Goal: Information Seeking & Learning: Learn about a topic

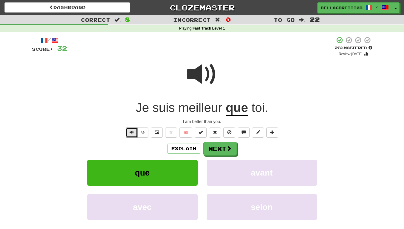
click at [132, 132] on span "Text-to-speech controls" at bounding box center [132, 132] width 4 height 4
click at [231, 147] on span at bounding box center [229, 148] width 5 height 5
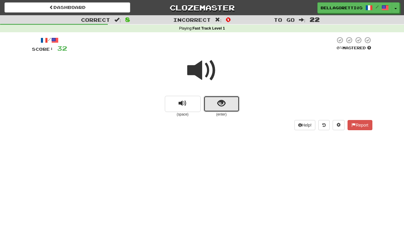
click at [218, 107] on span "show sentence" at bounding box center [222, 104] width 8 height 8
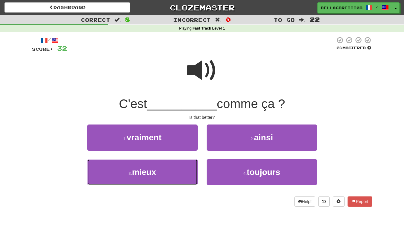
click at [172, 162] on button "3 . mieux" at bounding box center [142, 172] width 111 height 26
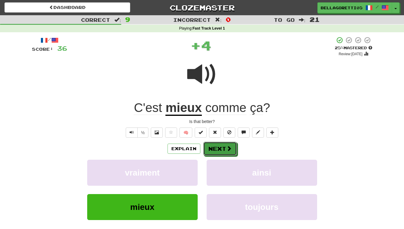
click at [217, 149] on button "Next" at bounding box center [220, 149] width 33 height 14
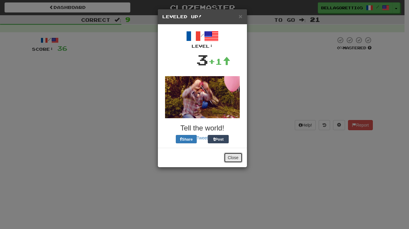
click at [230, 156] on button "Close" at bounding box center [233, 158] width 19 height 10
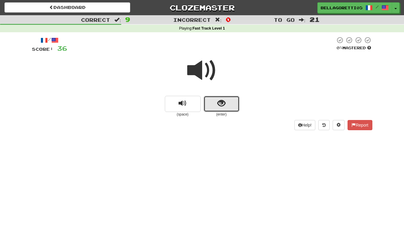
click at [222, 104] on span "show sentence" at bounding box center [222, 104] width 8 height 8
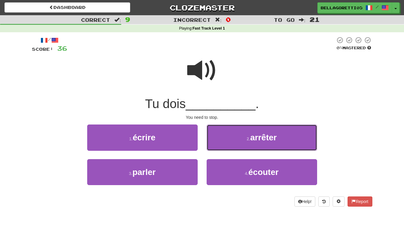
click at [234, 139] on button "2 . arrêter" at bounding box center [262, 138] width 111 height 26
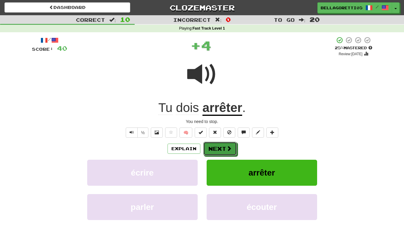
click at [230, 149] on span at bounding box center [229, 148] width 5 height 5
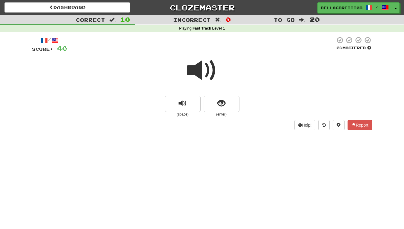
click at [232, 95] on div at bounding box center [202, 74] width 341 height 43
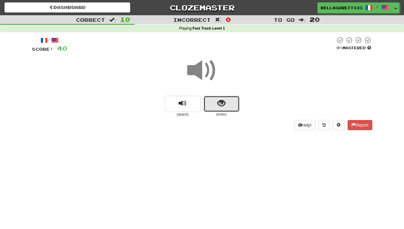
click at [227, 109] on button "show sentence" at bounding box center [222, 104] width 36 height 16
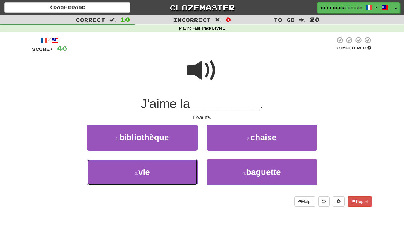
click at [178, 179] on button "3 . vie" at bounding box center [142, 172] width 111 height 26
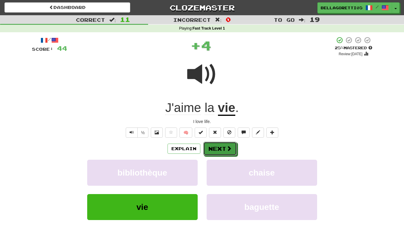
click at [217, 151] on button "Next" at bounding box center [220, 149] width 33 height 14
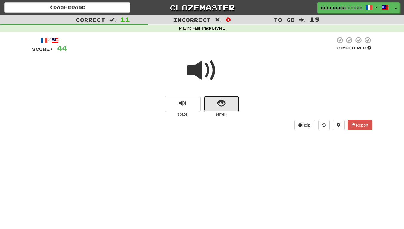
click at [219, 105] on span "show sentence" at bounding box center [222, 104] width 8 height 8
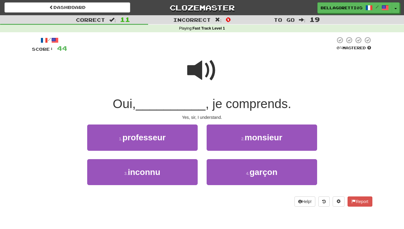
click at [306, 119] on div "Yes, sir, I understand." at bounding box center [202, 118] width 341 height 6
click at [286, 130] on button "2 . monsieur" at bounding box center [262, 138] width 111 height 26
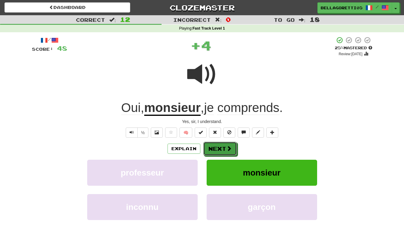
click at [232, 147] on button "Next" at bounding box center [220, 149] width 33 height 14
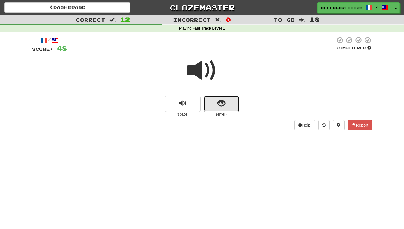
click at [225, 111] on button "show sentence" at bounding box center [222, 104] width 36 height 16
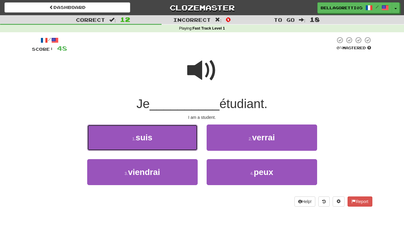
click at [164, 143] on button "1 . suis" at bounding box center [142, 138] width 111 height 26
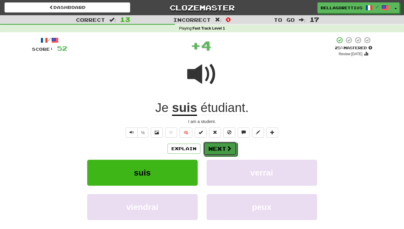
click at [225, 147] on button "Next" at bounding box center [220, 149] width 33 height 14
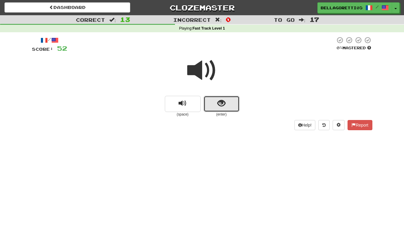
click at [219, 107] on button "show sentence" at bounding box center [222, 104] width 36 height 16
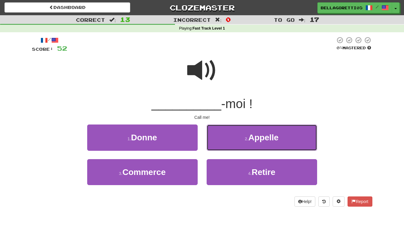
click at [279, 142] on span "Appelle" at bounding box center [264, 137] width 30 height 9
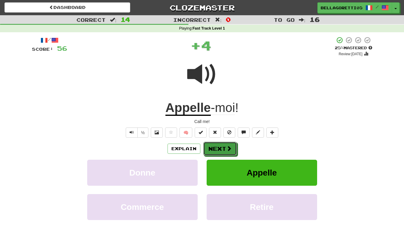
click at [230, 147] on span at bounding box center [229, 148] width 5 height 5
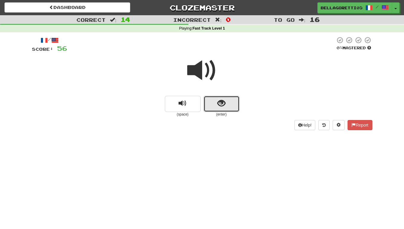
click at [222, 109] on button "show sentence" at bounding box center [222, 104] width 36 height 16
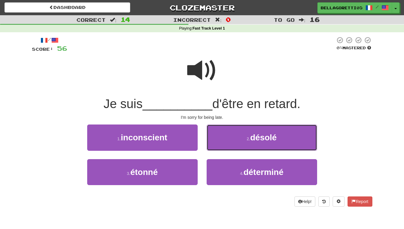
click at [236, 150] on button "2 . désolé" at bounding box center [262, 138] width 111 height 26
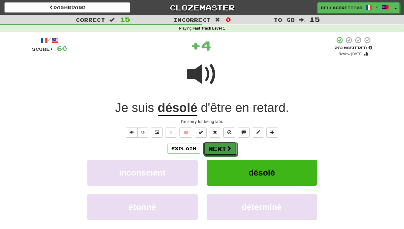
click at [233, 149] on button "Next" at bounding box center [220, 149] width 33 height 14
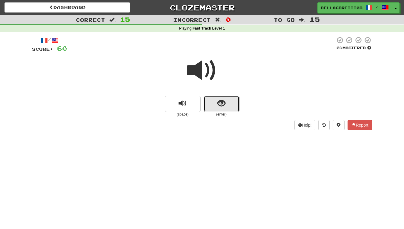
click at [225, 97] on button "show sentence" at bounding box center [222, 104] width 36 height 16
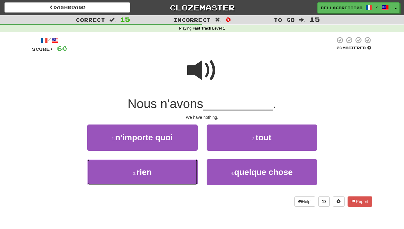
click at [181, 170] on button "3 . rien" at bounding box center [142, 172] width 111 height 26
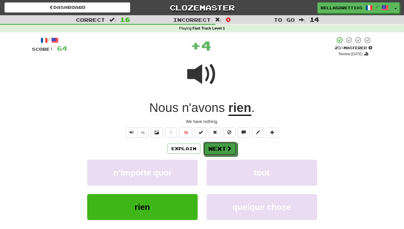
click at [218, 147] on button "Next" at bounding box center [220, 149] width 33 height 14
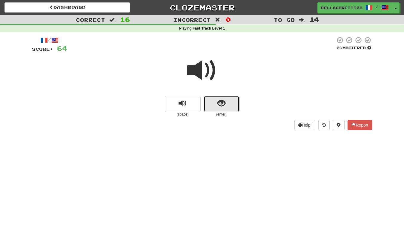
click at [223, 100] on span "show sentence" at bounding box center [222, 104] width 8 height 8
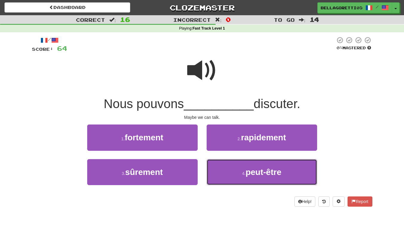
click at [263, 174] on span "peut-être" at bounding box center [264, 172] width 36 height 9
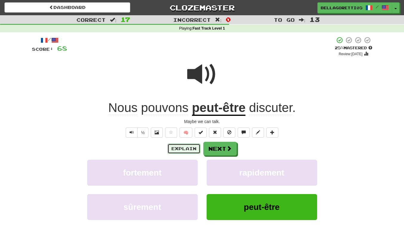
click at [192, 148] on button "Explain" at bounding box center [184, 149] width 33 height 10
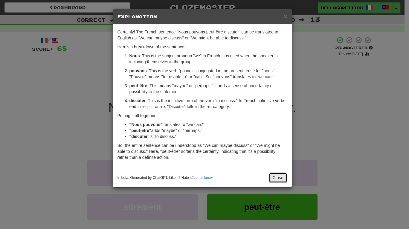
click at [282, 176] on button "Close" at bounding box center [278, 178] width 19 height 10
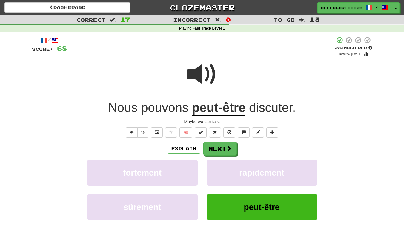
drag, startPoint x: 221, startPoint y: 106, endPoint x: 216, endPoint y: 112, distance: 7.8
click at [216, 112] on u "peut-être" at bounding box center [219, 108] width 54 height 15
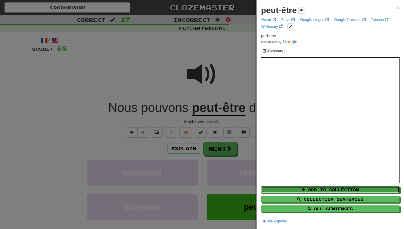
click at [329, 189] on button "Add to Collection" at bounding box center [330, 190] width 139 height 7
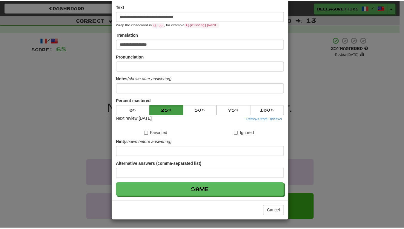
scroll to position [79, 0]
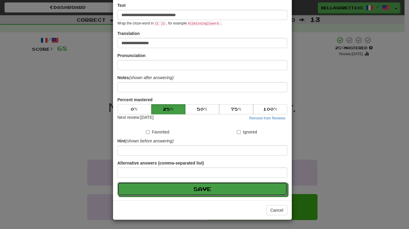
click at [216, 189] on button "Save" at bounding box center [202, 189] width 170 height 14
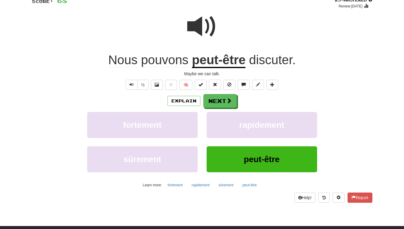
scroll to position [30, 0]
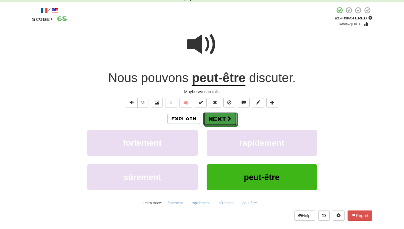
click at [224, 123] on button "Next" at bounding box center [220, 119] width 33 height 14
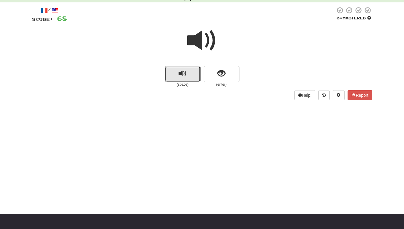
click at [191, 73] on button "replay audio" at bounding box center [183, 74] width 36 height 16
click at [188, 74] on button "replay audio" at bounding box center [183, 74] width 36 height 16
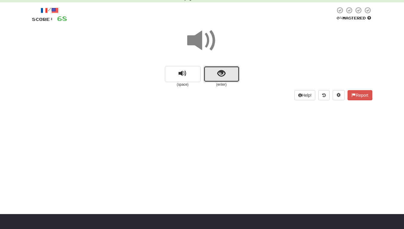
click at [216, 73] on button "show sentence" at bounding box center [222, 74] width 36 height 16
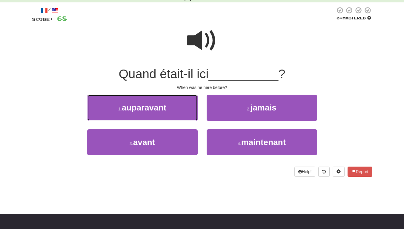
click at [183, 112] on button "1 . auparavant" at bounding box center [142, 108] width 111 height 26
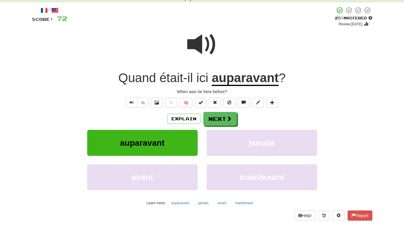
click at [235, 84] on u "auparavant" at bounding box center [245, 78] width 67 height 15
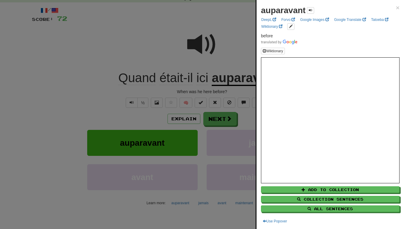
click at [190, 57] on div at bounding box center [202, 114] width 404 height 229
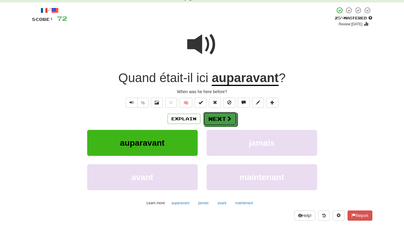
click at [225, 117] on button "Next" at bounding box center [220, 119] width 33 height 14
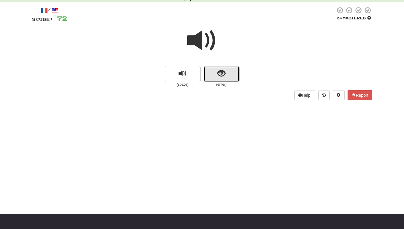
click at [212, 69] on button "show sentence" at bounding box center [222, 74] width 36 height 16
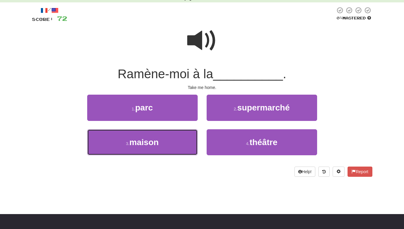
click at [178, 135] on button "3 . maison" at bounding box center [142, 142] width 111 height 26
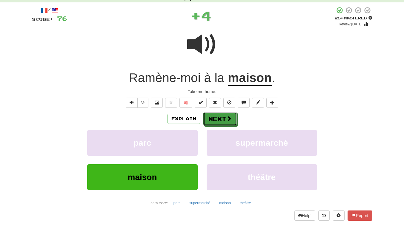
click at [221, 123] on button "Next" at bounding box center [220, 119] width 33 height 14
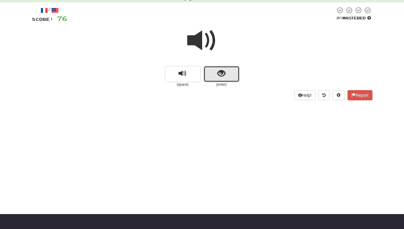
click at [228, 80] on button "show sentence" at bounding box center [222, 74] width 36 height 16
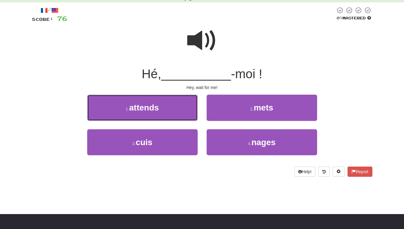
click at [158, 112] on span "attends" at bounding box center [144, 107] width 30 height 9
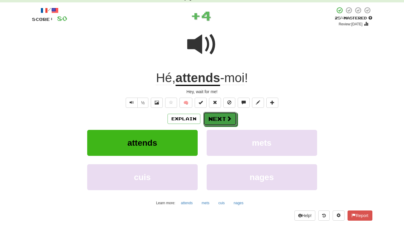
click at [215, 121] on button "Next" at bounding box center [220, 119] width 33 height 14
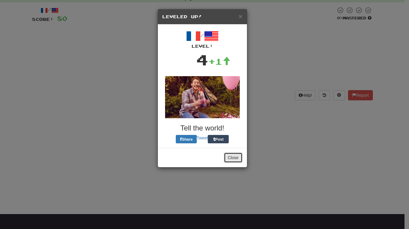
click at [236, 156] on button "Close" at bounding box center [233, 158] width 19 height 10
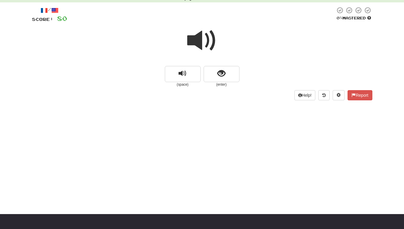
click at [228, 53] on div at bounding box center [202, 44] width 341 height 43
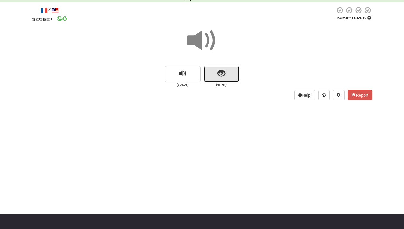
click at [230, 79] on button "show sentence" at bounding box center [222, 74] width 36 height 16
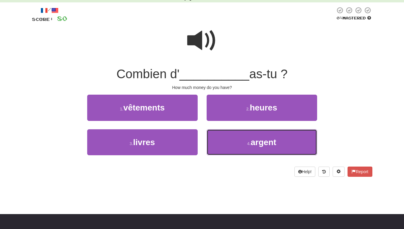
click at [236, 146] on button "4 . argent" at bounding box center [262, 142] width 111 height 26
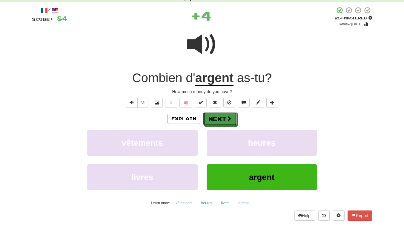
click at [227, 123] on button "Next" at bounding box center [220, 119] width 33 height 14
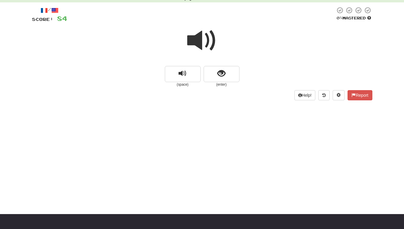
click at [202, 39] on span at bounding box center [202, 41] width 30 height 30
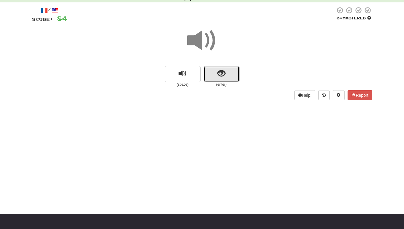
click at [229, 78] on button "show sentence" at bounding box center [222, 74] width 36 height 16
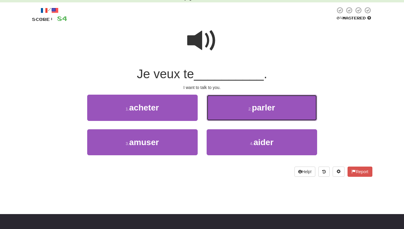
click at [239, 115] on button "2 . parler" at bounding box center [262, 108] width 111 height 26
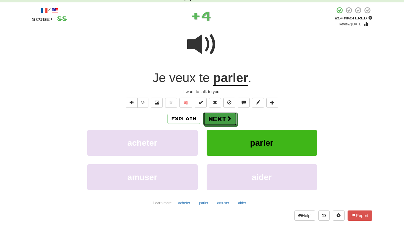
click at [215, 121] on button "Next" at bounding box center [220, 119] width 33 height 14
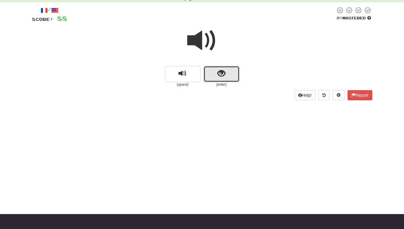
click at [225, 70] on button "show sentence" at bounding box center [222, 74] width 36 height 16
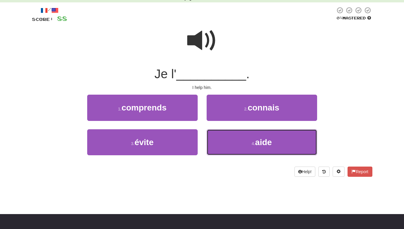
click at [248, 141] on button "4 . aide" at bounding box center [262, 142] width 111 height 26
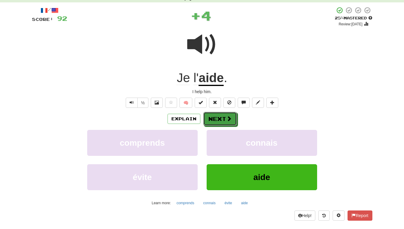
click at [225, 124] on button "Next" at bounding box center [220, 119] width 33 height 14
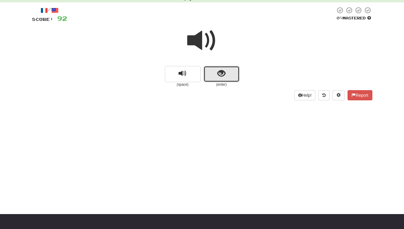
click at [224, 79] on button "show sentence" at bounding box center [222, 74] width 36 height 16
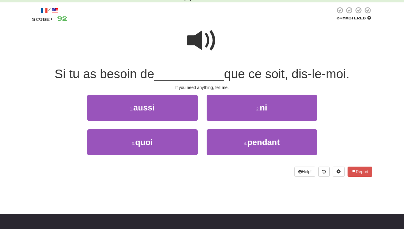
click at [209, 39] on span at bounding box center [202, 41] width 30 height 30
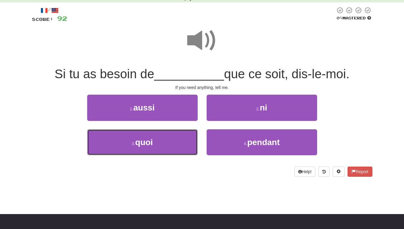
click at [177, 145] on button "3 . quoi" at bounding box center [142, 142] width 111 height 26
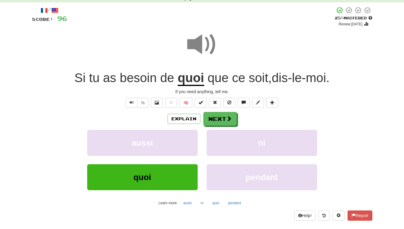
click at [183, 84] on u "quoi" at bounding box center [191, 78] width 27 height 15
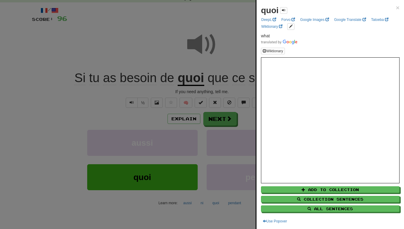
scroll to position [149, 0]
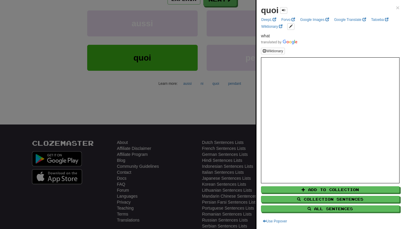
click at [243, 103] on div at bounding box center [202, 114] width 404 height 229
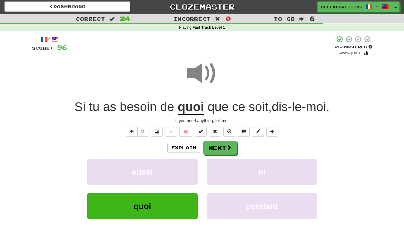
scroll to position [0, 0]
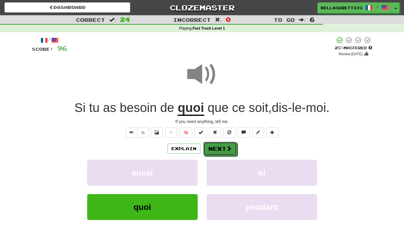
click at [222, 150] on button "Next" at bounding box center [220, 149] width 33 height 14
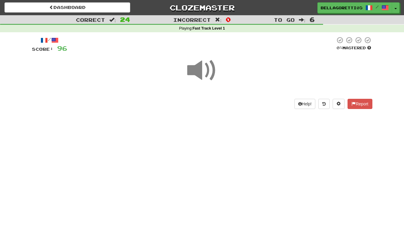
click at [208, 68] on span at bounding box center [202, 71] width 30 height 30
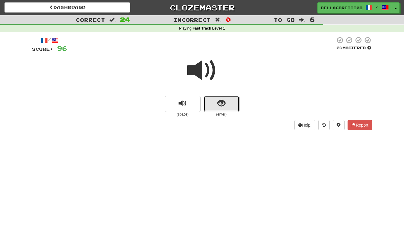
click at [216, 107] on button "show sentence" at bounding box center [222, 104] width 36 height 16
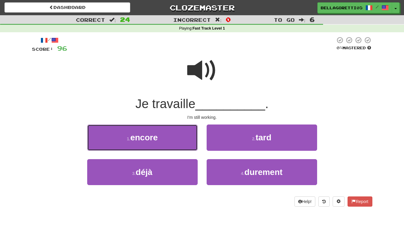
click at [182, 136] on button "1 . encore" at bounding box center [142, 138] width 111 height 26
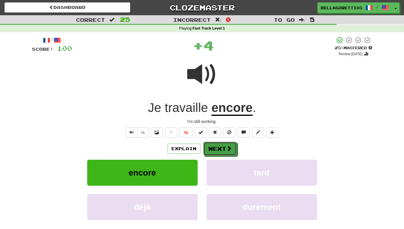
click at [224, 151] on button "Next" at bounding box center [220, 149] width 33 height 14
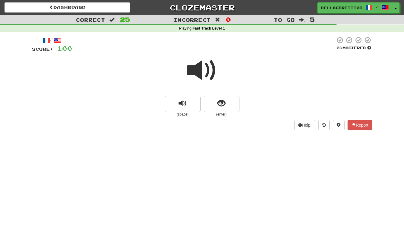
click at [209, 69] on span at bounding box center [202, 71] width 30 height 30
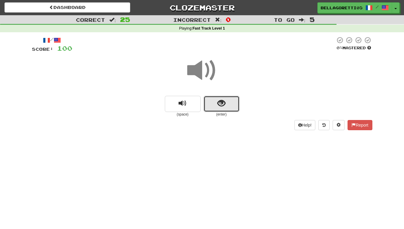
click at [233, 107] on button "show sentence" at bounding box center [222, 104] width 36 height 16
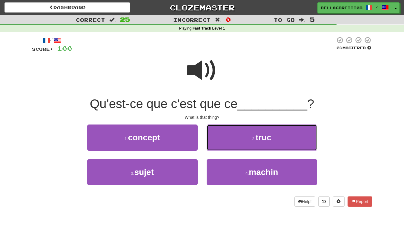
click at [243, 134] on button "2 . truc" at bounding box center [262, 138] width 111 height 26
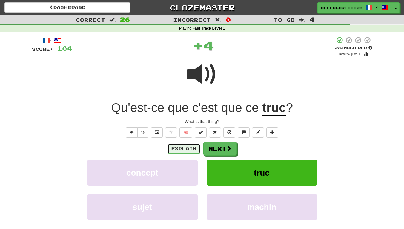
click at [190, 148] on button "Explain" at bounding box center [184, 149] width 33 height 10
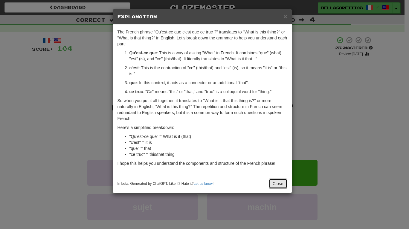
click at [278, 180] on button "Close" at bounding box center [278, 184] width 19 height 10
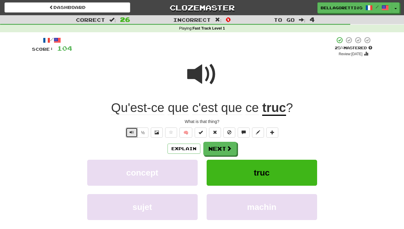
click at [132, 134] on span "Text-to-speech controls" at bounding box center [132, 132] width 4 height 4
click at [260, 133] on span at bounding box center [258, 132] width 4 height 4
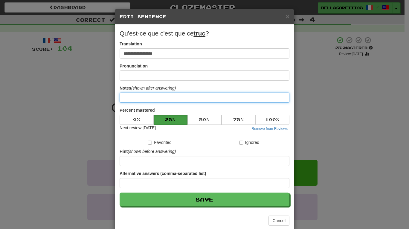
click at [156, 103] on input at bounding box center [205, 98] width 170 height 10
type input "**********"
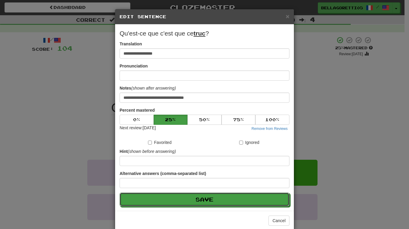
click at [181, 204] on button "Save" at bounding box center [205, 200] width 170 height 14
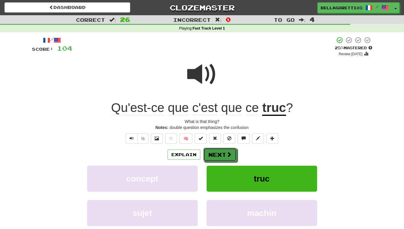
click at [228, 153] on span at bounding box center [229, 154] width 5 height 5
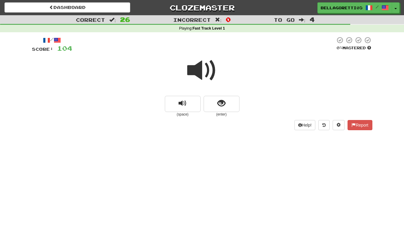
click at [200, 74] on span at bounding box center [202, 71] width 30 height 30
click at [211, 108] on button "show sentence" at bounding box center [222, 104] width 36 height 16
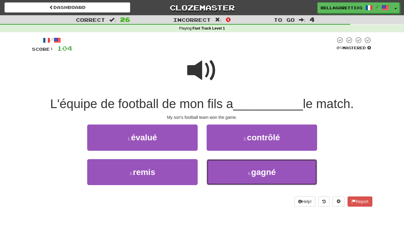
click at [230, 178] on button "4 . gagné" at bounding box center [262, 172] width 111 height 26
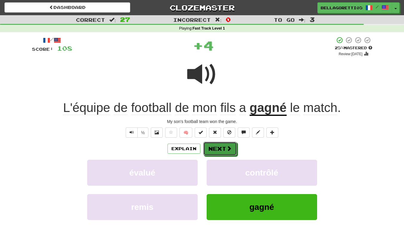
click at [227, 151] on span at bounding box center [229, 148] width 5 height 5
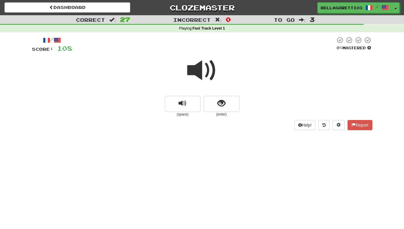
click at [204, 71] on span at bounding box center [202, 71] width 30 height 30
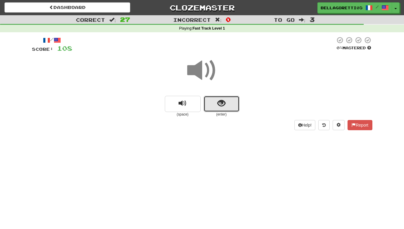
click at [219, 109] on button "show sentence" at bounding box center [222, 104] width 36 height 16
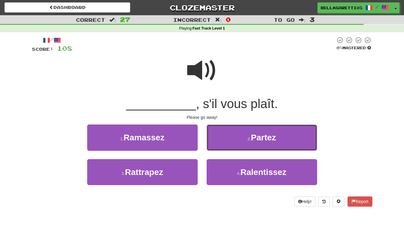
click at [244, 139] on button "2 . Partez" at bounding box center [262, 138] width 111 height 26
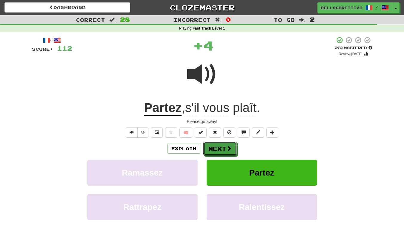
drag, startPoint x: 225, startPoint y: 149, endPoint x: 228, endPoint y: 146, distance: 3.6
click at [226, 148] on button "Next" at bounding box center [220, 149] width 33 height 14
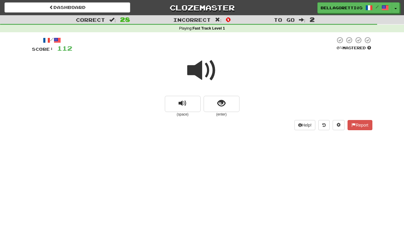
click at [211, 82] on span at bounding box center [202, 71] width 30 height 30
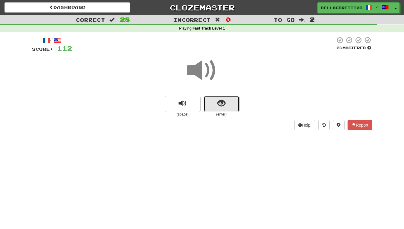
click at [216, 109] on button "show sentence" at bounding box center [222, 104] width 36 height 16
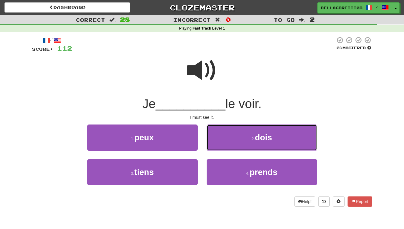
click at [232, 144] on button "2 . dois" at bounding box center [262, 138] width 111 height 26
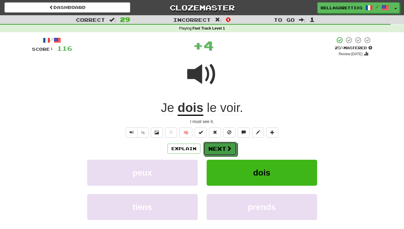
click at [229, 149] on span at bounding box center [229, 148] width 5 height 5
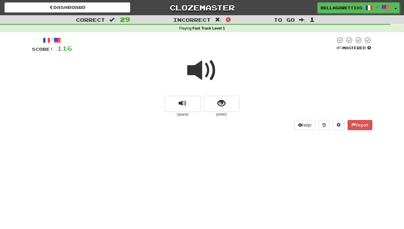
click at [202, 77] on span at bounding box center [202, 71] width 30 height 30
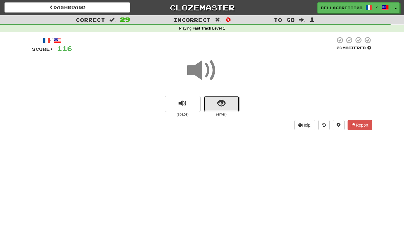
click at [219, 100] on span "show sentence" at bounding box center [222, 104] width 8 height 8
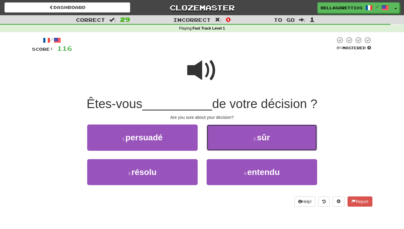
click at [247, 142] on button "2 . sûr" at bounding box center [262, 138] width 111 height 26
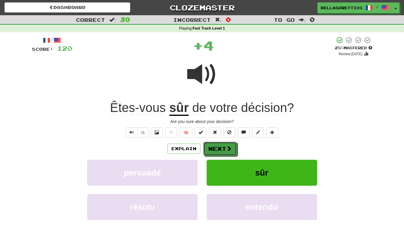
click at [225, 151] on button "Next" at bounding box center [220, 149] width 33 height 14
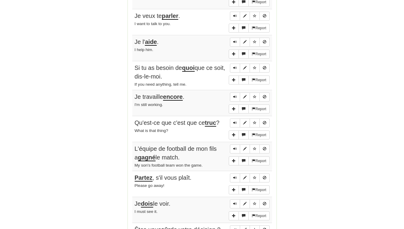
scroll to position [1016, 0]
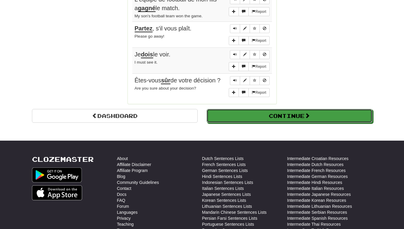
click at [274, 109] on button "Continue" at bounding box center [290, 116] width 166 height 14
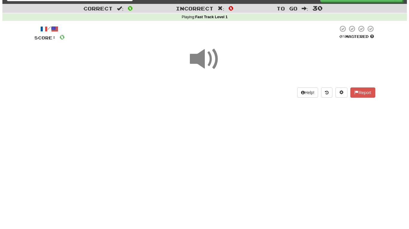
scroll to position [0, 0]
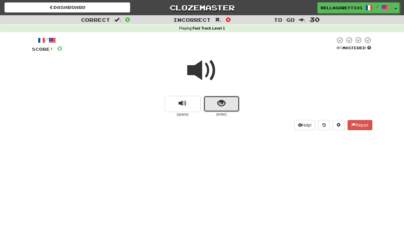
click at [232, 112] on button "show sentence" at bounding box center [222, 104] width 36 height 16
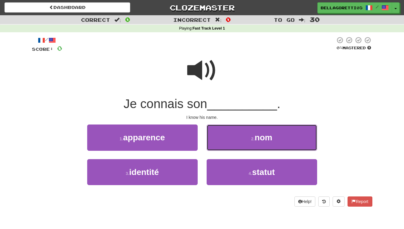
click at [243, 144] on button "2 . nom" at bounding box center [262, 138] width 111 height 26
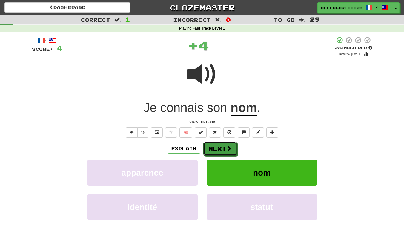
click at [212, 152] on button "Next" at bounding box center [220, 149] width 33 height 14
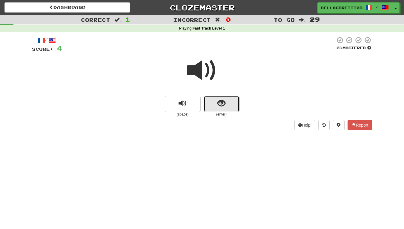
click at [222, 106] on span "show sentence" at bounding box center [222, 104] width 8 height 8
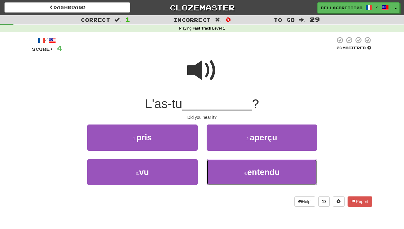
click at [245, 172] on small "4 ." at bounding box center [246, 173] width 4 height 5
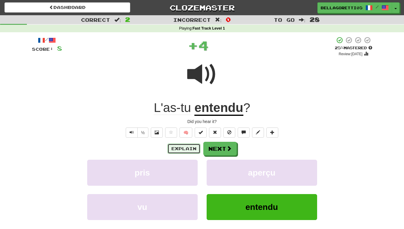
click at [173, 149] on button "Explain" at bounding box center [184, 149] width 33 height 10
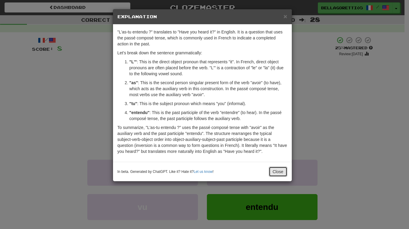
click at [286, 172] on button "Close" at bounding box center [278, 172] width 19 height 10
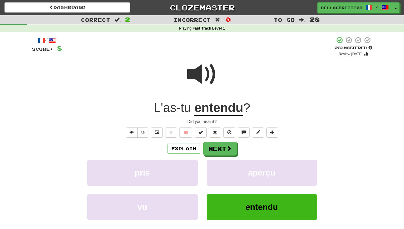
click at [237, 135] on span "🧠" at bounding box center [222, 132] width 116 height 5
click at [233, 148] on button "Next" at bounding box center [220, 149] width 33 height 14
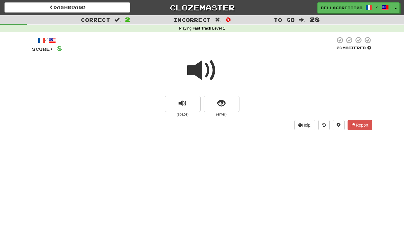
click at [207, 79] on span at bounding box center [202, 71] width 30 height 30
click at [223, 107] on span "show sentence" at bounding box center [222, 104] width 8 height 8
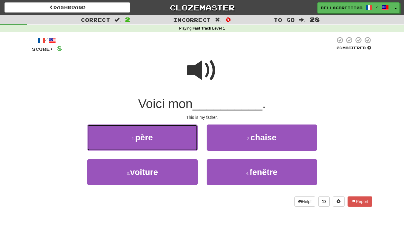
click at [187, 142] on button "1 . père" at bounding box center [142, 138] width 111 height 26
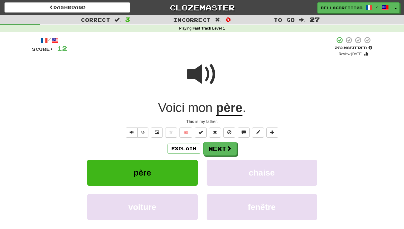
click at [222, 157] on div "Explain Next père chaise voiture fenêtre Learn more: père chaise voiture fenêtre" at bounding box center [202, 190] width 341 height 96
click at [222, 156] on div "Explain Next père chaise voiture fenêtre Learn more: père chaise voiture fenêtre" at bounding box center [202, 190] width 341 height 96
click at [222, 154] on button "Next" at bounding box center [220, 149] width 33 height 14
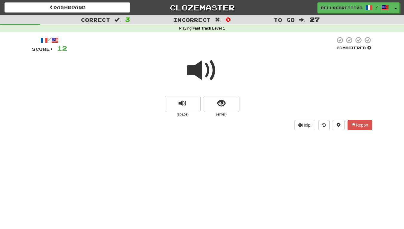
click at [213, 74] on span at bounding box center [202, 71] width 30 height 30
click at [213, 102] on button "show sentence" at bounding box center [222, 104] width 36 height 16
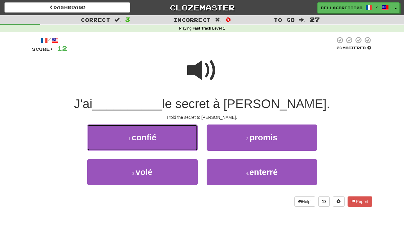
click at [190, 136] on button "1 . confié" at bounding box center [142, 138] width 111 height 26
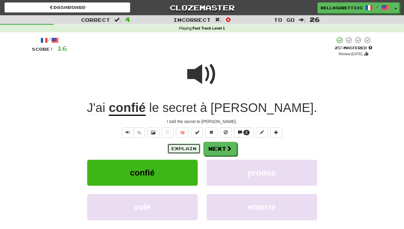
click at [187, 148] on button "Explain" at bounding box center [184, 149] width 33 height 10
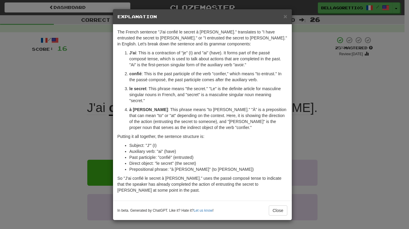
click at [315, 94] on div "× Explanation The French sentence "J'ai confié le secret à Tom." translates to …" at bounding box center [204, 114] width 409 height 229
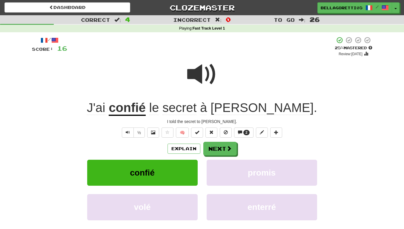
click at [146, 106] on u "confié" at bounding box center [127, 108] width 37 height 15
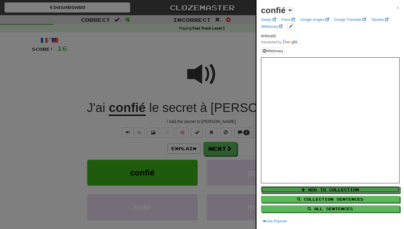
click at [318, 188] on button "Add to Collection" at bounding box center [330, 190] width 139 height 7
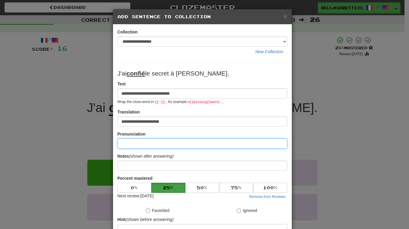
click at [165, 146] on input at bounding box center [202, 144] width 170 height 10
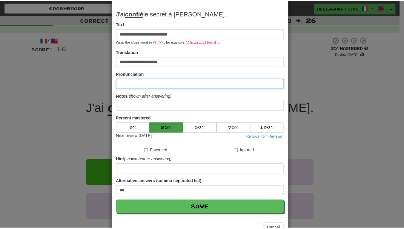
scroll to position [79, 0]
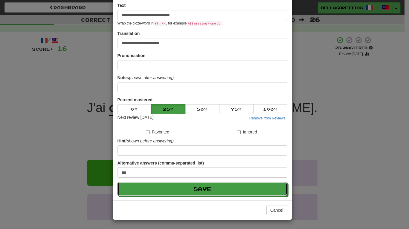
click at [213, 193] on button "Save" at bounding box center [202, 189] width 170 height 14
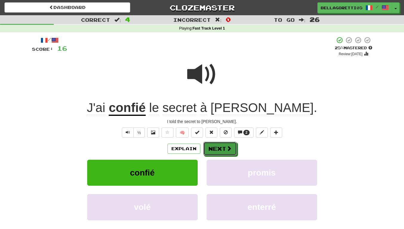
click at [222, 154] on button "Next" at bounding box center [220, 149] width 33 height 14
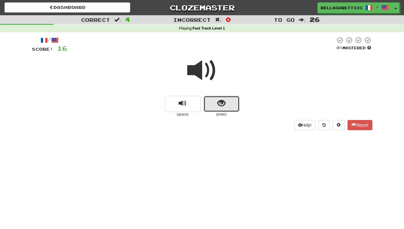
click at [226, 107] on button "show sentence" at bounding box center [222, 104] width 36 height 16
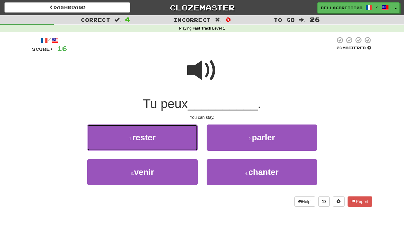
click at [166, 143] on button "1 . rester" at bounding box center [142, 138] width 111 height 26
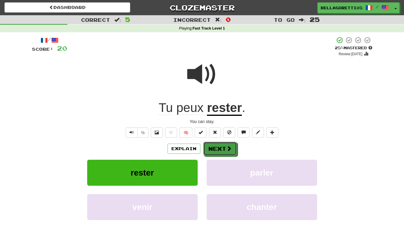
click at [215, 152] on button "Next" at bounding box center [220, 149] width 33 height 14
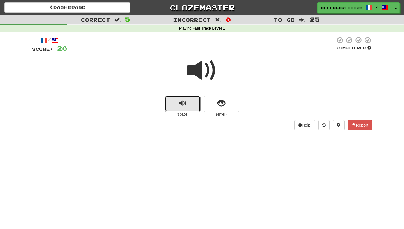
click at [186, 101] on span "replay audio" at bounding box center [183, 104] width 8 height 8
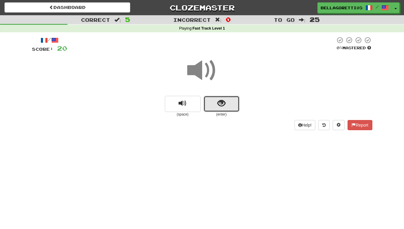
click at [225, 110] on button "show sentence" at bounding box center [222, 104] width 36 height 16
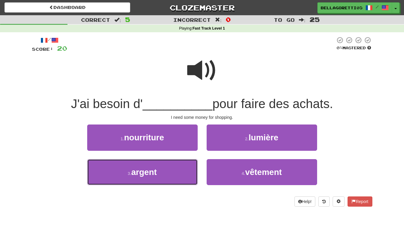
click at [167, 181] on button "3 . argent" at bounding box center [142, 172] width 111 height 26
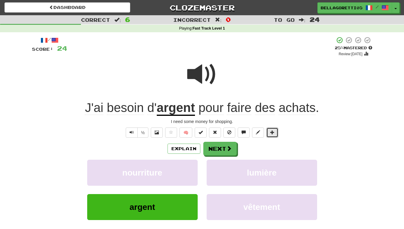
click at [277, 135] on button at bounding box center [273, 133] width 12 height 10
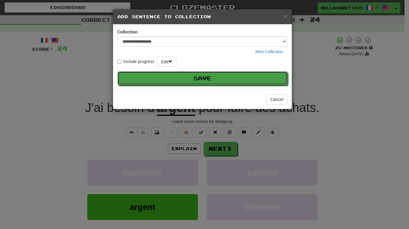
click at [219, 75] on button "Save" at bounding box center [202, 78] width 170 height 14
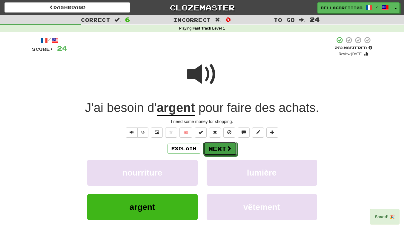
click at [222, 148] on button "Next" at bounding box center [220, 149] width 33 height 14
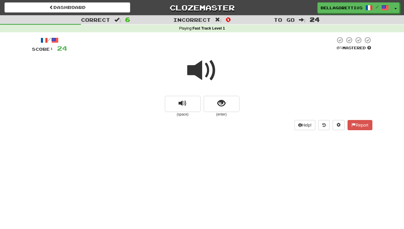
click at [201, 72] on span at bounding box center [202, 71] width 30 height 30
click at [219, 104] on span "show sentence" at bounding box center [222, 104] width 8 height 8
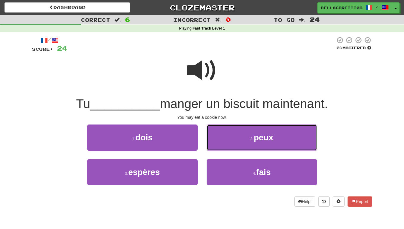
click at [235, 142] on button "2 . peux" at bounding box center [262, 138] width 111 height 26
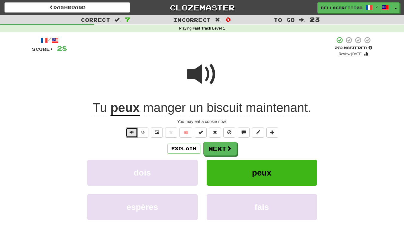
click at [134, 137] on button "Text-to-speech controls" at bounding box center [132, 133] width 12 height 10
click at [213, 154] on button "Next" at bounding box center [220, 149] width 33 height 14
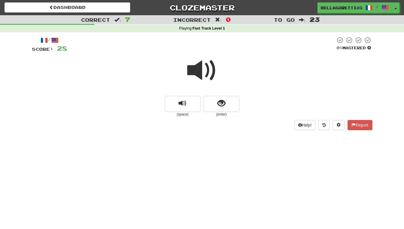
click at [209, 80] on span at bounding box center [202, 71] width 30 height 30
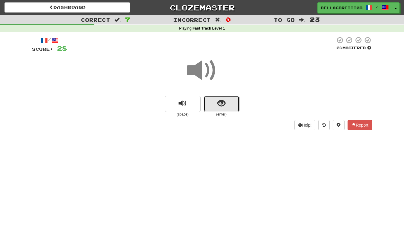
click at [222, 103] on span "show sentence" at bounding box center [222, 104] width 8 height 8
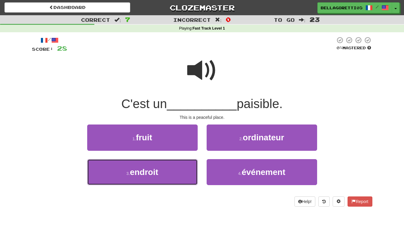
click at [184, 178] on button "3 . endroit" at bounding box center [142, 172] width 111 height 26
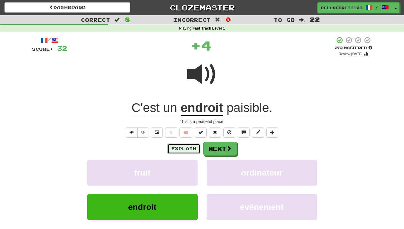
click at [189, 147] on button "Explain" at bounding box center [184, 149] width 33 height 10
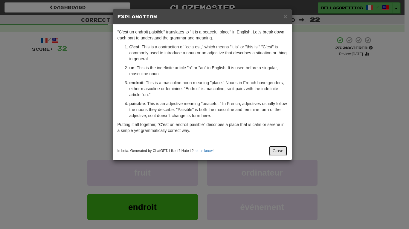
click at [275, 153] on button "Close" at bounding box center [278, 151] width 19 height 10
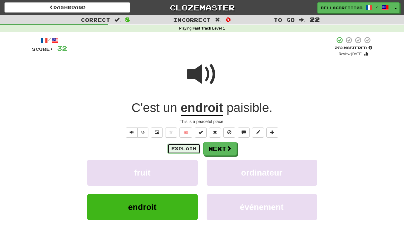
click at [178, 147] on button "Explain" at bounding box center [184, 149] width 33 height 10
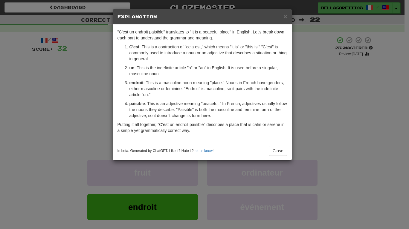
click at [277, 142] on div "In beta. Generated by ChatGPT. Like it? Hate it? Let us know ! Close" at bounding box center [202, 150] width 179 height 19
click at [286, 153] on button "Close" at bounding box center [278, 151] width 19 height 10
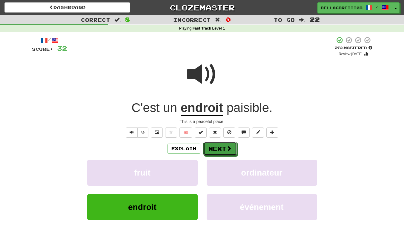
click at [235, 149] on button "Next" at bounding box center [220, 149] width 33 height 14
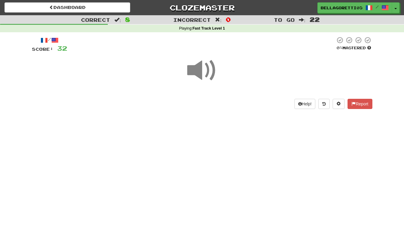
click at [202, 69] on span at bounding box center [202, 71] width 30 height 30
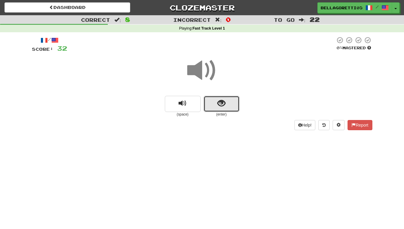
click at [223, 108] on span "show sentence" at bounding box center [222, 104] width 8 height 8
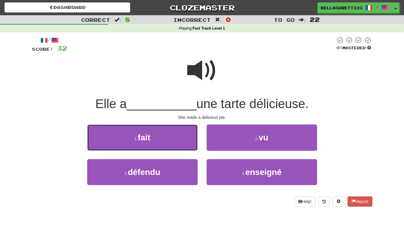
click at [138, 136] on span "fait" at bounding box center [144, 137] width 13 height 9
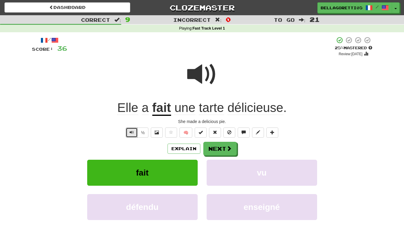
click at [127, 132] on button "Text-to-speech controls" at bounding box center [132, 133] width 12 height 10
click at [130, 134] on span "Text-to-speech controls" at bounding box center [132, 132] width 4 height 4
click at [233, 156] on div "Explain Next fait vu défendu enseigné Learn more: fait vu défendu enseigné" at bounding box center [202, 190] width 341 height 96
click at [234, 152] on button "Next" at bounding box center [220, 149] width 33 height 14
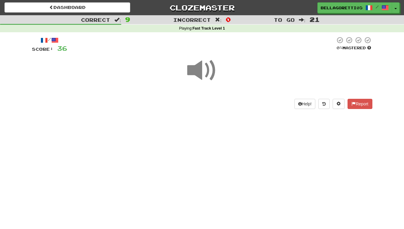
click at [203, 79] on span at bounding box center [202, 71] width 30 height 30
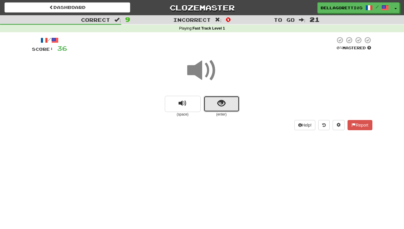
click at [220, 108] on span "show sentence" at bounding box center [222, 104] width 8 height 8
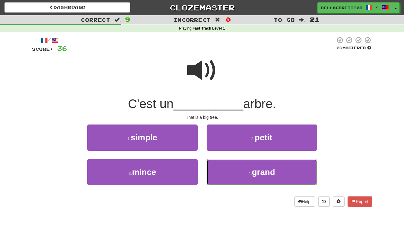
click at [243, 178] on button "4 . grand" at bounding box center [262, 172] width 111 height 26
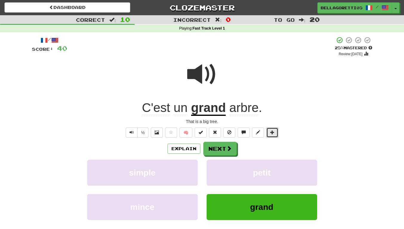
click at [276, 134] on button at bounding box center [273, 133] width 12 height 10
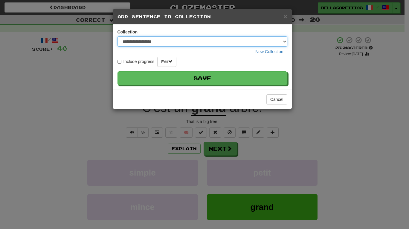
click at [213, 43] on select "**********" at bounding box center [202, 41] width 170 height 10
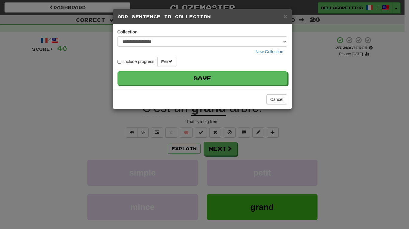
click at [233, 71] on form "Include progress Edit Save" at bounding box center [202, 71] width 170 height 28
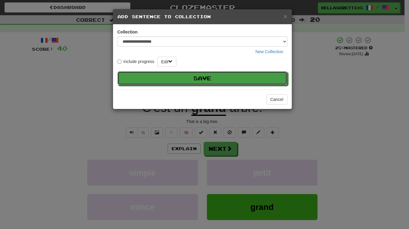
click at [232, 84] on button "Save" at bounding box center [202, 78] width 170 height 14
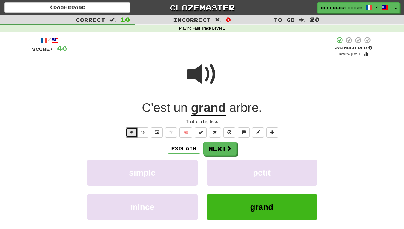
click at [129, 132] on button "Text-to-speech controls" at bounding box center [132, 133] width 12 height 10
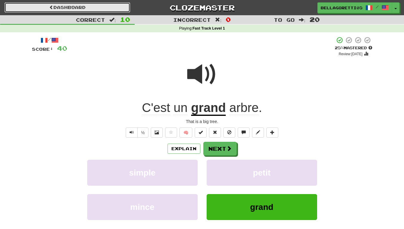
click at [73, 7] on link "Dashboard" at bounding box center [67, 7] width 126 height 10
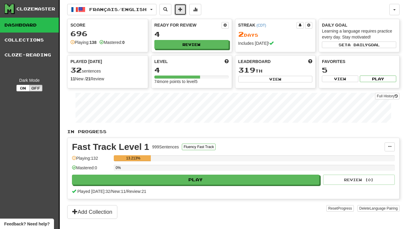
click at [181, 10] on button at bounding box center [181, 9] width 12 height 11
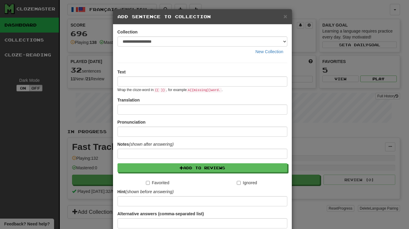
click at [299, 19] on div "**********" at bounding box center [204, 114] width 409 height 229
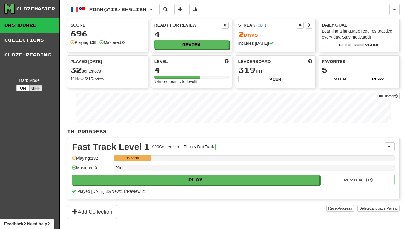
click at [48, 42] on link "Collections" at bounding box center [29, 40] width 59 height 15
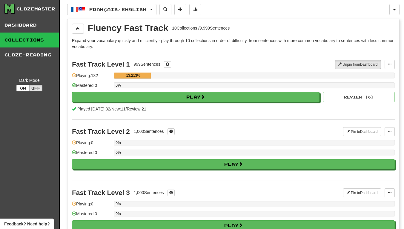
click at [31, 26] on link "Dashboard" at bounding box center [29, 25] width 59 height 15
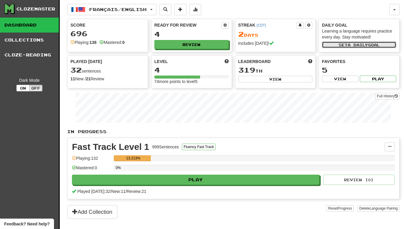
click at [348, 46] on span "a daily" at bounding box center [358, 45] width 20 height 4
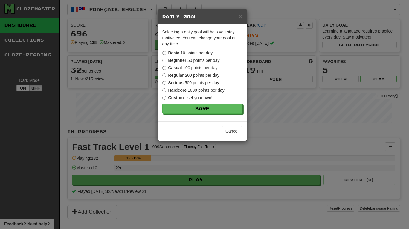
click at [197, 69] on label "Casual 100 points per day" at bounding box center [189, 68] width 55 height 6
click at [201, 74] on label "Regular 200 points per day" at bounding box center [190, 75] width 57 height 6
click at [227, 111] on button "Save" at bounding box center [202, 109] width 80 height 10
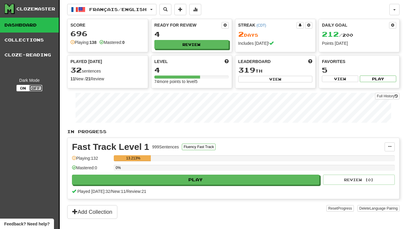
click at [38, 88] on button "Off" at bounding box center [35, 88] width 13 height 7
click at [24, 88] on button "On" at bounding box center [22, 88] width 13 height 7
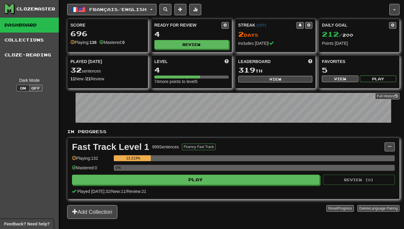
click at [38, 44] on link "Collections" at bounding box center [29, 40] width 59 height 15
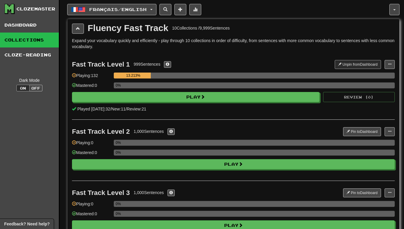
click at [33, 25] on link "Dashboard" at bounding box center [29, 25] width 59 height 15
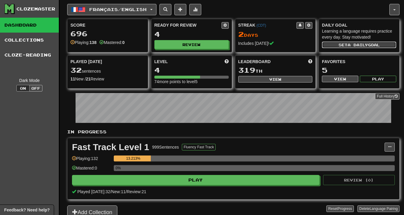
click at [347, 47] on button "Set a daily goal" at bounding box center [359, 45] width 74 height 7
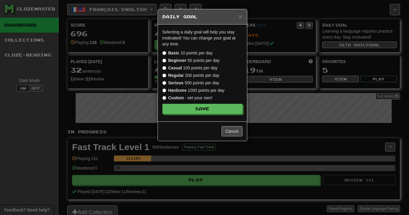
click at [165, 81] on label "Serious 500 points per day" at bounding box center [190, 83] width 57 height 6
click at [217, 113] on button "Save" at bounding box center [202, 109] width 80 height 10
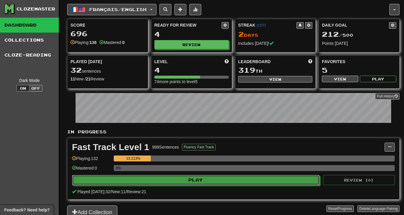
click at [191, 177] on button "Play" at bounding box center [196, 180] width 248 height 10
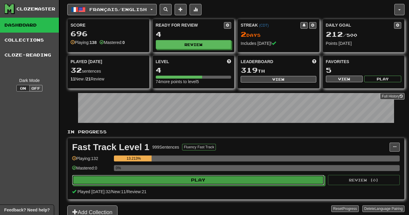
select select "**"
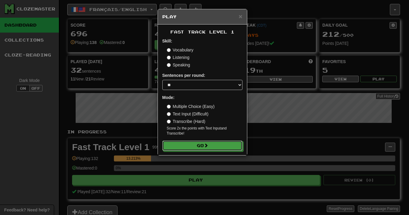
click at [195, 150] on button "Go" at bounding box center [202, 146] width 80 height 10
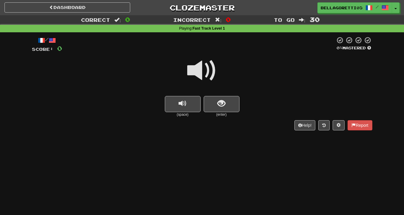
click at [201, 73] on span at bounding box center [202, 71] width 30 height 30
click at [222, 101] on span "show sentence" at bounding box center [222, 104] width 8 height 8
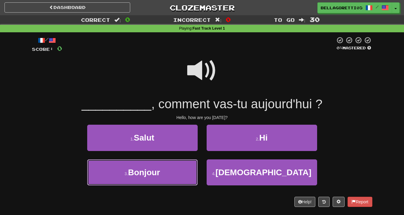
drag, startPoint x: 170, startPoint y: 184, endPoint x: 170, endPoint y: 181, distance: 3.9
click at [170, 181] on button "3 . Bonjour" at bounding box center [142, 172] width 111 height 26
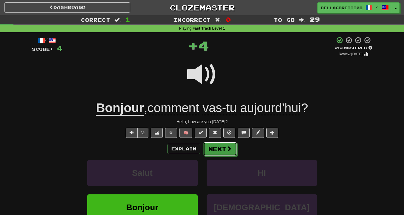
click at [217, 144] on button "Next" at bounding box center [220, 149] width 33 height 14
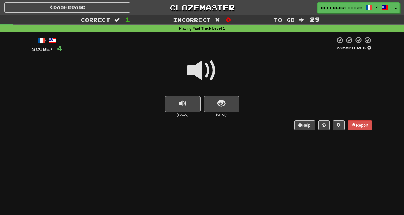
click at [208, 76] on span at bounding box center [202, 71] width 30 height 30
click at [207, 65] on span at bounding box center [202, 71] width 30 height 30
click at [224, 102] on span "show sentence" at bounding box center [222, 104] width 8 height 8
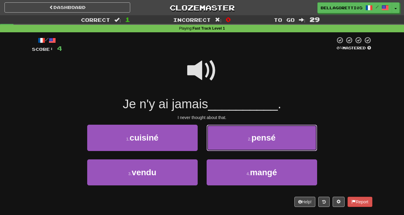
click at [255, 146] on button "2 . pensé" at bounding box center [262, 138] width 111 height 26
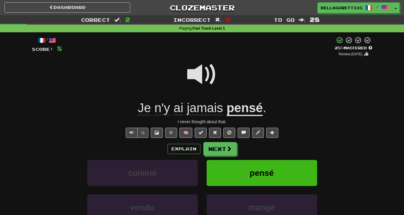
click at [177, 141] on div "/ Score: 8 + 4 25 % Mastered Review: 2025-08-21 Je n'y ai jamais pensé . I neve…" at bounding box center [202, 143] width 341 height 214
click at [177, 148] on button "Explain" at bounding box center [184, 149] width 33 height 10
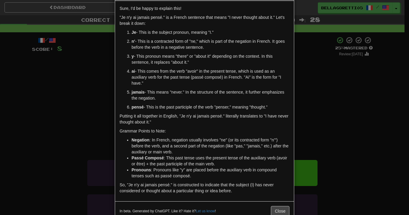
scroll to position [30, 0]
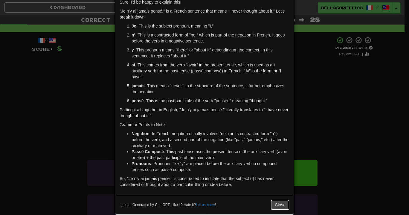
click at [282, 200] on button "Close" at bounding box center [280, 205] width 19 height 10
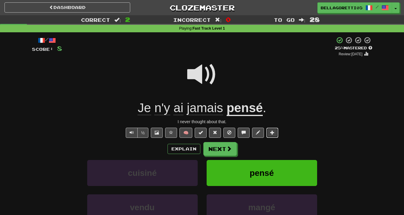
click at [271, 130] on span at bounding box center [273, 132] width 4 height 4
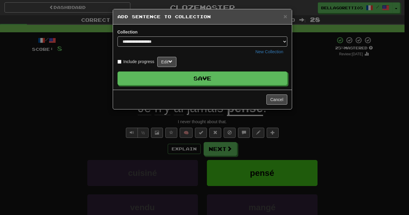
click at [234, 72] on button "Save" at bounding box center [202, 78] width 170 height 14
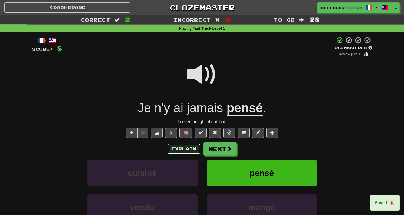
click at [180, 146] on button "Explain" at bounding box center [184, 149] width 33 height 10
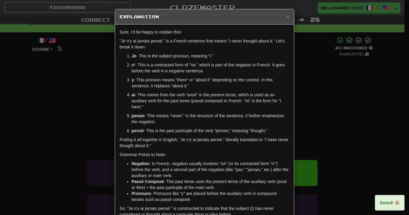
drag, startPoint x: 380, startPoint y: 124, endPoint x: 369, endPoint y: 126, distance: 11.2
click at [380, 123] on div "× Explanation Sure, I'd be happy to explain this! "Je n'y ai jamais pensé." is …" at bounding box center [204, 107] width 409 height 215
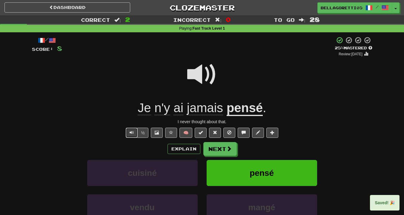
click at [136, 132] on button "Text-to-speech controls" at bounding box center [132, 133] width 12 height 10
click at [133, 133] on span "Text-to-speech controls" at bounding box center [132, 132] width 4 height 4
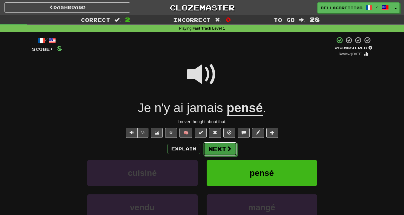
click at [224, 151] on button "Next" at bounding box center [220, 149] width 33 height 14
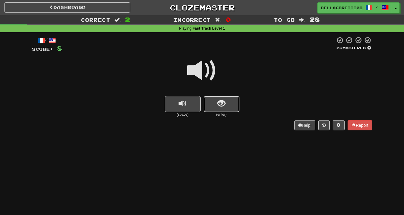
click at [222, 102] on span "show sentence" at bounding box center [222, 104] width 8 height 8
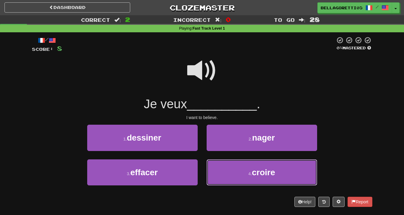
click at [219, 166] on button "4 . croire" at bounding box center [262, 172] width 111 height 26
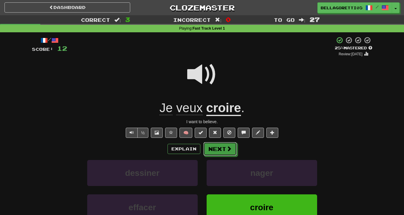
click at [223, 146] on button "Next" at bounding box center [220, 149] width 33 height 14
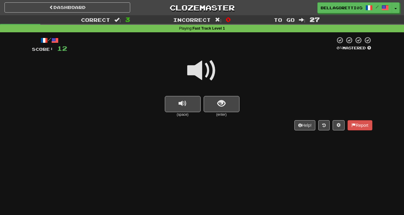
click at [198, 77] on span at bounding box center [202, 71] width 30 height 30
click at [225, 106] on span "show sentence" at bounding box center [222, 104] width 8 height 8
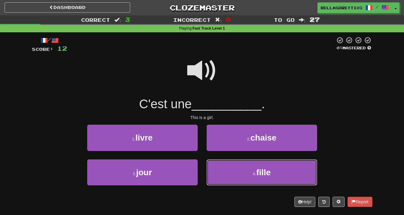
click at [256, 172] on button "4 . fille" at bounding box center [262, 172] width 111 height 26
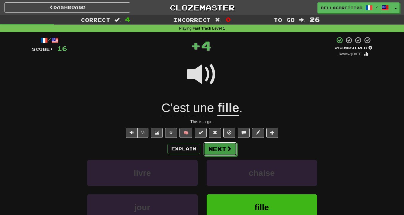
click at [225, 150] on button "Next" at bounding box center [220, 149] width 33 height 14
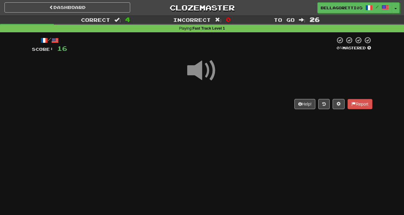
click at [208, 74] on span at bounding box center [202, 71] width 30 height 30
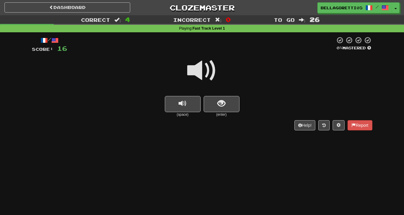
click at [227, 116] on small "(enter)" at bounding box center [222, 114] width 36 height 5
click at [225, 102] on span "show sentence" at bounding box center [222, 104] width 8 height 8
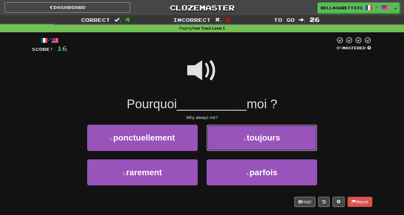
click at [226, 144] on button "2 . toujours" at bounding box center [262, 138] width 111 height 26
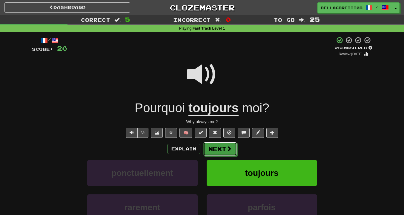
click at [216, 151] on button "Next" at bounding box center [220, 149] width 33 height 14
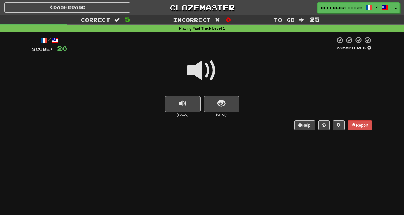
click at [199, 65] on span at bounding box center [202, 71] width 30 height 30
click at [201, 73] on span at bounding box center [202, 71] width 30 height 30
click at [219, 117] on small "(enter)" at bounding box center [222, 114] width 36 height 5
click at [222, 112] on button "show sentence" at bounding box center [222, 104] width 36 height 16
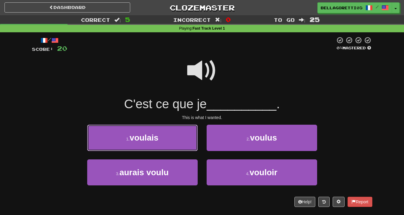
click at [178, 137] on button "1 . voulais" at bounding box center [142, 138] width 111 height 26
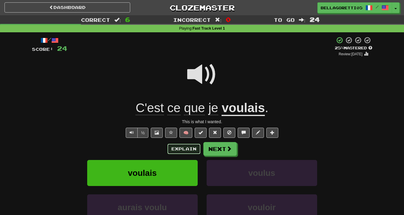
click at [191, 150] on button "Explain" at bounding box center [184, 149] width 33 height 10
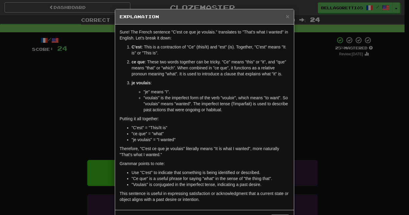
drag, startPoint x: 157, startPoint y: 122, endPoint x: 233, endPoint y: 135, distance: 77.1
click at [233, 135] on li ""ce que" = "what"" at bounding box center [211, 134] width 158 height 6
click at [285, 19] on div "× Explanation" at bounding box center [204, 16] width 179 height 15
click at [286, 19] on span "×" at bounding box center [288, 16] width 4 height 7
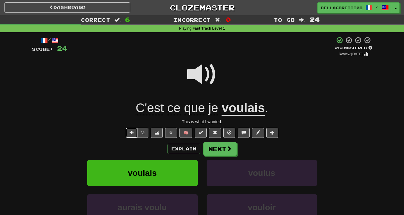
click at [133, 133] on span "Text-to-speech controls" at bounding box center [132, 132] width 4 height 4
click at [194, 148] on button "Explain" at bounding box center [184, 149] width 33 height 10
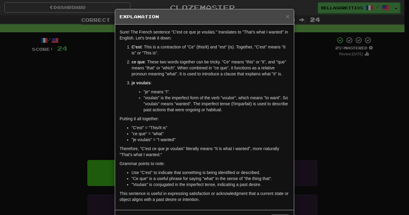
click at [326, 162] on div "× Explanation Sure! The French sentence "C'est ce que je voulais." translates t…" at bounding box center [204, 107] width 409 height 215
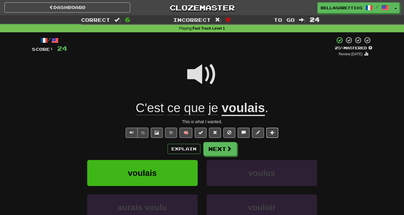
click at [275, 135] on button at bounding box center [273, 133] width 12 height 10
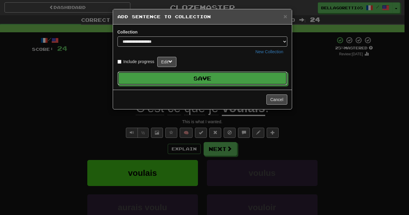
click at [222, 81] on button "Save" at bounding box center [202, 78] width 170 height 14
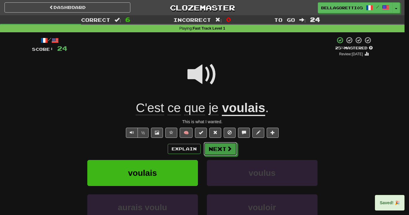
click at [227, 149] on span at bounding box center [229, 148] width 5 height 5
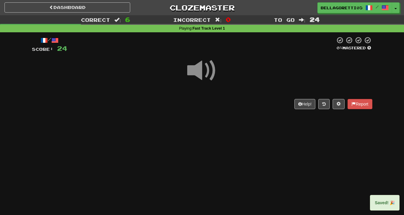
click at [213, 77] on span at bounding box center [202, 71] width 30 height 30
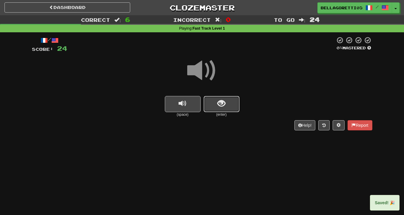
click at [222, 101] on span "show sentence" at bounding box center [222, 104] width 8 height 8
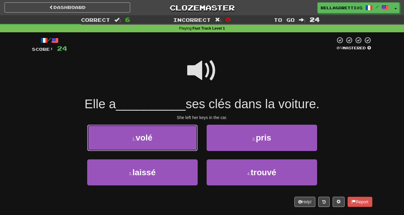
click at [164, 141] on button "1 . volé" at bounding box center [142, 138] width 111 height 26
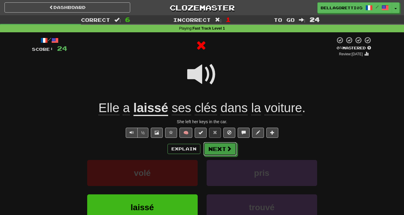
click at [217, 151] on button "Next" at bounding box center [220, 149] width 33 height 14
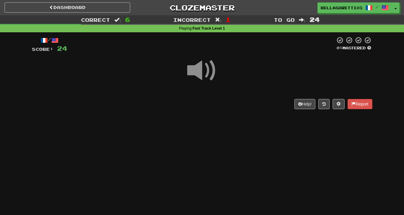
click at [203, 69] on span at bounding box center [202, 71] width 30 height 30
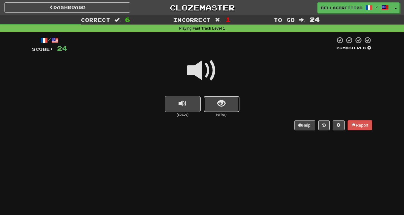
click at [216, 108] on button "show sentence" at bounding box center [222, 104] width 36 height 16
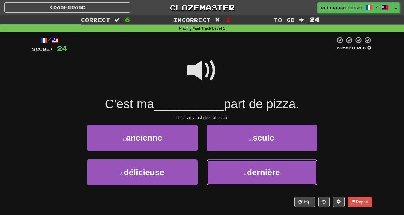
click at [278, 171] on span "dernière" at bounding box center [263, 172] width 33 height 9
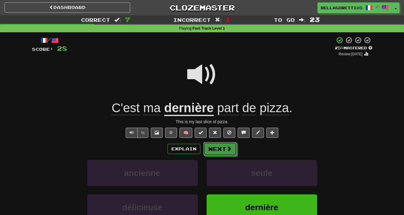
click at [231, 153] on button "Next" at bounding box center [220, 149] width 33 height 14
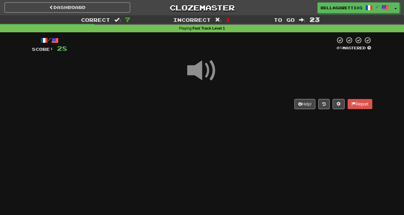
click at [201, 81] on span at bounding box center [202, 71] width 30 height 30
click at [199, 74] on span at bounding box center [202, 71] width 30 height 30
click at [197, 74] on span at bounding box center [202, 71] width 30 height 30
click at [199, 71] on span at bounding box center [202, 71] width 30 height 30
click at [204, 74] on span at bounding box center [202, 71] width 30 height 30
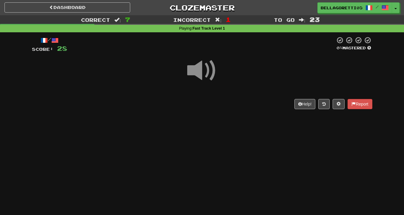
click at [205, 74] on span at bounding box center [202, 71] width 30 height 30
drag, startPoint x: 206, startPoint y: 71, endPoint x: 207, endPoint y: 68, distance: 3.1
click at [207, 69] on span at bounding box center [202, 71] width 30 height 30
click at [207, 68] on span at bounding box center [202, 71] width 30 height 30
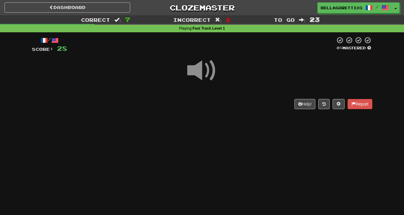
drag, startPoint x: 201, startPoint y: 69, endPoint x: 196, endPoint y: 67, distance: 6.1
click at [197, 67] on span at bounding box center [202, 71] width 30 height 30
click at [217, 17] on span ":" at bounding box center [218, 19] width 7 height 5
click at [193, 61] on span at bounding box center [202, 71] width 30 height 30
click at [210, 62] on span at bounding box center [202, 71] width 30 height 30
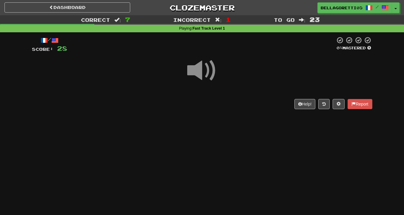
click at [209, 83] on span at bounding box center [202, 71] width 30 height 30
drag, startPoint x: 182, startPoint y: 66, endPoint x: 184, endPoint y: 64, distance: 3.2
click at [184, 64] on div at bounding box center [202, 74] width 341 height 43
click at [302, 103] on button "Help!" at bounding box center [305, 104] width 21 height 10
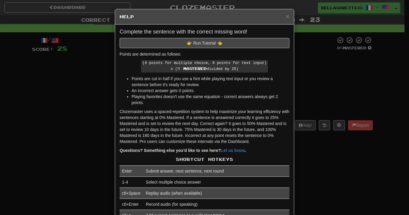
click at [305, 149] on div "× Help Complete the sentence with the correct missing word! 👉 Run Tutorial 👈 Po…" at bounding box center [204, 107] width 409 height 215
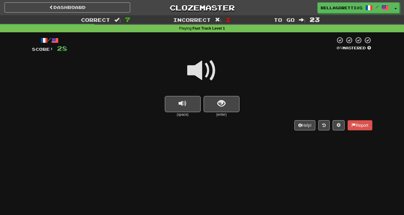
click at [139, 91] on div at bounding box center [202, 74] width 341 height 43
click at [193, 108] on button "replay audio" at bounding box center [183, 104] width 36 height 16
click at [210, 104] on button "show sentence" at bounding box center [222, 104] width 36 height 16
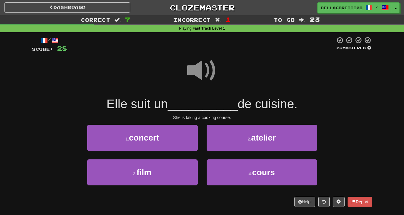
click at [180, 61] on div at bounding box center [202, 74] width 341 height 43
click at [204, 70] on span at bounding box center [202, 71] width 30 height 30
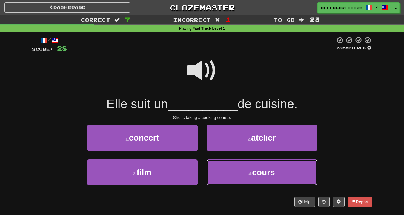
click at [232, 178] on button "4 . cours" at bounding box center [262, 172] width 111 height 26
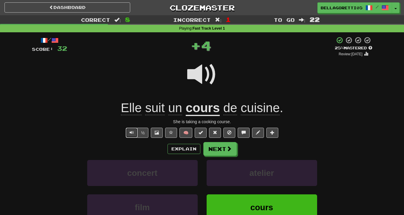
click at [126, 135] on button "Text-to-speech controls" at bounding box center [132, 133] width 12 height 10
click at [130, 134] on span "Text-to-speech controls" at bounding box center [132, 132] width 4 height 4
click at [253, 115] on span "cuisine" at bounding box center [260, 108] width 39 height 14
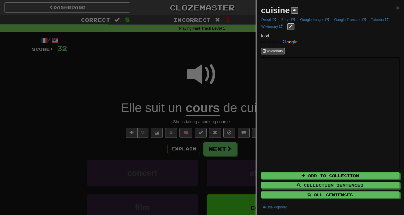
click at [186, 149] on div at bounding box center [202, 107] width 404 height 215
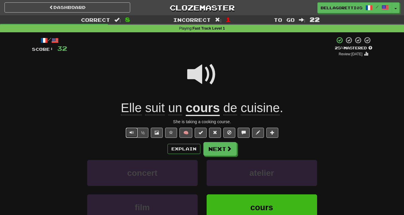
click at [134, 133] on button "Text-to-speech controls" at bounding box center [132, 133] width 12 height 10
click at [185, 146] on button "Explain" at bounding box center [184, 149] width 33 height 10
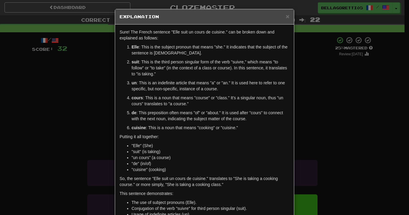
click at [394, 95] on div "× Explanation Sure! The French sentence "Elle suit un cours de cuisine." can be…" at bounding box center [204, 107] width 409 height 215
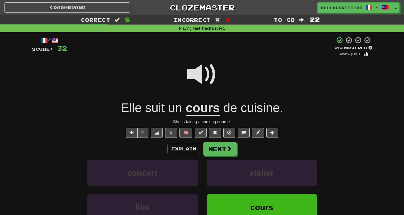
drag, startPoint x: 216, startPoint y: 155, endPoint x: 218, endPoint y: 152, distance: 3.6
click at [218, 152] on div "Explain Next concert atelier film cours Learn more: concert atelier film cours" at bounding box center [202, 190] width 341 height 96
click at [232, 151] on button "Next" at bounding box center [220, 149] width 33 height 14
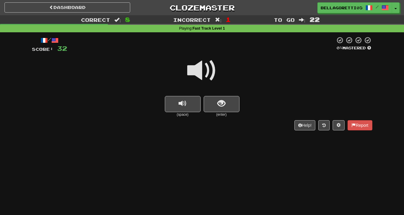
click at [210, 73] on span at bounding box center [202, 71] width 30 height 30
click at [179, 100] on span "replay audio" at bounding box center [183, 104] width 8 height 8
click at [223, 106] on span "show sentence" at bounding box center [222, 104] width 8 height 8
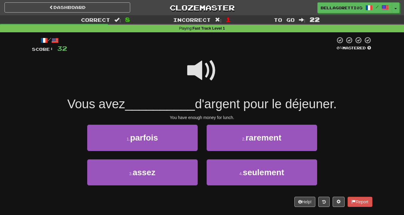
click at [201, 59] on span at bounding box center [202, 71] width 30 height 30
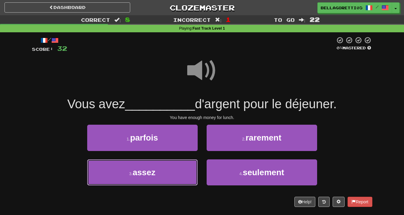
click at [193, 181] on button "3 . assez" at bounding box center [142, 172] width 111 height 26
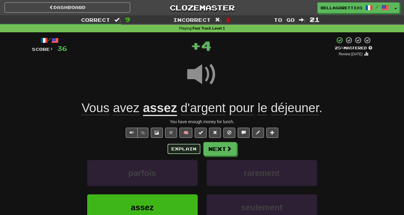
click at [189, 141] on div "/ Score: 36 + 4 25 % Mastered Review: 2025-08-21 Vous avez assez d'argent pour …" at bounding box center [202, 143] width 341 height 214
click at [189, 149] on button "Explain" at bounding box center [184, 149] width 33 height 10
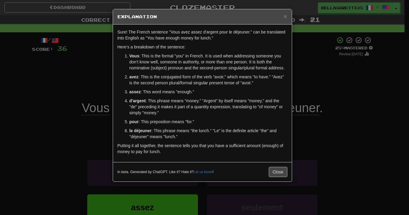
click at [138, 94] on p "assez : This word means "enough."" at bounding box center [208, 92] width 158 height 6
click at [139, 93] on strong "assez" at bounding box center [134, 91] width 11 height 5
click at [280, 171] on button "Close" at bounding box center [278, 172] width 19 height 10
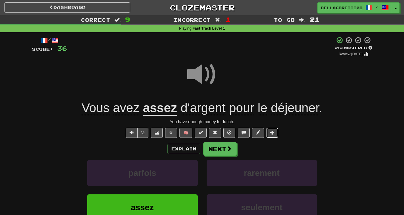
click at [274, 137] on button at bounding box center [273, 133] width 12 height 10
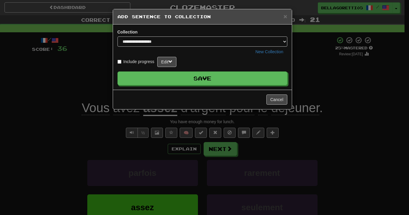
click at [221, 69] on form "Include progress Edit Save" at bounding box center [202, 71] width 170 height 28
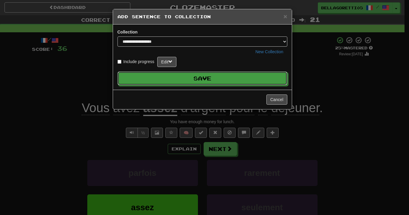
click at [222, 81] on button "Save" at bounding box center [202, 78] width 170 height 14
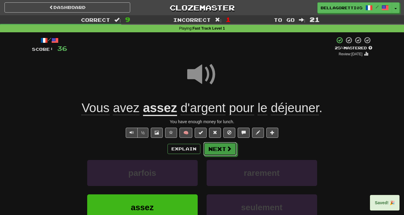
click at [222, 150] on button "Next" at bounding box center [220, 149] width 33 height 14
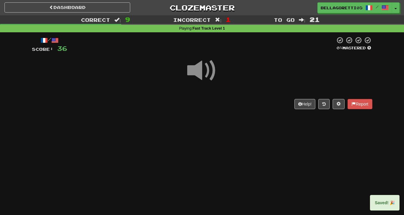
click at [210, 66] on span at bounding box center [202, 71] width 30 height 30
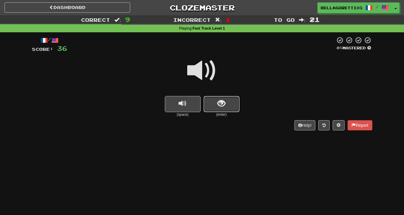
click at [225, 110] on button "show sentence" at bounding box center [222, 104] width 36 height 16
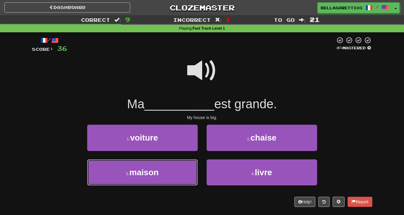
click at [176, 166] on button "3 . maison" at bounding box center [142, 172] width 111 height 26
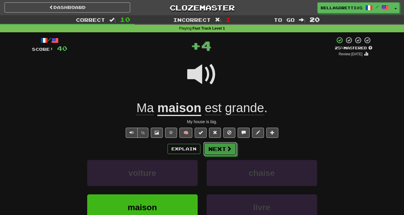
click at [224, 154] on button "Next" at bounding box center [220, 149] width 33 height 14
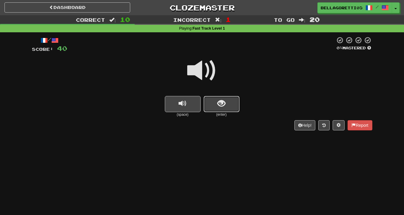
click at [218, 100] on span "show sentence" at bounding box center [222, 104] width 8 height 8
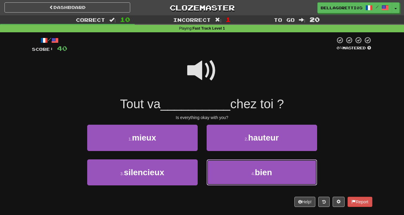
click at [233, 175] on button "4 . bien" at bounding box center [262, 172] width 111 height 26
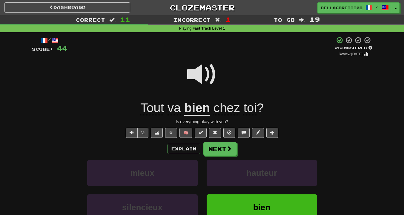
click at [253, 158] on div "Explain Next mieux hauteur silencieux bien Learn more: mieux hauteur silencieux…" at bounding box center [202, 190] width 341 height 96
click at [205, 146] on button "Next" at bounding box center [220, 149] width 33 height 14
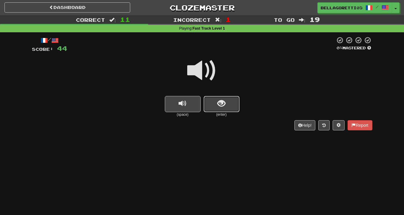
click at [225, 102] on span "show sentence" at bounding box center [222, 104] width 8 height 8
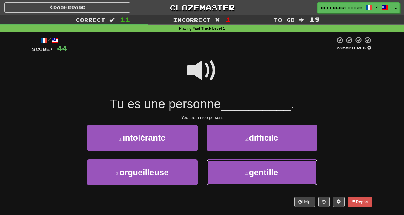
click at [243, 176] on button "4 . gentille" at bounding box center [262, 172] width 111 height 26
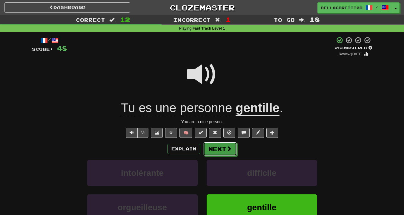
click at [228, 147] on span at bounding box center [229, 148] width 5 height 5
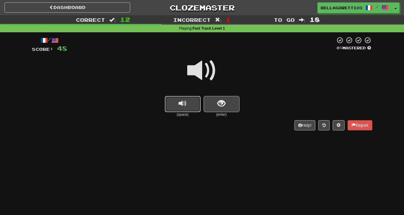
click at [194, 101] on button "replay audio" at bounding box center [183, 104] width 36 height 16
click at [218, 110] on button "show sentence" at bounding box center [222, 104] width 36 height 16
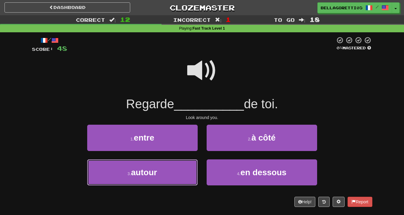
click at [167, 176] on button "3 . autour" at bounding box center [142, 172] width 111 height 26
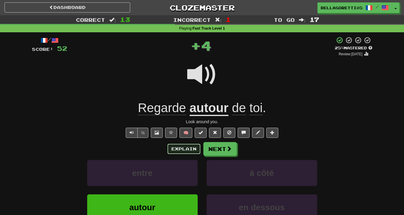
click at [180, 148] on button "Explain" at bounding box center [184, 149] width 33 height 10
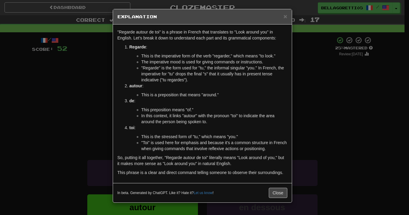
click at [310, 105] on div "× Explanation "Regarde autour de toi" is a phrase in French that translates to …" at bounding box center [204, 107] width 409 height 215
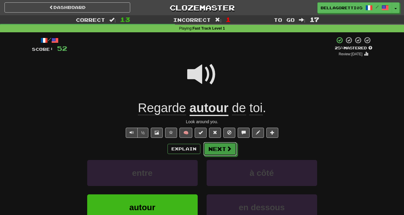
click at [217, 145] on button "Next" at bounding box center [220, 149] width 33 height 14
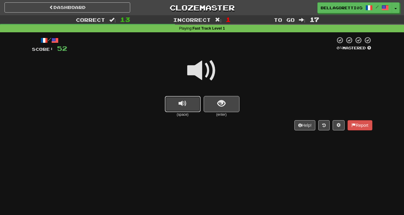
click at [190, 102] on button "replay audio" at bounding box center [183, 104] width 36 height 16
click at [219, 103] on span "show sentence" at bounding box center [222, 104] width 8 height 8
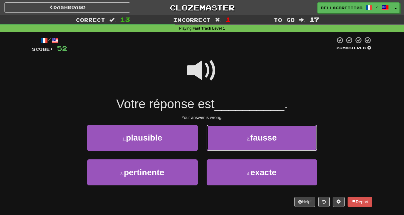
click at [312, 128] on button "2 . fausse" at bounding box center [262, 138] width 111 height 26
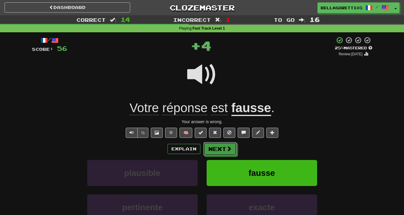
click at [229, 149] on span at bounding box center [229, 148] width 5 height 5
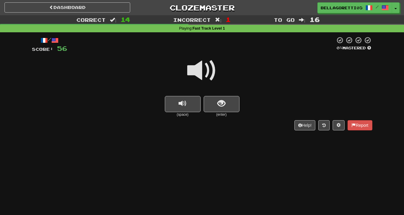
click at [206, 74] on span at bounding box center [202, 71] width 30 height 30
click at [226, 103] on button "show sentence" at bounding box center [222, 104] width 36 height 16
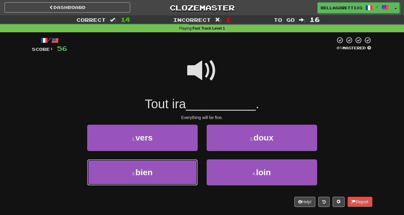
drag, startPoint x: 174, startPoint y: 166, endPoint x: 175, endPoint y: 163, distance: 3.4
click at [175, 164] on button "3 . bien" at bounding box center [142, 172] width 111 height 26
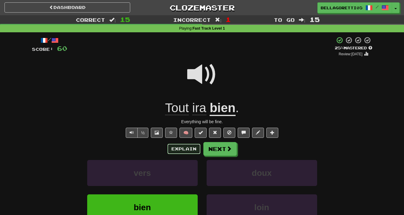
click at [193, 145] on button "Explain" at bounding box center [184, 149] width 33 height 10
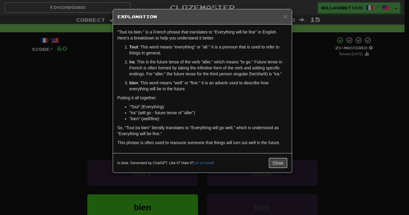
click at [281, 163] on button "Close" at bounding box center [278, 163] width 19 height 10
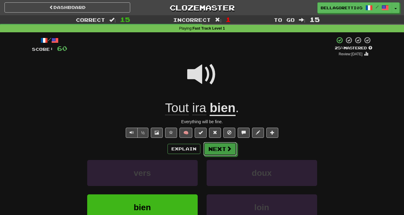
click at [204, 148] on button "Next" at bounding box center [220, 149] width 33 height 14
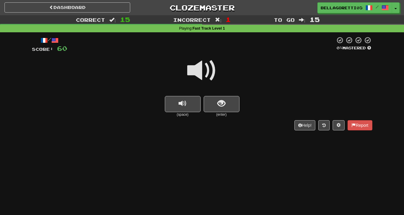
click at [197, 68] on span at bounding box center [202, 71] width 30 height 30
click at [222, 108] on span "show sentence" at bounding box center [222, 104] width 8 height 8
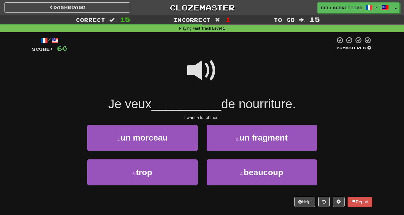
click at [196, 65] on span at bounding box center [202, 71] width 30 height 30
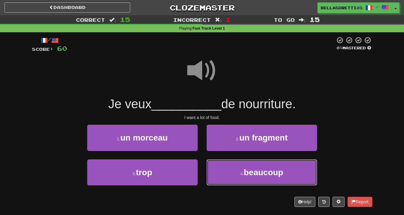
click at [228, 177] on button "4 . beaucoup" at bounding box center [262, 172] width 111 height 26
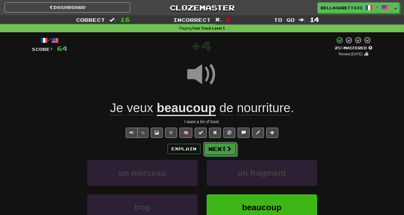
click at [219, 150] on button "Next" at bounding box center [220, 149] width 33 height 14
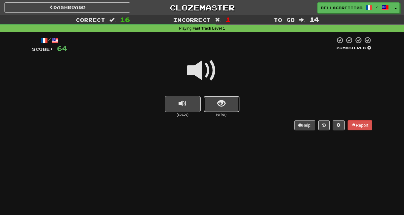
click at [216, 99] on button "show sentence" at bounding box center [222, 104] width 36 height 16
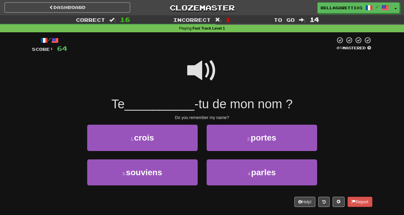
click at [200, 70] on span at bounding box center [202, 71] width 30 height 30
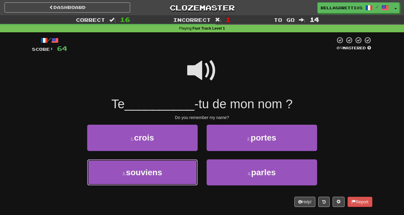
click at [155, 173] on span "souviens" at bounding box center [144, 172] width 36 height 9
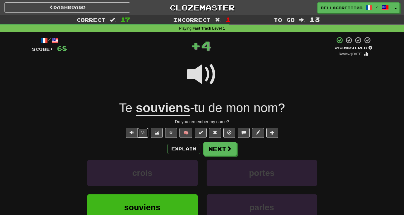
click at [141, 129] on button "½" at bounding box center [143, 133] width 11 height 10
click at [193, 75] on span at bounding box center [202, 74] width 30 height 30
click at [184, 146] on button "Explain" at bounding box center [184, 149] width 33 height 10
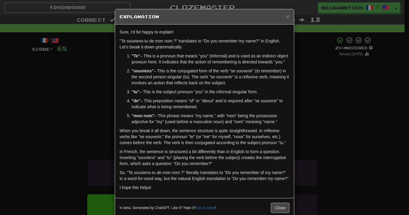
click at [283, 48] on p ""Te souviens-tu de mon nom ?" translates to "Do you remember my name?" in Engli…" at bounding box center [205, 44] width 170 height 12
click at [285, 208] on button "Close" at bounding box center [280, 208] width 19 height 10
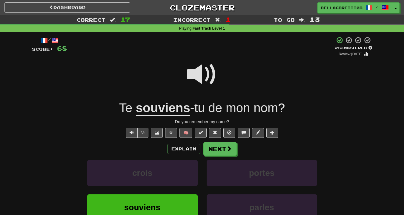
click at [220, 141] on div "/ Score: 68 + 4 25 % Mastered Review: 2025-08-21 Te souviens -tu de mon nom ? D…" at bounding box center [202, 143] width 341 height 214
click at [221, 147] on button "Next" at bounding box center [220, 149] width 33 height 14
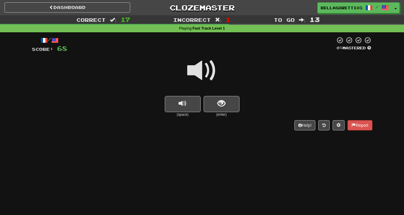
click at [200, 71] on span at bounding box center [202, 71] width 30 height 30
click at [227, 106] on button "show sentence" at bounding box center [222, 104] width 36 height 16
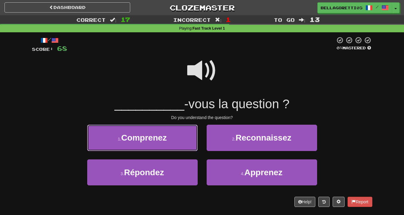
click at [158, 144] on button "1 . Comprenez" at bounding box center [142, 138] width 111 height 26
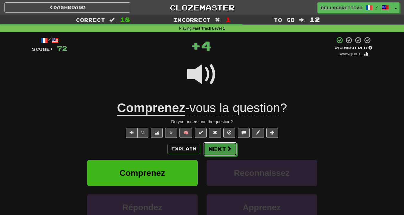
click at [210, 150] on button "Next" at bounding box center [220, 149] width 33 height 14
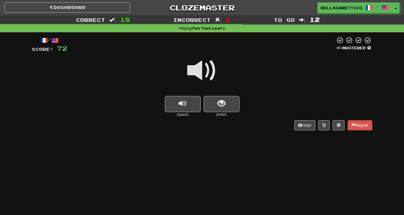
click at [204, 67] on span at bounding box center [202, 71] width 30 height 30
click at [221, 103] on span "show sentence" at bounding box center [222, 104] width 8 height 8
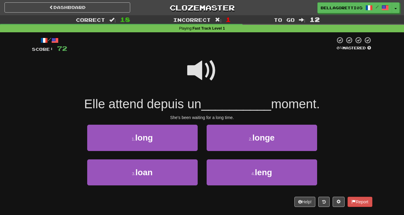
click at [205, 76] on span at bounding box center [202, 71] width 30 height 30
click at [179, 141] on button "1 . long" at bounding box center [142, 138] width 111 height 26
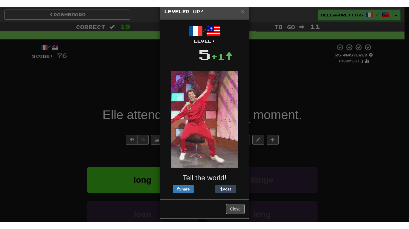
scroll to position [19, 0]
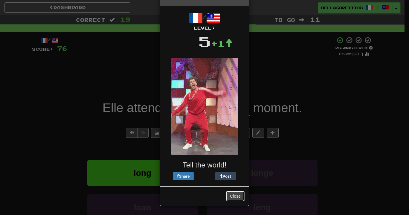
click at [239, 196] on button "Close" at bounding box center [235, 196] width 19 height 10
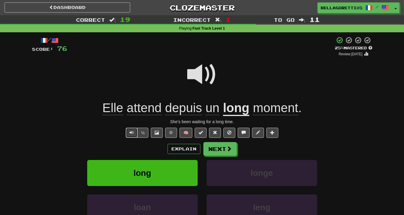
click at [129, 132] on button "Text-to-speech controls" at bounding box center [132, 133] width 12 height 10
click at [193, 152] on button "Explain" at bounding box center [184, 149] width 33 height 10
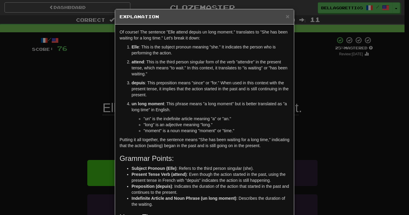
click at [340, 95] on div "× Explanation Of course! The sentence "Elle attend depuis un long moment." tran…" at bounding box center [204, 107] width 409 height 215
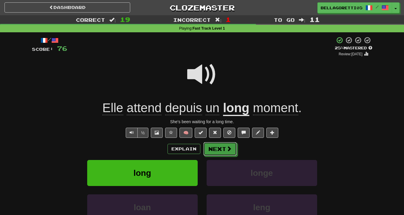
click at [233, 143] on button "Next" at bounding box center [220, 149] width 33 height 14
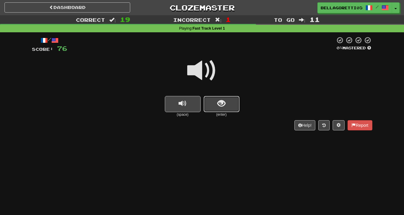
click at [207, 107] on button "show sentence" at bounding box center [222, 104] width 36 height 16
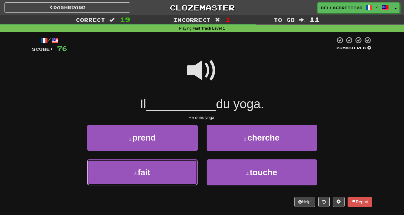
click at [162, 169] on button "3 . fait" at bounding box center [142, 172] width 111 height 26
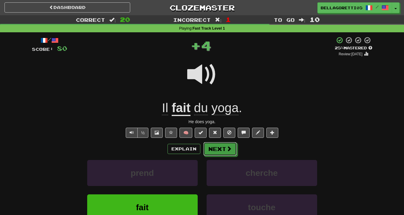
click at [227, 147] on span at bounding box center [229, 148] width 5 height 5
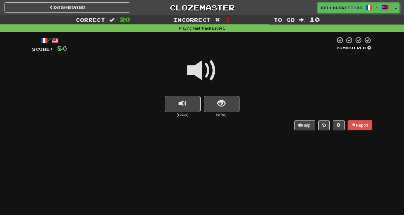
click at [210, 73] on span at bounding box center [202, 71] width 30 height 30
click at [226, 103] on button "show sentence" at bounding box center [222, 104] width 36 height 16
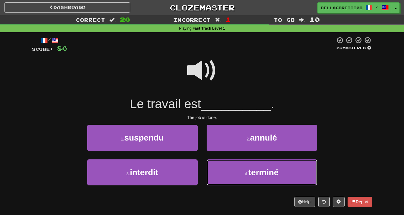
click at [227, 180] on button "4 . terminé" at bounding box center [262, 172] width 111 height 26
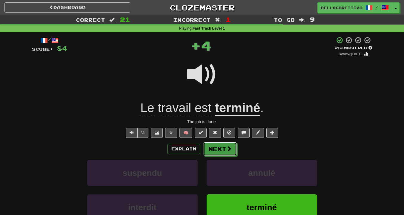
click at [228, 151] on span at bounding box center [229, 148] width 5 height 5
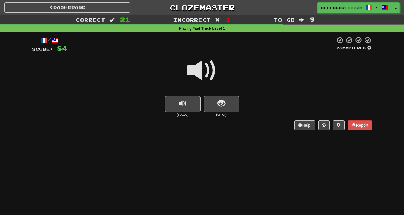
click at [208, 69] on span at bounding box center [202, 71] width 30 height 30
click at [205, 101] on button "show sentence" at bounding box center [222, 104] width 36 height 16
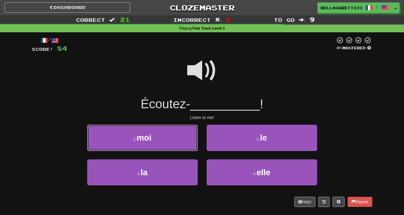
click at [164, 128] on button "1 . moi" at bounding box center [142, 138] width 111 height 26
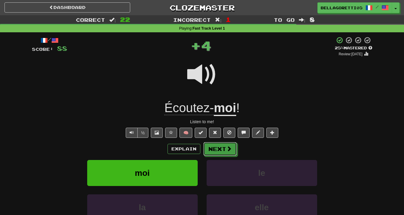
click at [227, 148] on span at bounding box center [229, 148] width 5 height 5
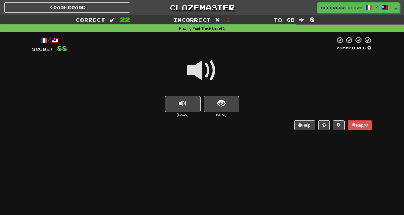
click at [193, 69] on span at bounding box center [202, 71] width 30 height 30
click at [221, 106] on span "show sentence" at bounding box center [222, 104] width 8 height 8
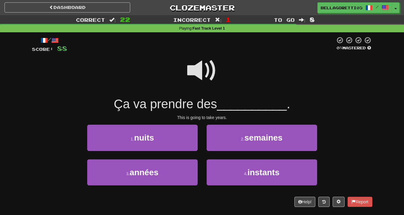
click at [197, 65] on span at bounding box center [202, 71] width 30 height 30
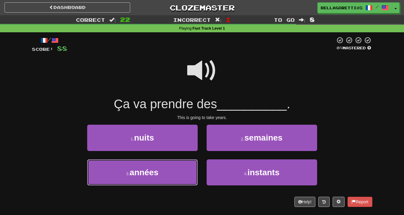
click at [183, 181] on button "3 . années" at bounding box center [142, 172] width 111 height 26
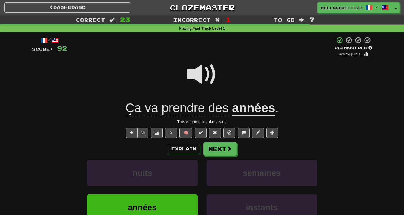
click at [215, 151] on div "Explain Next nuits semaines années instants Learn more: nuits semaines années i…" at bounding box center [202, 190] width 341 height 96
click at [216, 148] on button "Next" at bounding box center [220, 149] width 33 height 14
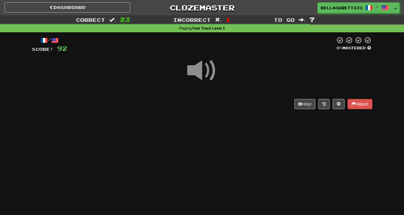
click at [194, 69] on span at bounding box center [202, 71] width 30 height 30
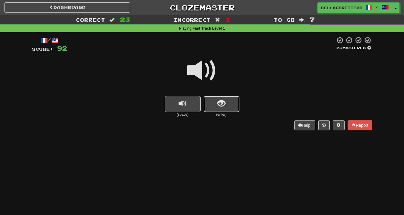
click at [218, 109] on button "show sentence" at bounding box center [222, 104] width 36 height 16
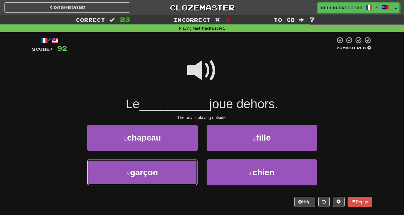
click at [148, 179] on button "3 . garçon" at bounding box center [142, 172] width 111 height 26
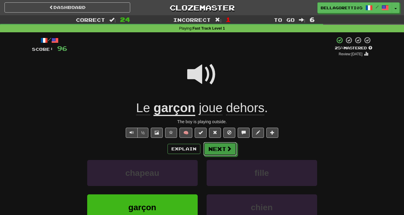
click at [215, 151] on button "Next" at bounding box center [220, 149] width 33 height 14
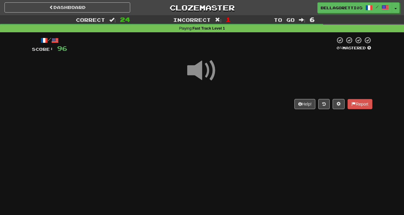
click at [201, 71] on span at bounding box center [202, 71] width 30 height 30
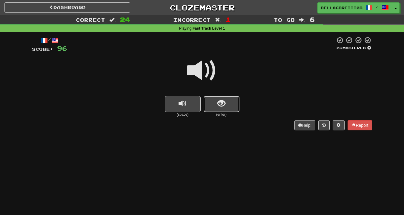
click at [221, 110] on button "show sentence" at bounding box center [222, 104] width 36 height 16
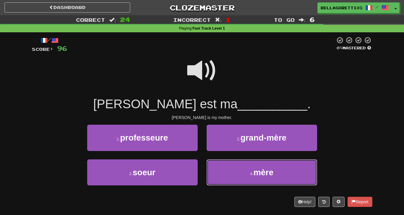
click at [253, 179] on button "4 . mère" at bounding box center [262, 172] width 111 height 26
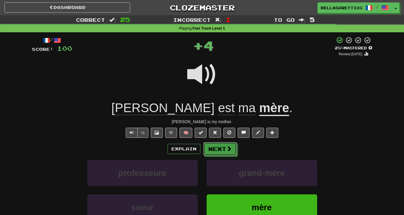
click at [226, 146] on button "Next" at bounding box center [220, 149] width 33 height 14
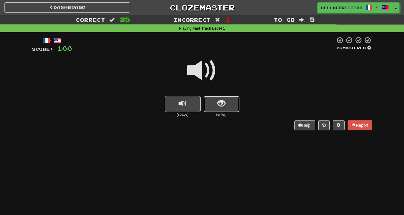
click at [209, 105] on button "show sentence" at bounding box center [222, 104] width 36 height 16
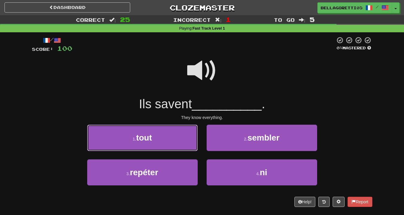
click at [184, 138] on button "1 . tout" at bounding box center [142, 138] width 111 height 26
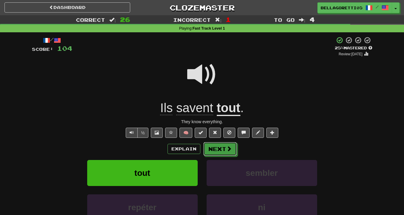
click at [218, 150] on button "Next" at bounding box center [220, 149] width 33 height 14
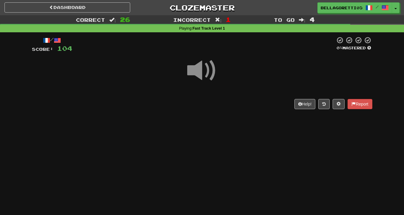
click at [208, 77] on span at bounding box center [202, 71] width 30 height 30
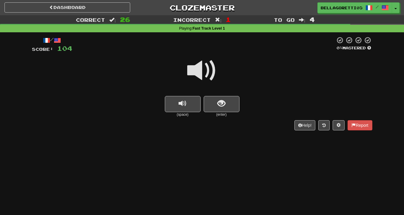
drag, startPoint x: 216, startPoint y: 91, endPoint x: 211, endPoint y: 83, distance: 8.7
click at [216, 89] on div at bounding box center [202, 74] width 341 height 43
click at [203, 71] on span at bounding box center [202, 71] width 30 height 30
click at [180, 94] on div at bounding box center [202, 74] width 341 height 43
click at [190, 103] on button "replay audio" at bounding box center [183, 104] width 36 height 16
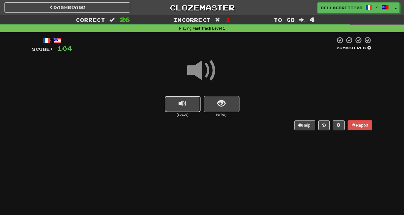
click at [190, 103] on button "replay audio" at bounding box center [183, 104] width 36 height 16
click at [208, 102] on button "show sentence" at bounding box center [222, 104] width 36 height 16
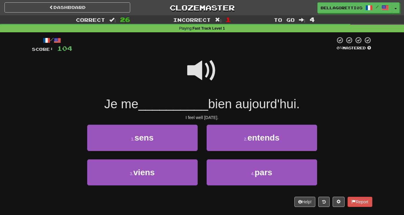
click at [198, 73] on span at bounding box center [202, 71] width 30 height 30
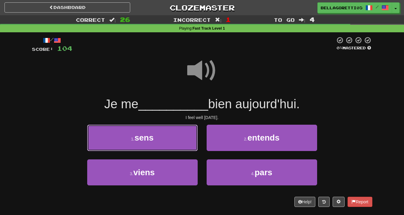
click at [165, 136] on button "1 . sens" at bounding box center [142, 138] width 111 height 26
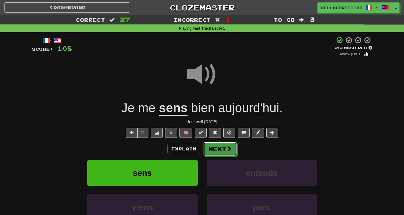
click at [210, 149] on button "Next" at bounding box center [220, 149] width 33 height 14
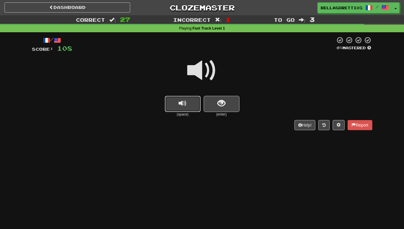
click at [191, 112] on button "replay audio" at bounding box center [183, 104] width 36 height 16
click at [213, 101] on button "show sentence" at bounding box center [222, 104] width 36 height 16
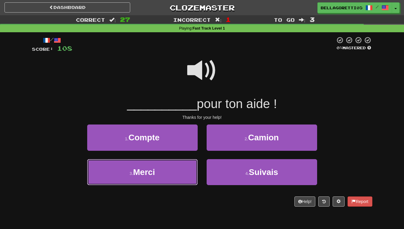
click at [183, 167] on button "3 . Merci" at bounding box center [142, 172] width 111 height 26
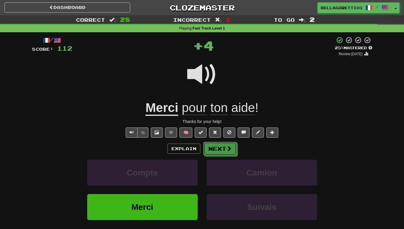
click at [217, 144] on button "Next" at bounding box center [220, 149] width 33 height 14
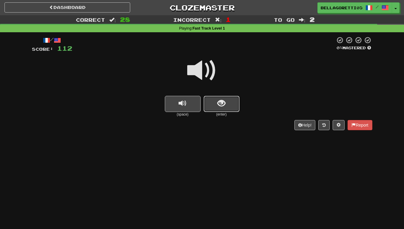
click at [208, 106] on button "show sentence" at bounding box center [222, 104] width 36 height 16
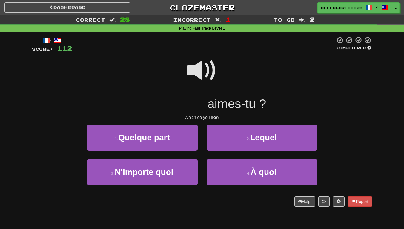
click at [197, 68] on span at bounding box center [202, 71] width 30 height 30
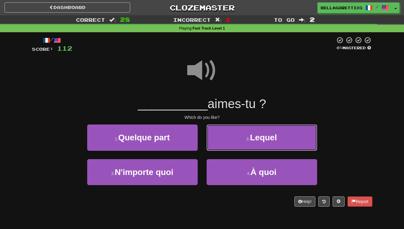
click at [251, 127] on button "2 . Lequel" at bounding box center [262, 138] width 111 height 26
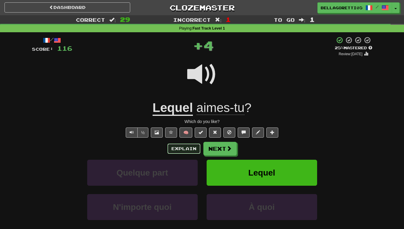
click at [194, 152] on button "Explain" at bounding box center [184, 149] width 33 height 10
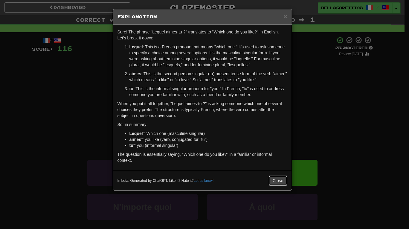
click at [279, 180] on button "Close" at bounding box center [278, 181] width 19 height 10
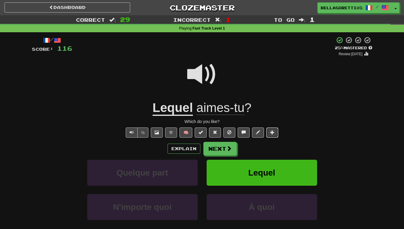
click at [270, 134] on button at bounding box center [273, 133] width 12 height 10
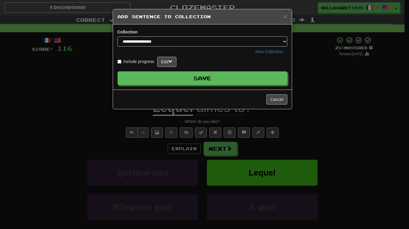
click at [240, 85] on button "Save" at bounding box center [202, 78] width 170 height 14
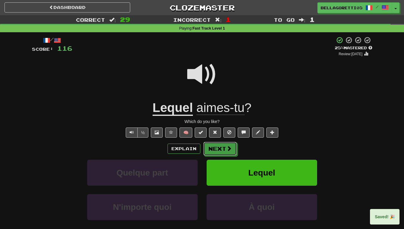
click at [227, 148] on span at bounding box center [229, 148] width 5 height 5
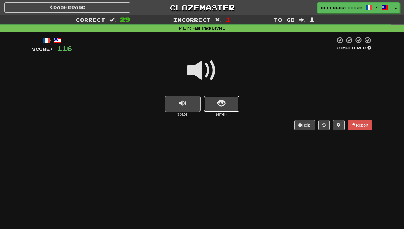
click at [211, 103] on button "show sentence" at bounding box center [222, 104] width 36 height 16
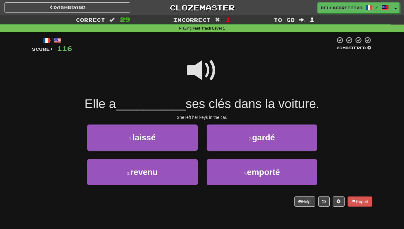
click at [199, 73] on span at bounding box center [202, 71] width 30 height 30
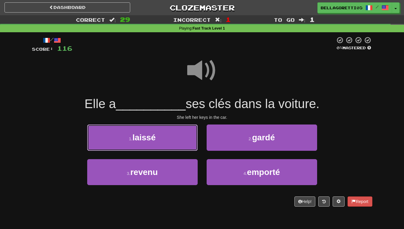
click at [157, 145] on button "1 . laissé" at bounding box center [142, 138] width 111 height 26
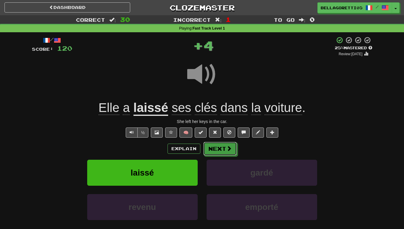
click at [224, 155] on button "Next" at bounding box center [220, 149] width 33 height 14
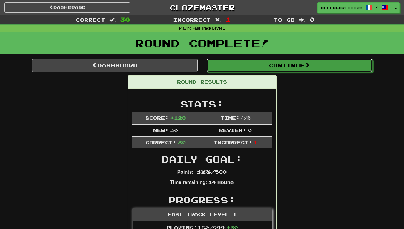
click at [265, 67] on button "Continue" at bounding box center [290, 66] width 166 height 14
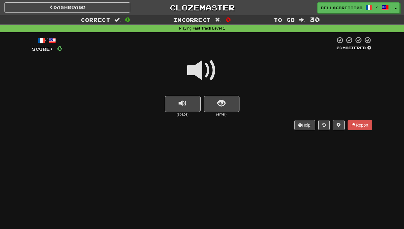
click at [198, 83] on span at bounding box center [202, 71] width 30 height 30
click at [205, 100] on button "show sentence" at bounding box center [222, 104] width 36 height 16
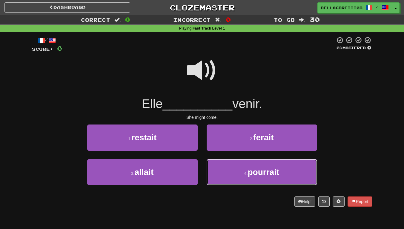
click at [252, 174] on span "pourrait" at bounding box center [264, 172] width 32 height 9
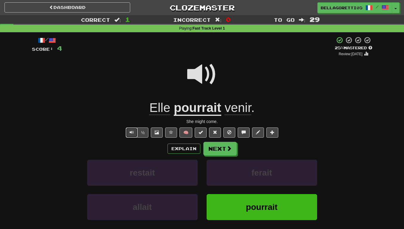
click at [130, 135] on button "Text-to-speech controls" at bounding box center [132, 133] width 12 height 10
click at [180, 148] on button "Explain" at bounding box center [184, 149] width 33 height 10
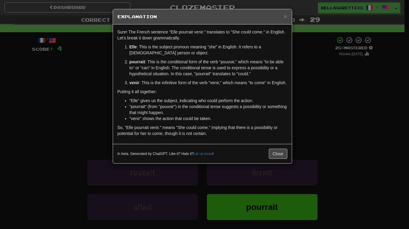
drag, startPoint x: 234, startPoint y: 106, endPoint x: 213, endPoint y: 112, distance: 21.2
click at [213, 111] on li ""pourrait" (from "pouvoir") in the conditional tense suggests a possibility or …" at bounding box center [208, 110] width 158 height 12
drag, startPoint x: 274, startPoint y: 147, endPoint x: 274, endPoint y: 151, distance: 3.6
click at [274, 151] on div "In beta. Generated by ChatGPT. Like it? Hate it? Let us know ! Close" at bounding box center [202, 153] width 179 height 19
click at [274, 154] on button "Close" at bounding box center [278, 154] width 19 height 10
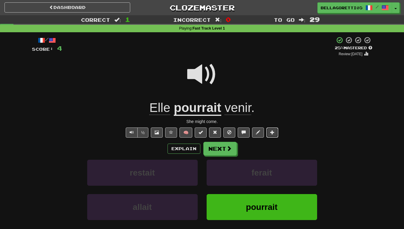
click at [274, 135] on button at bounding box center [273, 133] width 12 height 10
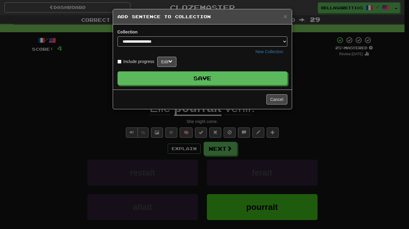
click at [222, 77] on button "Save" at bounding box center [202, 78] width 170 height 14
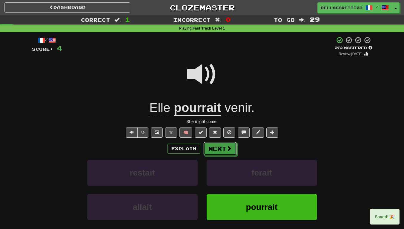
click at [222, 146] on button "Next" at bounding box center [220, 149] width 33 height 14
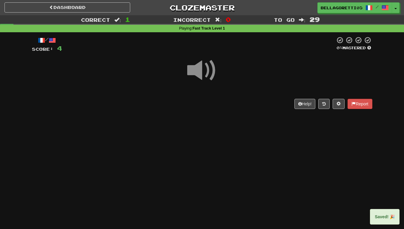
click at [190, 74] on span at bounding box center [202, 71] width 30 height 30
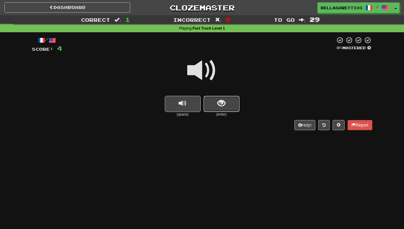
click at [214, 106] on button "show sentence" at bounding box center [222, 104] width 36 height 16
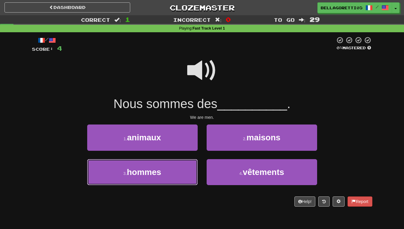
click at [164, 176] on button "3 . hommes" at bounding box center [142, 172] width 111 height 26
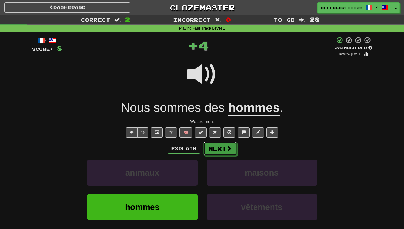
click at [217, 149] on button "Next" at bounding box center [220, 149] width 33 height 14
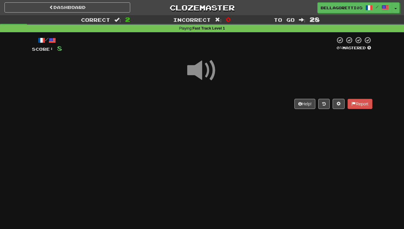
click at [215, 74] on span at bounding box center [202, 71] width 30 height 30
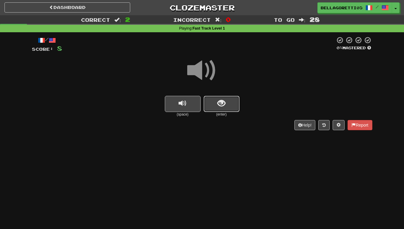
click at [223, 103] on span "show sentence" at bounding box center [222, 104] width 8 height 8
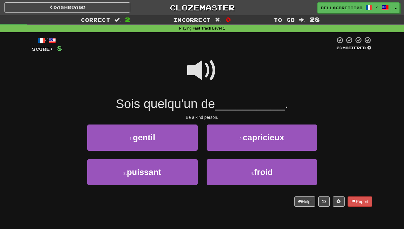
click at [199, 62] on span at bounding box center [202, 71] width 30 height 30
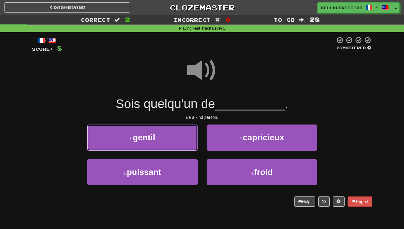
click at [160, 129] on button "1 . gentil" at bounding box center [142, 138] width 111 height 26
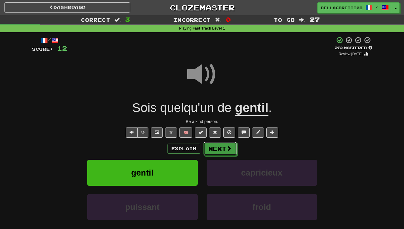
click at [224, 144] on button "Next" at bounding box center [220, 149] width 33 height 14
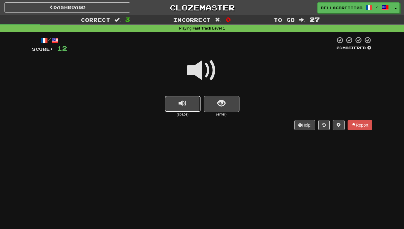
click at [187, 101] on span "replay audio" at bounding box center [183, 104] width 8 height 8
click at [184, 103] on span "replay audio" at bounding box center [183, 104] width 8 height 8
click at [222, 102] on span "show sentence" at bounding box center [222, 104] width 8 height 8
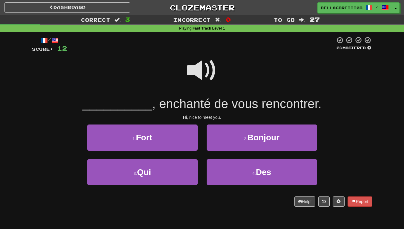
click at [204, 81] on span at bounding box center [202, 71] width 30 height 30
click at [229, 130] on button "2 . Bonjour" at bounding box center [262, 138] width 111 height 26
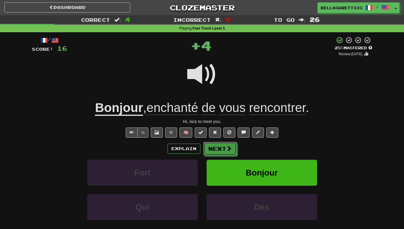
click at [218, 151] on button "Next" at bounding box center [220, 149] width 33 height 14
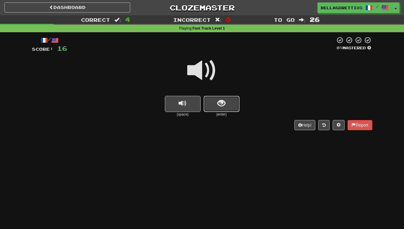
click at [222, 107] on span "show sentence" at bounding box center [222, 104] width 8 height 8
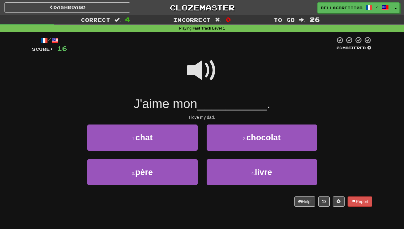
click at [201, 64] on span at bounding box center [202, 71] width 30 height 30
click at [181, 168] on button "3 . père" at bounding box center [142, 172] width 111 height 26
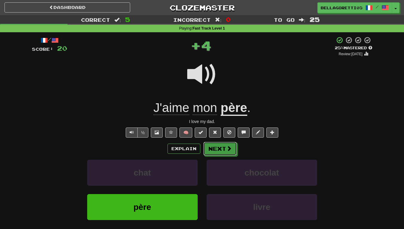
click at [229, 145] on button "Next" at bounding box center [220, 149] width 33 height 14
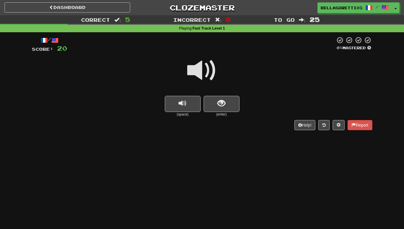
click at [204, 74] on span at bounding box center [202, 71] width 30 height 30
click at [215, 105] on button "show sentence" at bounding box center [222, 104] width 36 height 16
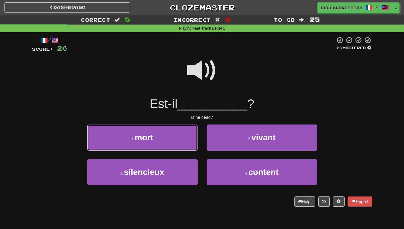
click at [184, 148] on button "1 . mort" at bounding box center [142, 138] width 111 height 26
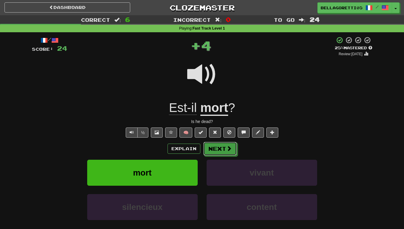
click at [229, 153] on button "Next" at bounding box center [220, 149] width 33 height 14
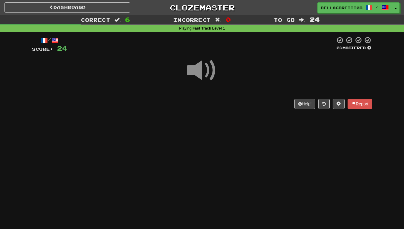
click at [197, 69] on span at bounding box center [202, 71] width 30 height 30
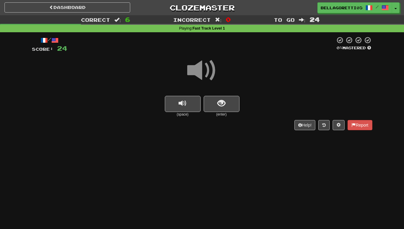
drag, startPoint x: 197, startPoint y: 80, endPoint x: 209, endPoint y: 89, distance: 14.7
click at [197, 79] on span at bounding box center [202, 71] width 30 height 30
click at [231, 106] on button "show sentence" at bounding box center [222, 104] width 36 height 16
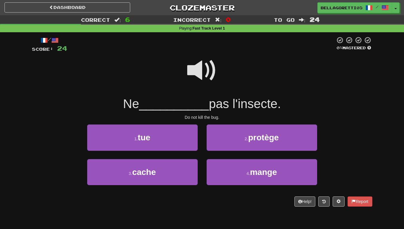
click at [205, 62] on span at bounding box center [202, 71] width 30 height 30
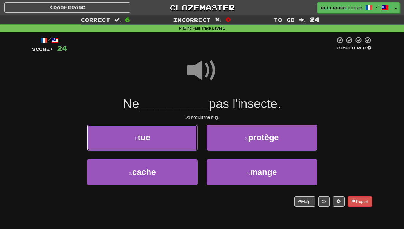
click at [178, 135] on button "1 . tue" at bounding box center [142, 138] width 111 height 26
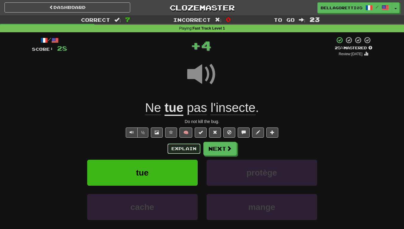
click at [179, 146] on button "Explain" at bounding box center [184, 149] width 33 height 10
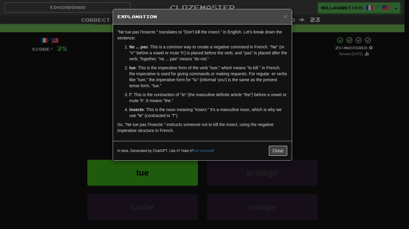
click at [284, 154] on button "Close" at bounding box center [278, 151] width 19 height 10
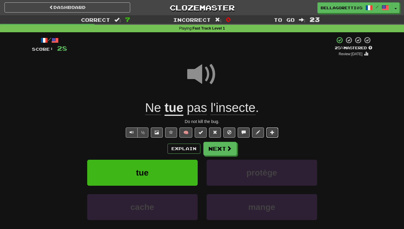
click at [270, 135] on button at bounding box center [273, 133] width 12 height 10
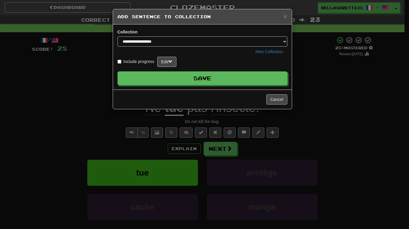
click at [223, 88] on div "**********" at bounding box center [202, 57] width 179 height 65
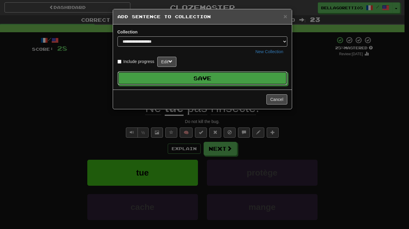
click at [218, 78] on button "Save" at bounding box center [202, 78] width 170 height 14
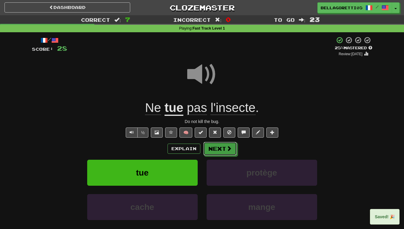
click at [219, 146] on button "Next" at bounding box center [220, 149] width 33 height 14
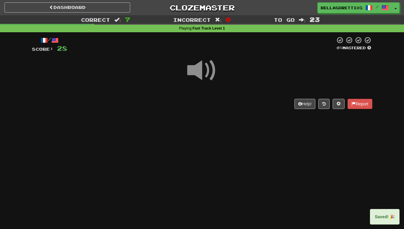
click at [196, 70] on span at bounding box center [202, 71] width 30 height 30
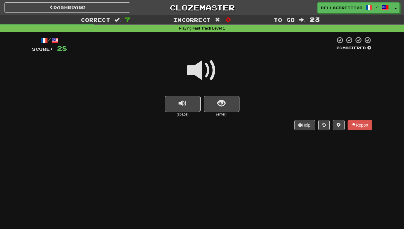
click at [201, 77] on span at bounding box center [202, 71] width 30 height 30
click at [233, 109] on button "show sentence" at bounding box center [222, 104] width 36 height 16
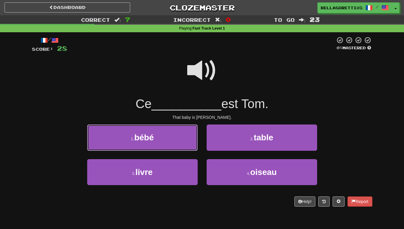
click at [188, 148] on button "1 . bébé" at bounding box center [142, 138] width 111 height 26
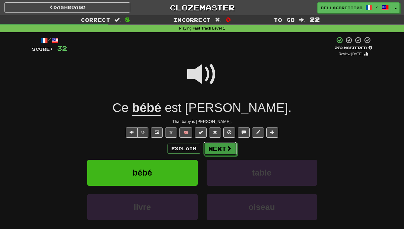
click at [218, 150] on button "Next" at bounding box center [220, 149] width 33 height 14
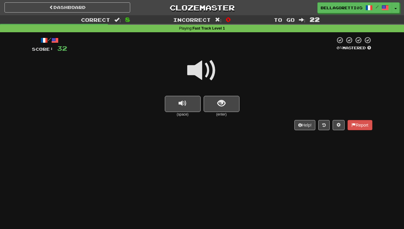
click at [201, 83] on span at bounding box center [202, 71] width 30 height 30
click at [179, 106] on span "replay audio" at bounding box center [183, 104] width 8 height 8
click at [232, 114] on small "(enter)" at bounding box center [222, 114] width 36 height 5
click at [230, 109] on button "show sentence" at bounding box center [222, 104] width 36 height 16
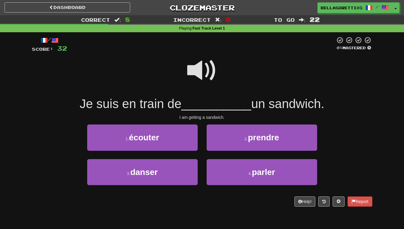
click at [199, 72] on span at bounding box center [202, 71] width 30 height 30
click at [196, 75] on span at bounding box center [202, 71] width 30 height 30
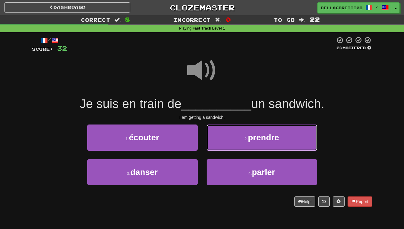
click at [239, 150] on button "2 . prendre" at bounding box center [262, 138] width 111 height 26
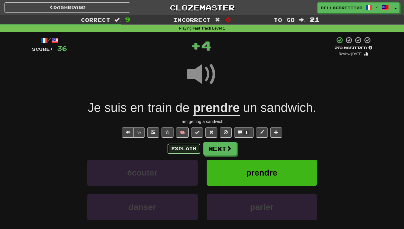
click at [187, 147] on button "Explain" at bounding box center [184, 149] width 33 height 10
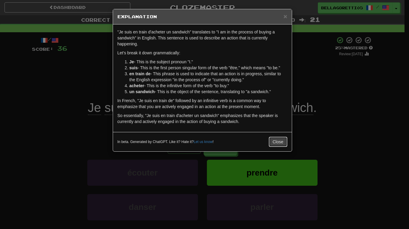
click at [279, 145] on button "Close" at bounding box center [278, 142] width 19 height 10
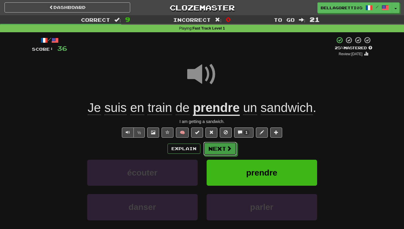
click at [227, 145] on button "Next" at bounding box center [220, 149] width 33 height 14
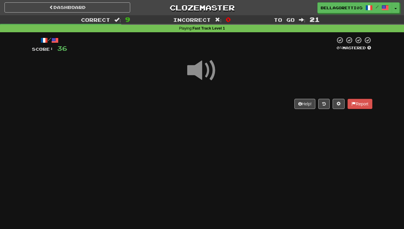
click at [202, 80] on span at bounding box center [202, 71] width 30 height 30
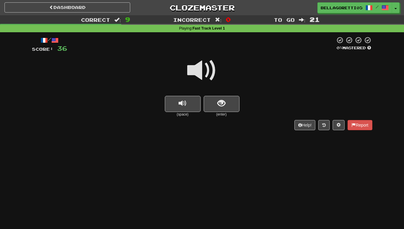
click at [202, 79] on span at bounding box center [202, 71] width 30 height 30
click at [230, 102] on button "show sentence" at bounding box center [222, 104] width 36 height 16
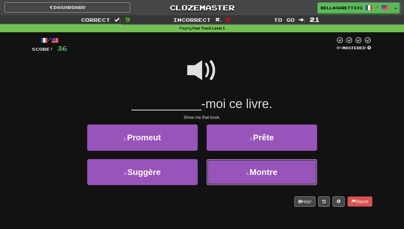
click at [223, 179] on button "4 . Montre" at bounding box center [262, 172] width 111 height 26
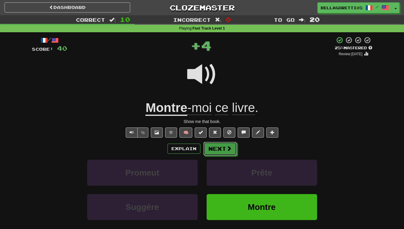
click at [216, 153] on button "Next" at bounding box center [220, 149] width 33 height 14
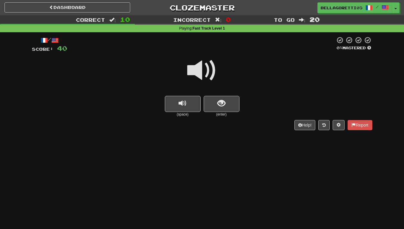
click at [202, 70] on span at bounding box center [202, 71] width 30 height 30
click at [224, 103] on span "show sentence" at bounding box center [222, 104] width 8 height 8
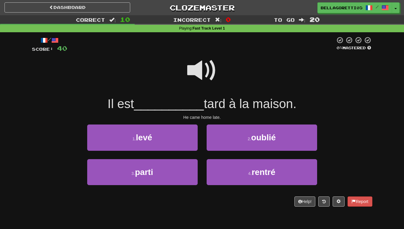
click at [203, 77] on span at bounding box center [202, 71] width 30 height 30
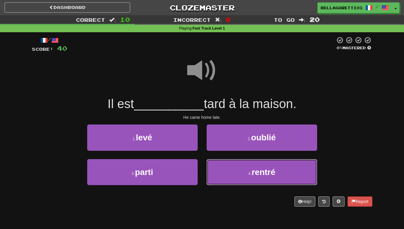
click at [230, 176] on button "4 . rentré" at bounding box center [262, 172] width 111 height 26
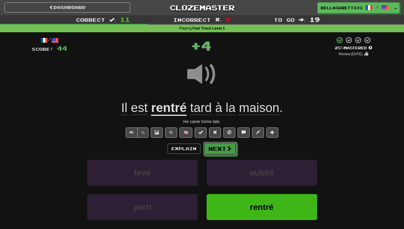
click at [222, 150] on button "Next" at bounding box center [220, 149] width 33 height 14
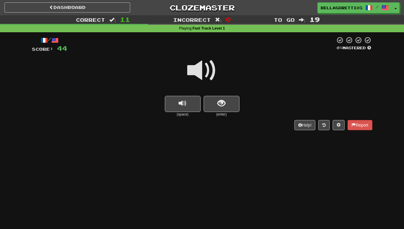
click at [205, 64] on span at bounding box center [202, 71] width 30 height 30
click at [228, 103] on button "show sentence" at bounding box center [222, 104] width 36 height 16
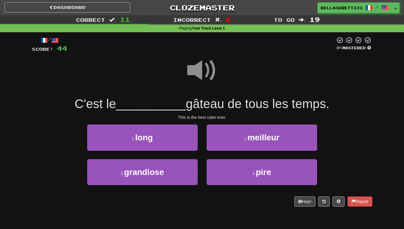
click at [203, 75] on span at bounding box center [202, 71] width 30 height 30
click at [237, 139] on button "2 . meilleur" at bounding box center [262, 138] width 111 height 26
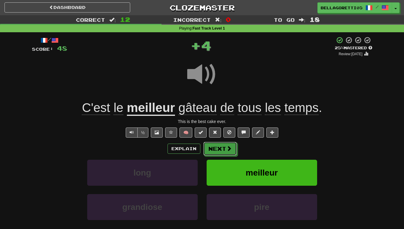
click at [228, 151] on span at bounding box center [229, 148] width 5 height 5
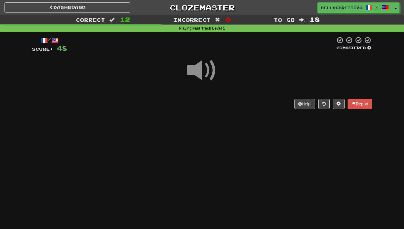
click at [207, 77] on span at bounding box center [202, 71] width 30 height 30
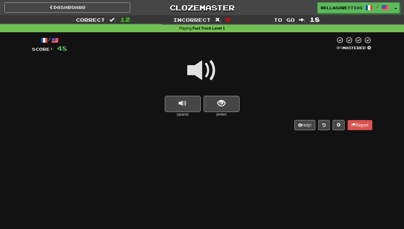
click at [207, 81] on span at bounding box center [202, 71] width 30 height 30
click at [224, 105] on span "show sentence" at bounding box center [222, 104] width 8 height 8
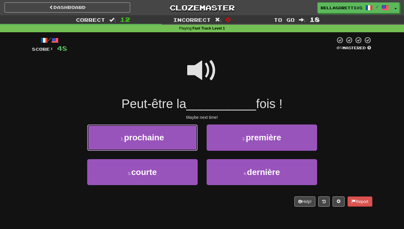
click at [152, 132] on button "1 . prochaine" at bounding box center [142, 138] width 111 height 26
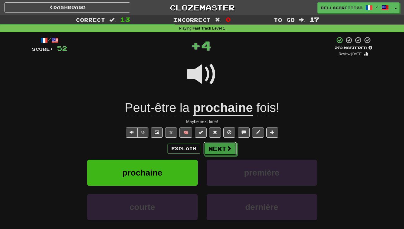
click at [222, 148] on button "Next" at bounding box center [220, 149] width 33 height 14
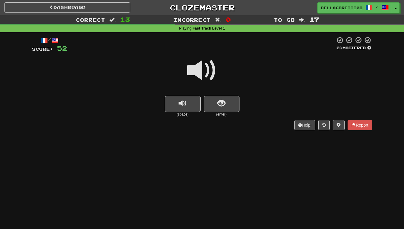
click at [199, 70] on span at bounding box center [202, 71] width 30 height 30
click at [207, 98] on button "show sentence" at bounding box center [222, 104] width 36 height 16
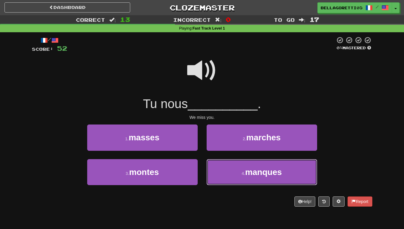
click at [223, 178] on button "4 . manques" at bounding box center [262, 172] width 111 height 26
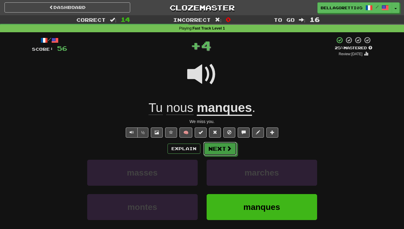
click at [225, 147] on button "Next" at bounding box center [220, 149] width 33 height 14
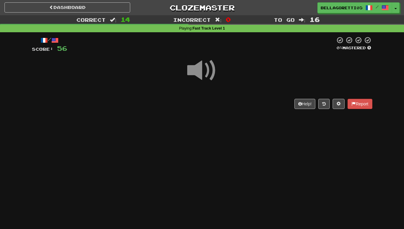
click at [192, 70] on span at bounding box center [202, 71] width 30 height 30
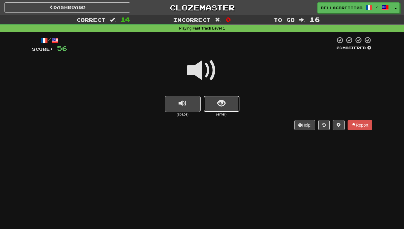
click at [228, 102] on button "show sentence" at bounding box center [222, 104] width 36 height 16
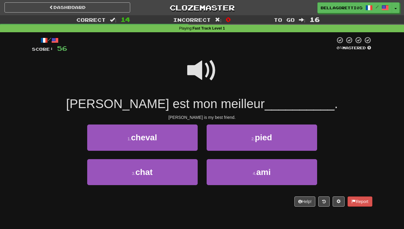
click at [203, 73] on span at bounding box center [202, 71] width 30 height 30
click at [205, 72] on span at bounding box center [202, 71] width 30 height 30
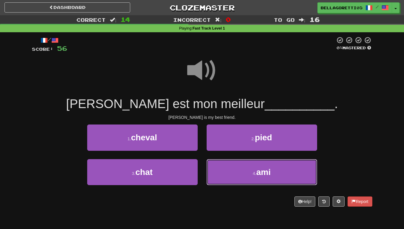
click at [238, 182] on button "4 . ami" at bounding box center [262, 172] width 111 height 26
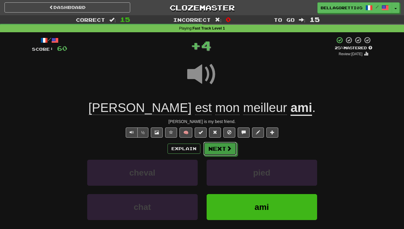
click at [223, 154] on button "Next" at bounding box center [220, 149] width 33 height 14
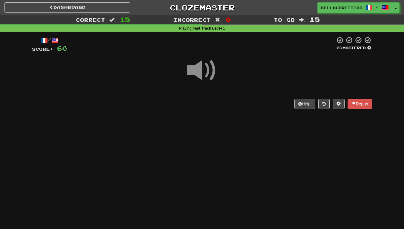
click at [196, 62] on span at bounding box center [202, 71] width 30 height 30
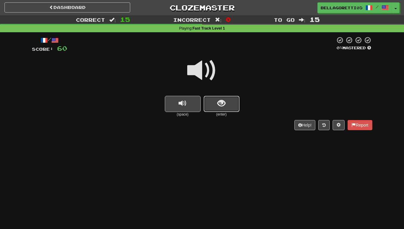
click at [223, 106] on span "show sentence" at bounding box center [222, 104] width 8 height 8
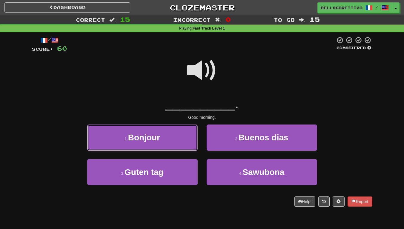
click at [179, 137] on button "1 . Bonjour" at bounding box center [142, 138] width 111 height 26
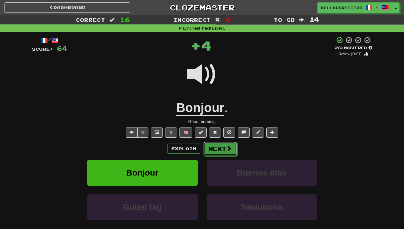
drag, startPoint x: 217, startPoint y: 147, endPoint x: 219, endPoint y: 150, distance: 3.6
click at [218, 149] on button "Next" at bounding box center [220, 149] width 33 height 14
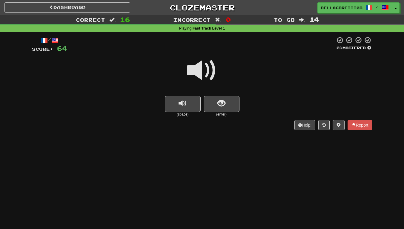
click at [207, 71] on span at bounding box center [202, 71] width 30 height 30
click at [219, 115] on small "(enter)" at bounding box center [222, 114] width 36 height 5
click at [219, 108] on span "show sentence" at bounding box center [222, 104] width 8 height 8
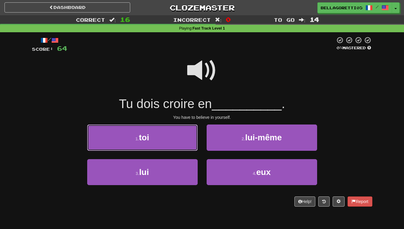
click at [178, 141] on button "1 . toi" at bounding box center [142, 138] width 111 height 26
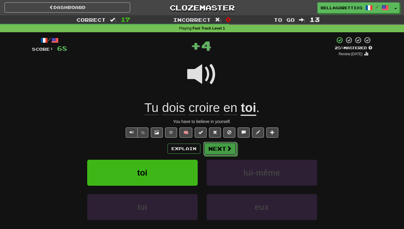
click at [222, 150] on button "Next" at bounding box center [220, 149] width 33 height 14
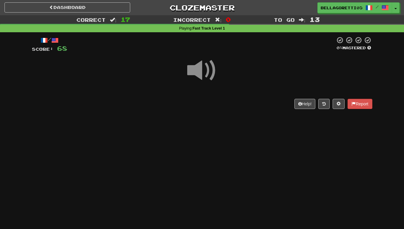
click at [207, 72] on span at bounding box center [202, 71] width 30 height 30
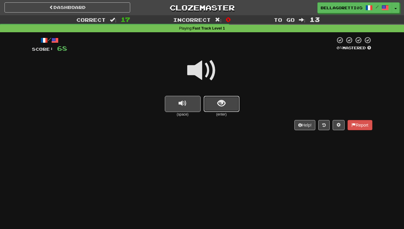
click at [216, 103] on button "show sentence" at bounding box center [222, 104] width 36 height 16
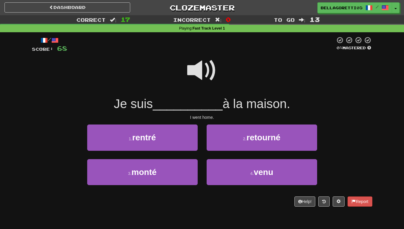
click at [202, 70] on span at bounding box center [202, 71] width 30 height 30
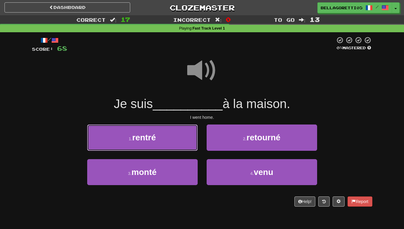
click at [193, 137] on button "1 . rentré" at bounding box center [142, 138] width 111 height 26
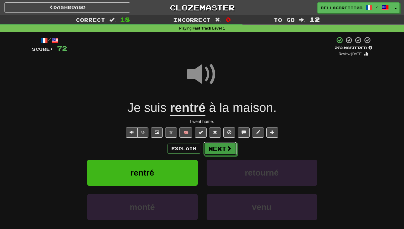
click at [218, 146] on button "Next" at bounding box center [220, 149] width 33 height 14
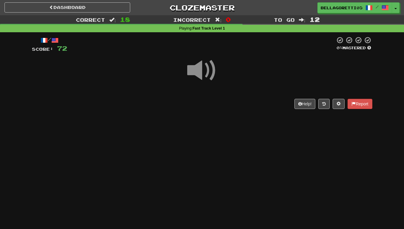
click at [199, 56] on span at bounding box center [202, 71] width 30 height 30
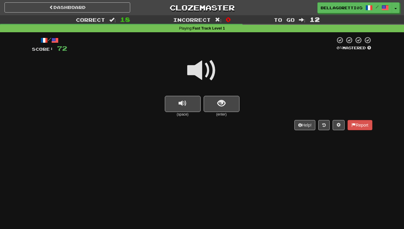
click at [223, 115] on small "(enter)" at bounding box center [222, 114] width 36 height 5
click at [221, 103] on span "show sentence" at bounding box center [222, 104] width 8 height 8
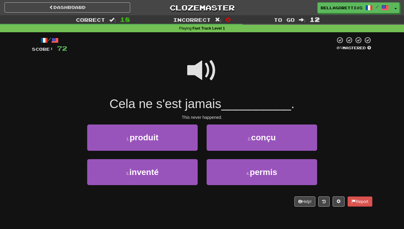
click at [200, 68] on span at bounding box center [202, 71] width 30 height 30
click at [176, 150] on button "1 . produit" at bounding box center [142, 138] width 111 height 26
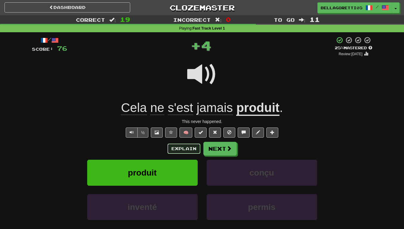
click at [188, 149] on button "Explain" at bounding box center [184, 149] width 33 height 10
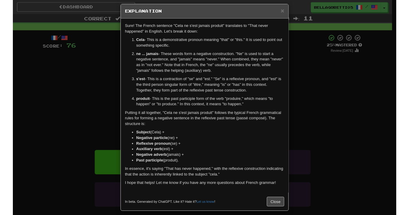
scroll to position [9, 0]
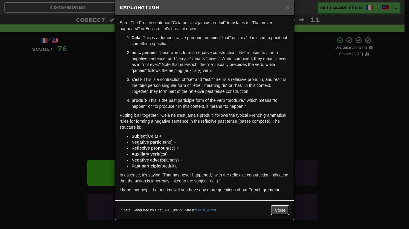
click at [279, 215] on button "Close" at bounding box center [280, 210] width 19 height 10
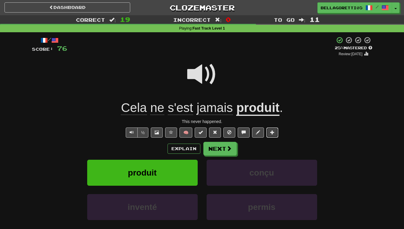
click at [277, 132] on button at bounding box center [273, 133] width 12 height 10
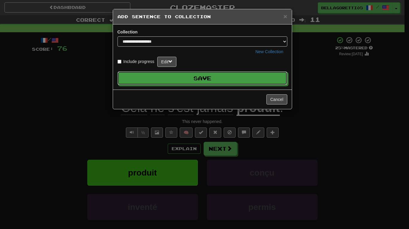
click at [243, 74] on button "Save" at bounding box center [202, 78] width 170 height 14
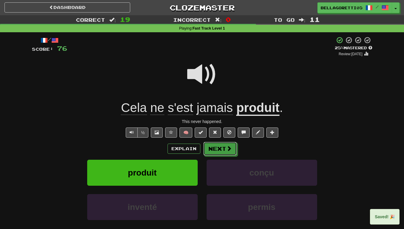
click at [221, 154] on button "Next" at bounding box center [220, 149] width 33 height 14
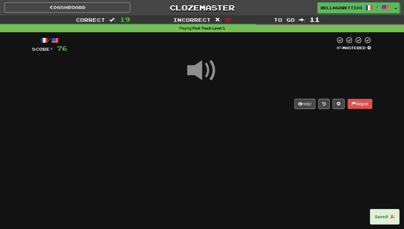
click at [191, 70] on span at bounding box center [202, 71] width 30 height 30
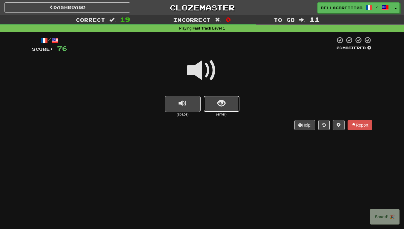
click at [222, 100] on span "show sentence" at bounding box center [222, 104] width 8 height 8
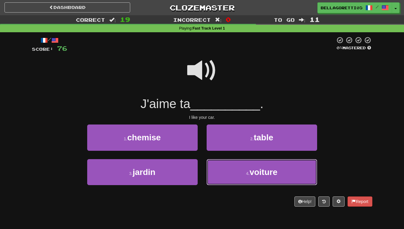
click at [249, 169] on button "4 . voiture" at bounding box center [262, 172] width 111 height 26
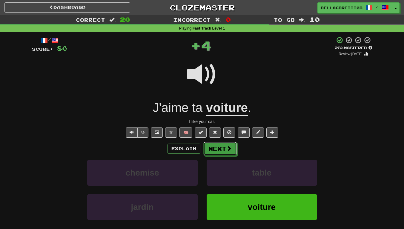
click at [225, 151] on button "Next" at bounding box center [220, 149] width 33 height 14
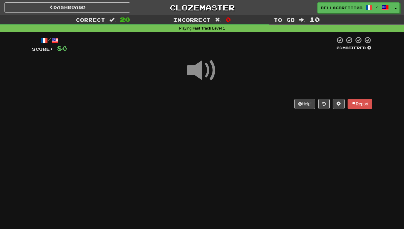
click at [205, 75] on span at bounding box center [202, 71] width 30 height 30
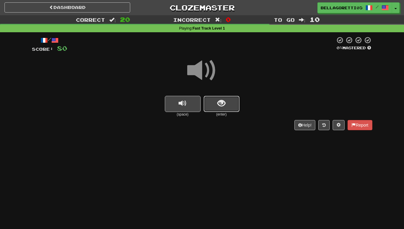
click at [221, 98] on button "show sentence" at bounding box center [222, 104] width 36 height 16
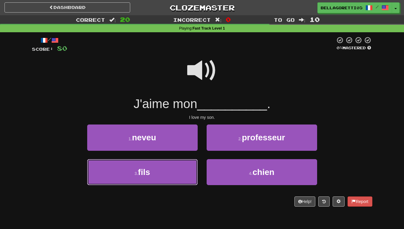
click at [175, 169] on button "3 . fils" at bounding box center [142, 172] width 111 height 26
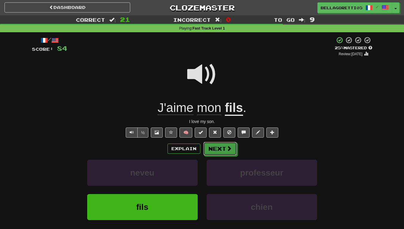
click at [226, 152] on button "Next" at bounding box center [220, 149] width 33 height 14
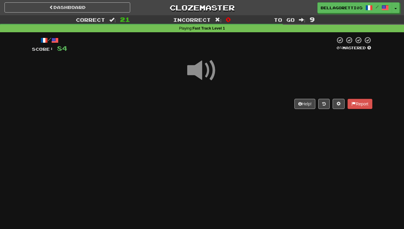
click at [197, 68] on span at bounding box center [202, 71] width 30 height 30
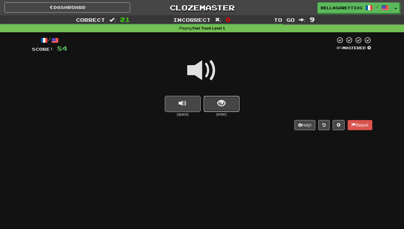
click at [224, 108] on span "show sentence" at bounding box center [222, 104] width 8 height 8
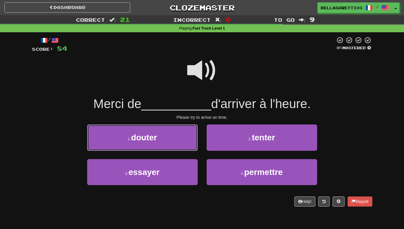
click at [183, 144] on button "1 . douter" at bounding box center [142, 138] width 111 height 26
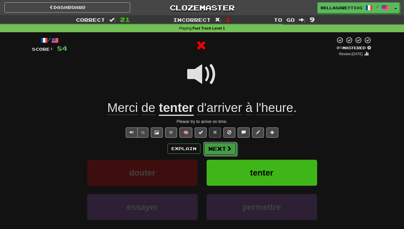
click at [225, 149] on button "Next" at bounding box center [220, 149] width 33 height 14
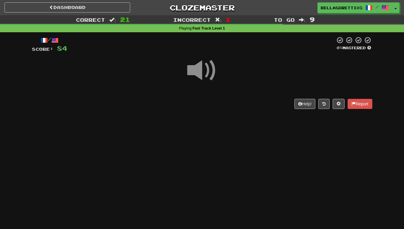
click at [206, 75] on span at bounding box center [202, 71] width 30 height 30
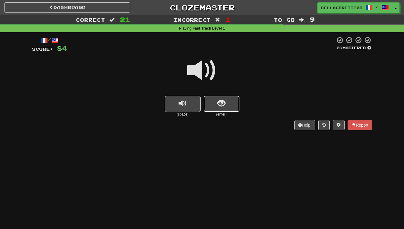
click at [216, 107] on button "show sentence" at bounding box center [222, 104] width 36 height 16
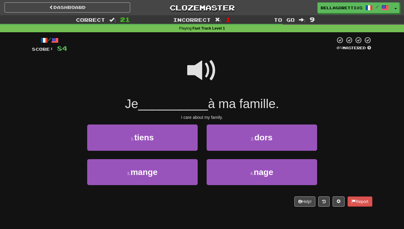
click at [197, 70] on span at bounding box center [202, 71] width 30 height 30
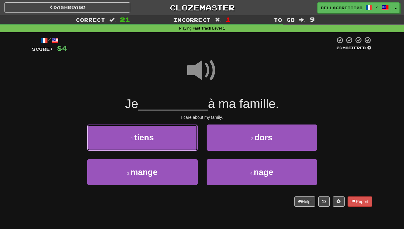
click at [177, 134] on button "1 . tiens" at bounding box center [142, 138] width 111 height 26
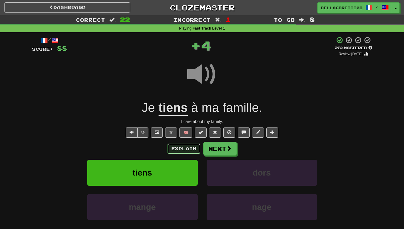
click at [193, 150] on button "Explain" at bounding box center [184, 149] width 33 height 10
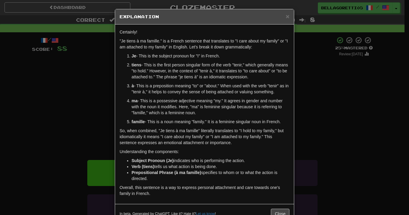
click at [323, 138] on div "× Explanation Certainly! "Je tiens à ma famille." is a French sentence that tra…" at bounding box center [204, 107] width 409 height 215
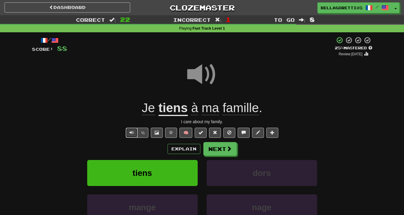
click at [134, 133] on button "Text-to-speech controls" at bounding box center [132, 133] width 12 height 10
click at [274, 135] on span at bounding box center [273, 132] width 4 height 4
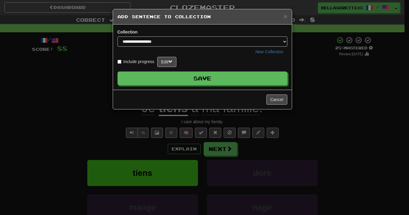
click at [200, 78] on button "Save" at bounding box center [202, 78] width 170 height 14
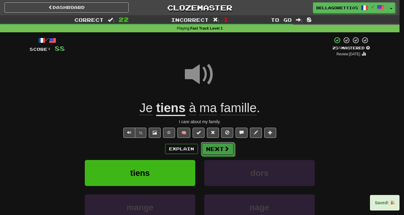
click at [213, 152] on button "Next" at bounding box center [217, 149] width 33 height 14
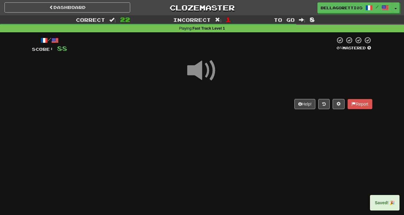
click at [195, 60] on span at bounding box center [202, 71] width 30 height 30
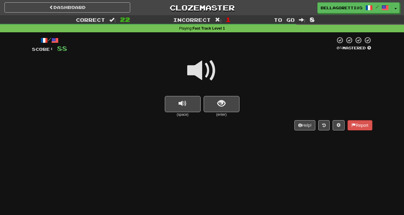
click at [201, 71] on span at bounding box center [202, 71] width 30 height 30
click at [217, 94] on div at bounding box center [202, 74] width 341 height 43
click at [227, 112] on div "(enter)" at bounding box center [222, 106] width 36 height 21
click at [222, 105] on span "show sentence" at bounding box center [222, 104] width 8 height 8
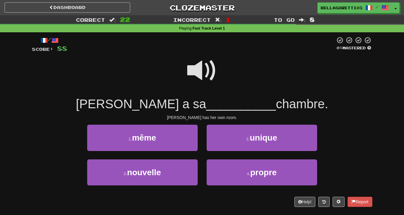
click at [201, 66] on span at bounding box center [202, 71] width 30 height 30
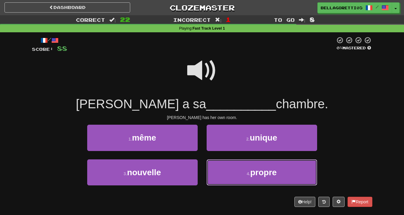
click at [246, 175] on button "4 . propre" at bounding box center [262, 172] width 111 height 26
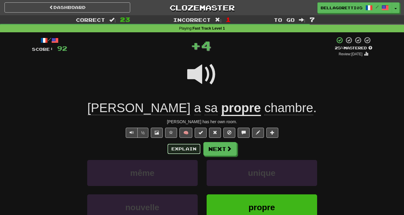
click at [194, 149] on button "Explain" at bounding box center [184, 149] width 33 height 10
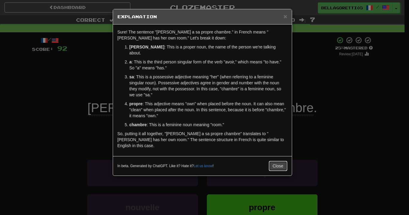
click at [285, 161] on button "Close" at bounding box center [278, 166] width 19 height 10
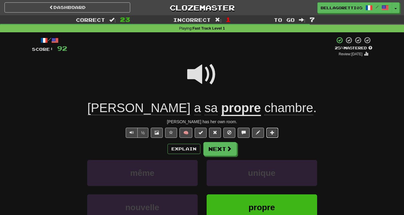
click at [272, 128] on button at bounding box center [273, 133] width 12 height 10
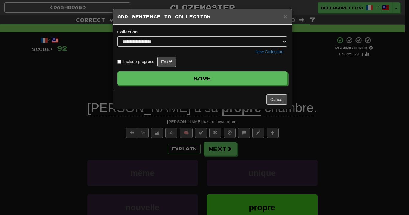
click at [175, 77] on button "Save" at bounding box center [202, 78] width 170 height 14
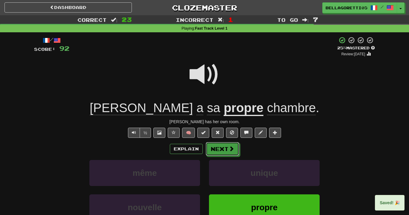
click at [231, 151] on button "Next" at bounding box center [222, 149] width 33 height 14
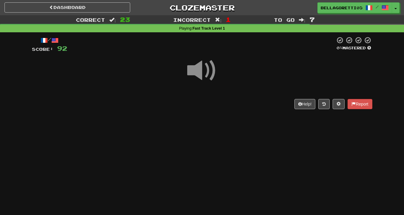
click at [208, 73] on span at bounding box center [202, 71] width 30 height 30
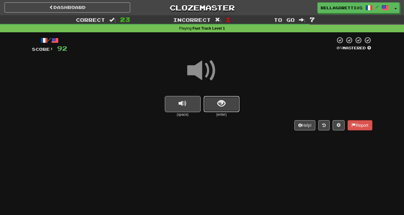
click at [220, 100] on span "show sentence" at bounding box center [222, 104] width 8 height 8
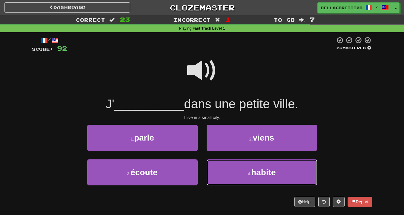
click at [239, 173] on button "4 . habite" at bounding box center [262, 172] width 111 height 26
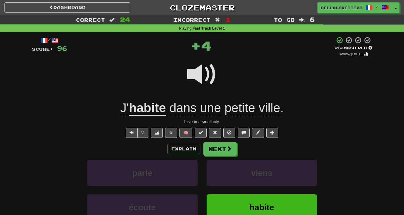
click at [226, 156] on div "Explain Next parle viens écoute habite Learn more: parle viens écoute habite" at bounding box center [202, 190] width 341 height 96
click at [226, 152] on button "Next" at bounding box center [220, 149] width 33 height 14
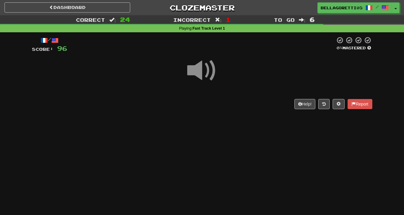
click at [200, 69] on span at bounding box center [202, 71] width 30 height 30
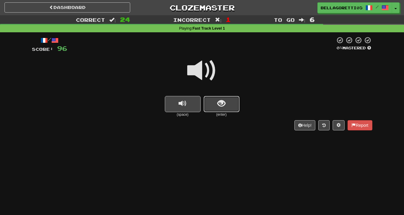
click at [220, 98] on button "show sentence" at bounding box center [222, 104] width 36 height 16
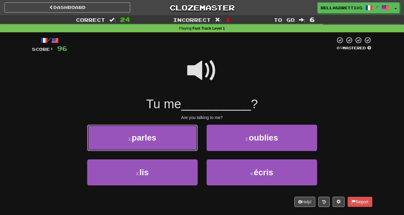
click at [172, 147] on button "1 . parles" at bounding box center [142, 138] width 111 height 26
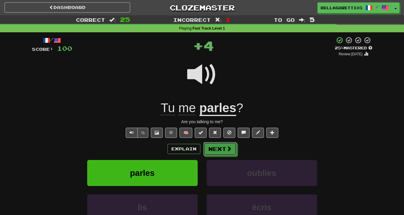
click at [231, 144] on button "Next" at bounding box center [220, 149] width 33 height 14
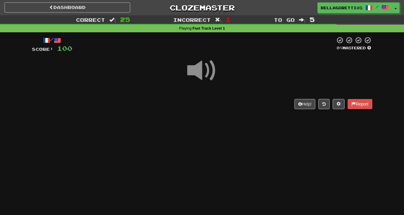
click at [204, 73] on span at bounding box center [202, 71] width 30 height 30
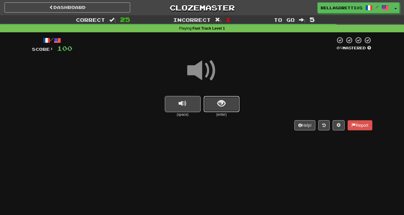
click at [214, 103] on button "show sentence" at bounding box center [222, 104] width 36 height 16
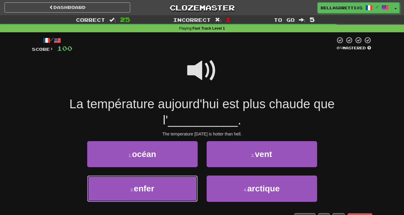
click at [189, 192] on button "3 . enfer" at bounding box center [142, 188] width 111 height 26
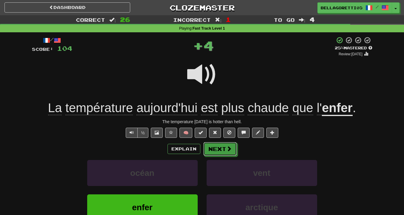
click at [219, 148] on button "Next" at bounding box center [220, 149] width 33 height 14
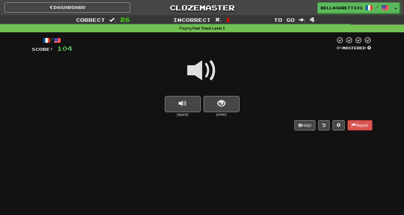
click at [202, 60] on span at bounding box center [202, 71] width 30 height 30
click at [219, 105] on span "show sentence" at bounding box center [222, 104] width 8 height 8
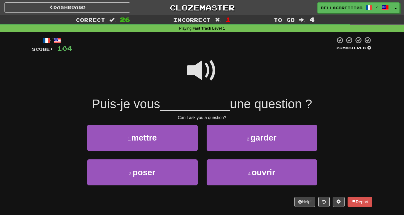
click at [213, 65] on span at bounding box center [202, 71] width 30 height 30
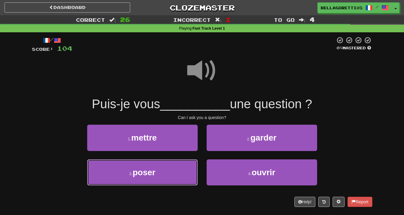
click at [176, 170] on button "3 . poser" at bounding box center [142, 172] width 111 height 26
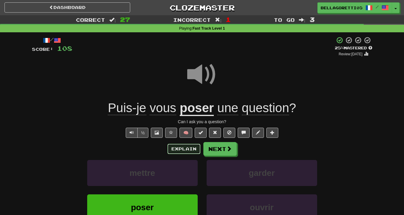
click at [196, 147] on button "Explain" at bounding box center [184, 149] width 33 height 10
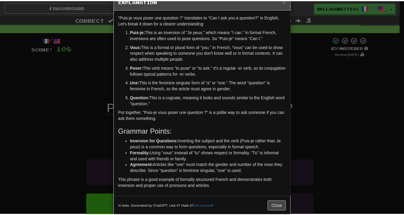
scroll to position [25, 0]
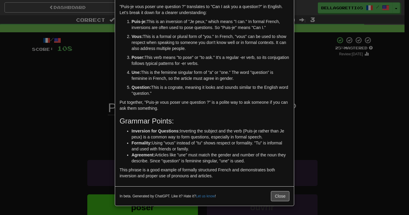
click at [367, 88] on div "× Explanation "Puis-je vous poser une question ?" translates to "Can I ask you …" at bounding box center [204, 107] width 409 height 215
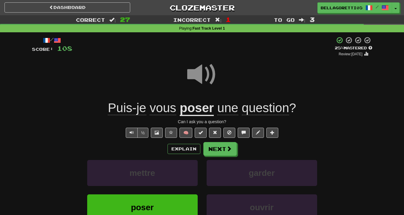
click at [214, 139] on div "/ Score: 108 + 4 25 % Mastered Review: 2025-08-21 Puis-je vous poser une questi…" at bounding box center [202, 143] width 341 height 214
click at [219, 152] on button "Next" at bounding box center [220, 149] width 33 height 14
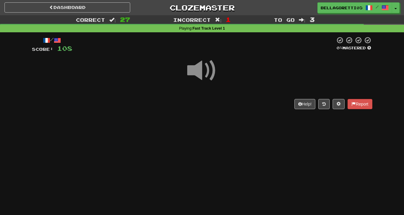
click at [203, 74] on span at bounding box center [202, 71] width 30 height 30
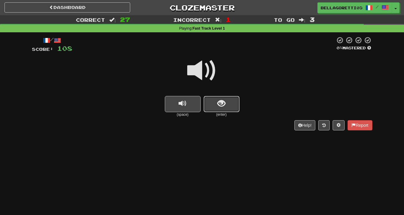
click at [215, 104] on button "show sentence" at bounding box center [222, 104] width 36 height 16
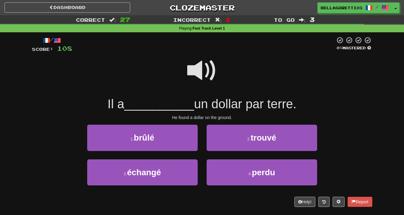
click at [202, 72] on span at bounding box center [202, 71] width 30 height 30
click at [245, 154] on div "2 . trouvé" at bounding box center [262, 142] width 120 height 34
click at [247, 146] on button "2 . trouvé" at bounding box center [262, 138] width 111 height 26
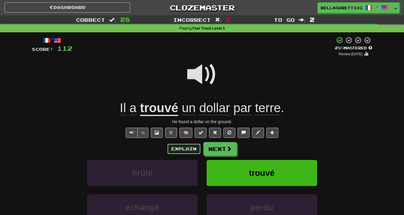
click at [195, 147] on button "Explain" at bounding box center [184, 149] width 33 height 10
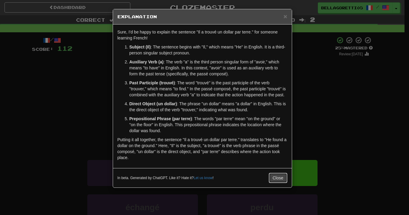
click at [279, 179] on button "Close" at bounding box center [278, 178] width 19 height 10
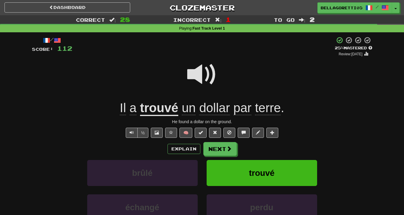
drag, startPoint x: 214, startPoint y: 142, endPoint x: 232, endPoint y: 151, distance: 19.9
click at [216, 142] on div "/ Score: 112 + 4 25 % Mastered Review: 2025-08-21 Il a trouvé un dollar par ter…" at bounding box center [202, 143] width 341 height 214
click at [232, 151] on button "Next" at bounding box center [220, 149] width 33 height 14
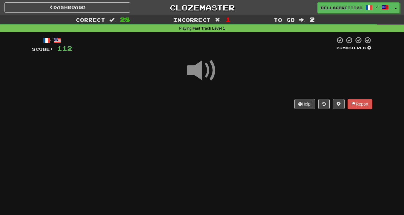
click at [203, 73] on span at bounding box center [202, 71] width 30 height 30
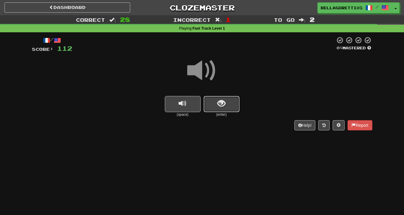
click at [222, 109] on button "show sentence" at bounding box center [222, 104] width 36 height 16
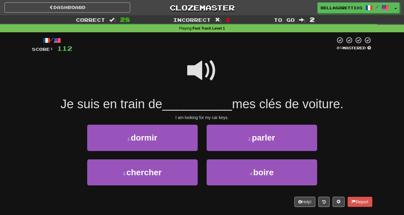
click at [204, 76] on span at bounding box center [202, 71] width 30 height 30
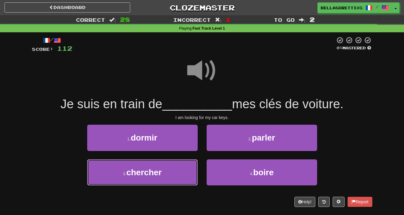
click at [177, 173] on button "3 . chercher" at bounding box center [142, 172] width 111 height 26
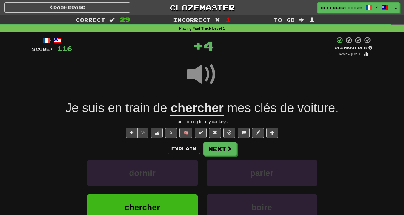
click at [213, 157] on div "Explain Next dormir parler chercher boire Learn more: dormir parler chercher bo…" at bounding box center [202, 190] width 341 height 96
click at [216, 153] on button "Next" at bounding box center [220, 149] width 33 height 14
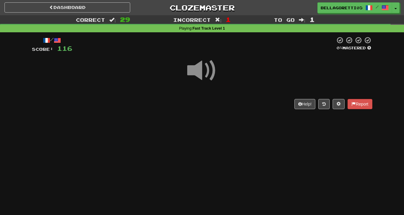
click at [199, 77] on span at bounding box center [202, 71] width 30 height 30
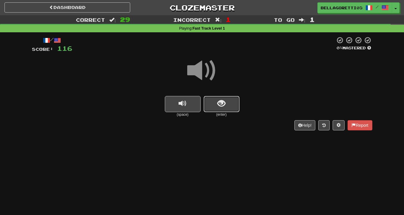
click at [212, 98] on button "show sentence" at bounding box center [222, 104] width 36 height 16
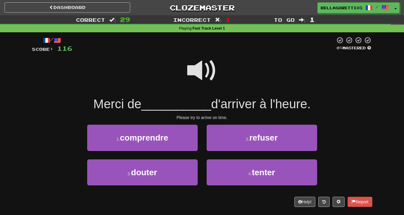
click at [200, 70] on span at bounding box center [202, 71] width 30 height 30
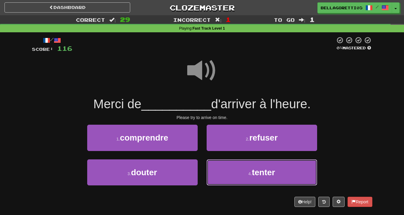
click at [236, 176] on button "4 . tenter" at bounding box center [262, 172] width 111 height 26
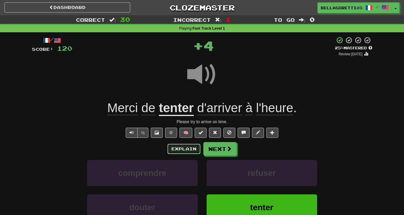
click at [193, 149] on button "Explain" at bounding box center [184, 149] width 33 height 10
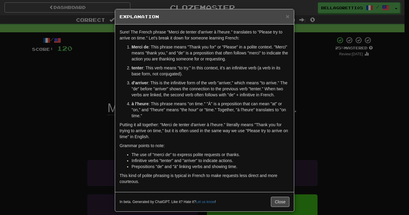
click at [324, 129] on div "× Explanation Sure! The French phrase "Merci de tenter d'arriver à l'heure." tr…" at bounding box center [204, 107] width 409 height 215
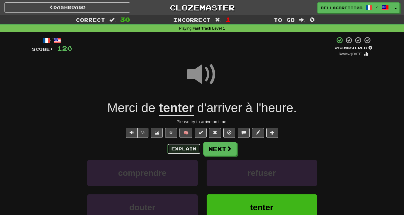
click at [199, 152] on button "Explain" at bounding box center [184, 149] width 33 height 10
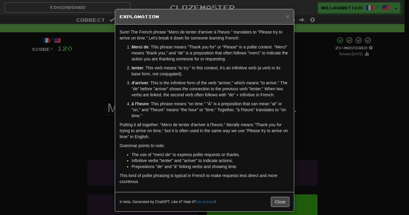
click at [332, 172] on div "× Explanation Sure! The French phrase "Merci de tenter d'arriver à l'heure." tr…" at bounding box center [204, 107] width 409 height 215
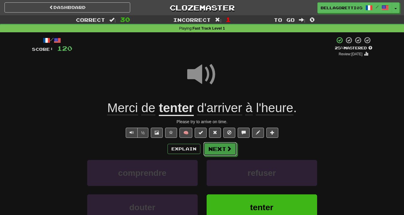
click at [230, 146] on span at bounding box center [229, 148] width 5 height 5
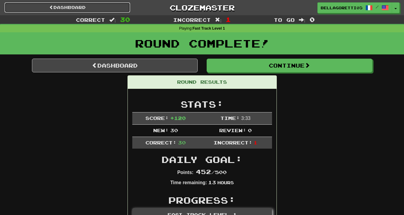
click at [93, 6] on link "Dashboard" at bounding box center [67, 7] width 126 height 10
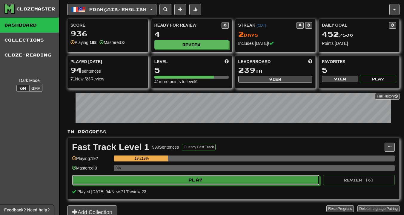
click at [196, 179] on button "Play" at bounding box center [196, 180] width 248 height 10
select select "**"
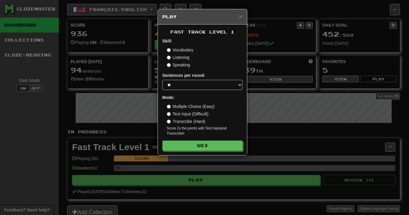
click at [169, 111] on label "Text Input (Difficult)" at bounding box center [188, 114] width 42 height 6
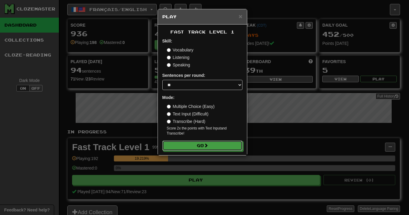
click at [203, 148] on button "Go" at bounding box center [202, 146] width 80 height 10
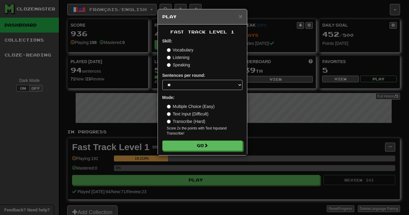
click at [168, 46] on div "Skill: Vocabulary Listening Speaking" at bounding box center [202, 53] width 80 height 30
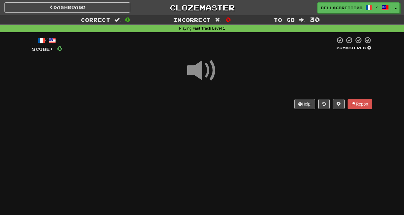
click at [200, 63] on span at bounding box center [202, 71] width 30 height 30
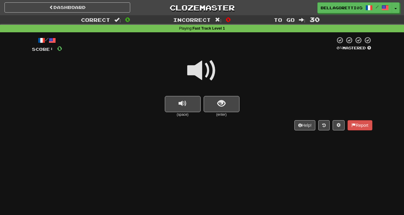
click at [202, 70] on span at bounding box center [202, 71] width 30 height 30
click at [221, 102] on span "show sentence" at bounding box center [222, 104] width 8 height 8
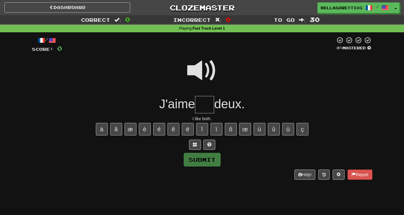
click at [205, 103] on input "text" at bounding box center [204, 105] width 19 height 18
type input "**"
click at [216, 166] on button "Submit" at bounding box center [202, 160] width 37 height 14
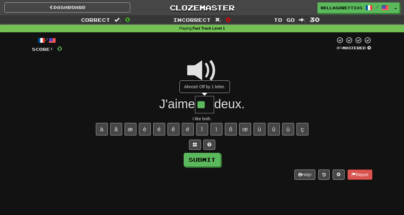
click at [209, 97] on input "**" at bounding box center [204, 105] width 19 height 18
type input "***"
click at [201, 166] on button "Submit" at bounding box center [202, 160] width 37 height 14
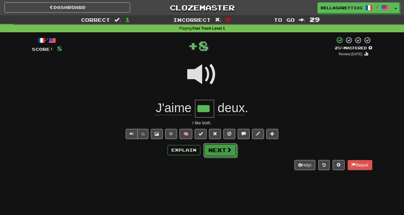
click at [224, 151] on button "Next" at bounding box center [220, 150] width 33 height 14
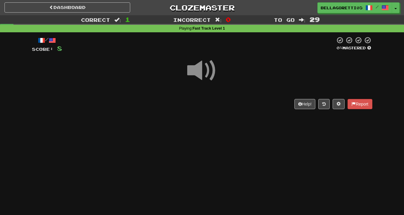
click at [205, 69] on span at bounding box center [202, 71] width 30 height 30
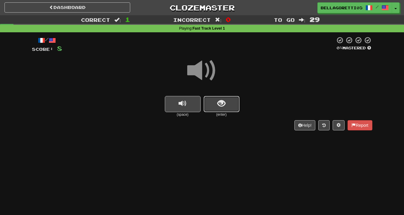
click at [232, 110] on button "show sentence" at bounding box center [222, 104] width 36 height 16
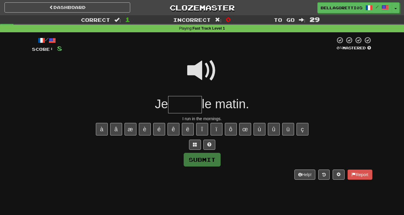
click at [196, 71] on span at bounding box center [202, 71] width 30 height 30
click at [195, 104] on input "text" at bounding box center [185, 105] width 34 height 18
click at [190, 67] on span at bounding box center [202, 71] width 30 height 30
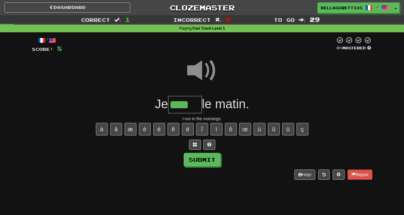
click at [199, 106] on input "****" at bounding box center [185, 105] width 34 height 18
click at [200, 68] on span at bounding box center [202, 71] width 30 height 30
click at [196, 65] on span at bounding box center [202, 71] width 30 height 30
click at [197, 104] on input "****" at bounding box center [185, 105] width 34 height 18
click at [206, 74] on span at bounding box center [202, 71] width 30 height 30
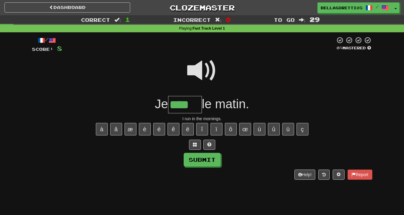
click at [199, 66] on span at bounding box center [202, 71] width 30 height 30
click at [199, 105] on input "****" at bounding box center [185, 105] width 34 height 18
click at [202, 156] on button "Submit" at bounding box center [202, 160] width 37 height 14
click at [199, 108] on input "****" at bounding box center [185, 105] width 34 height 18
click at [162, 128] on button "é" at bounding box center [159, 129] width 12 height 13
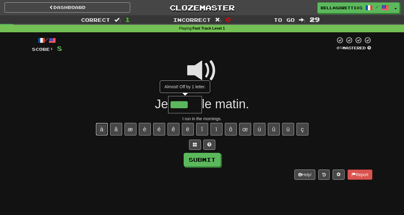
click at [105, 128] on button "à" at bounding box center [102, 129] width 12 height 13
click at [246, 131] on button "œ" at bounding box center [245, 129] width 12 height 13
click at [214, 129] on button "ï" at bounding box center [217, 129] width 12 height 13
click at [191, 123] on div "à â æ è é ê ë î ï ô œ ù û ü ç" at bounding box center [202, 129] width 341 height 15
click at [207, 126] on button "î" at bounding box center [202, 129] width 12 height 13
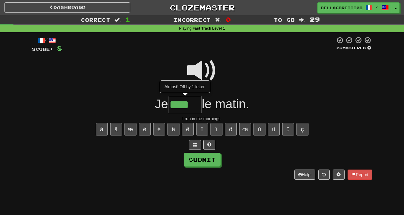
click at [201, 150] on div "/ Score: 8 0 % Mastered Je **** Almost! Off by 1 letter. le matin. I run in the…" at bounding box center [202, 107] width 341 height 143
click at [196, 146] on span at bounding box center [195, 144] width 4 height 4
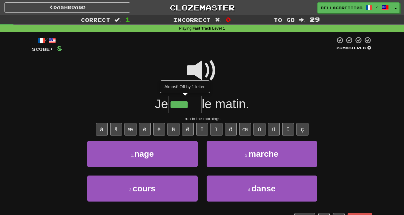
click at [196, 110] on input "****" at bounding box center [185, 105] width 34 height 18
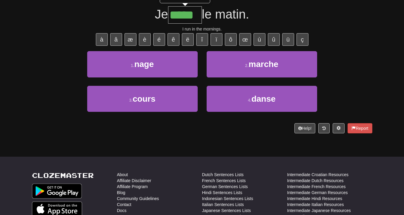
type input "*****"
click at [166, 91] on button "3 . cours" at bounding box center [142, 99] width 111 height 26
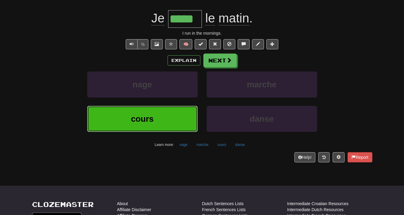
scroll to position [94, 0]
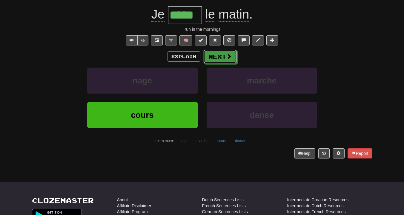
click at [220, 52] on button "Next" at bounding box center [220, 57] width 33 height 14
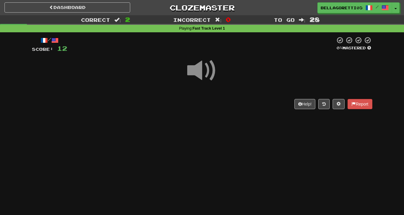
click at [207, 71] on span at bounding box center [202, 71] width 30 height 30
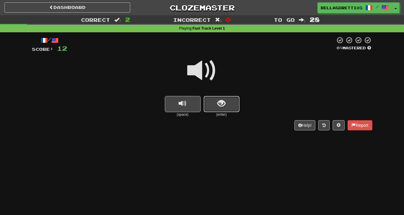
click at [219, 106] on span "show sentence" at bounding box center [222, 104] width 8 height 8
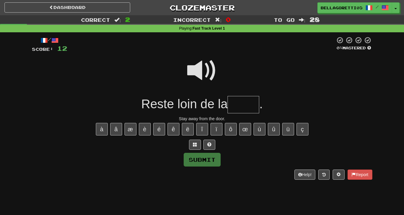
click at [196, 69] on span at bounding box center [202, 71] width 30 height 30
click at [234, 106] on input "text" at bounding box center [244, 105] width 32 height 18
type input "*****"
click at [210, 164] on button "Submit" at bounding box center [202, 160] width 37 height 14
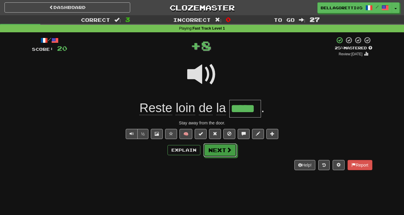
drag, startPoint x: 213, startPoint y: 152, endPoint x: 214, endPoint y: 149, distance: 3.3
click at [213, 149] on button "Next" at bounding box center [220, 150] width 33 height 14
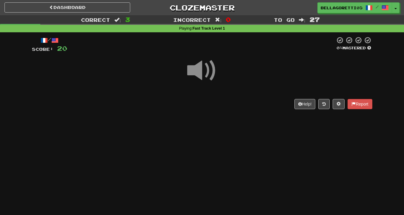
click at [205, 72] on span at bounding box center [202, 71] width 30 height 30
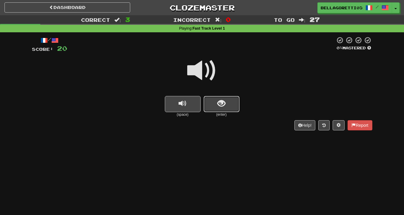
click at [226, 107] on button "show sentence" at bounding box center [222, 104] width 36 height 16
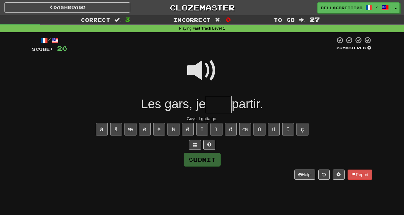
click at [178, 59] on div at bounding box center [202, 74] width 341 height 43
click at [201, 68] on span at bounding box center [202, 71] width 30 height 30
click at [222, 103] on input "text" at bounding box center [219, 105] width 26 height 18
type input "****"
click at [201, 163] on button "Submit" at bounding box center [202, 160] width 37 height 14
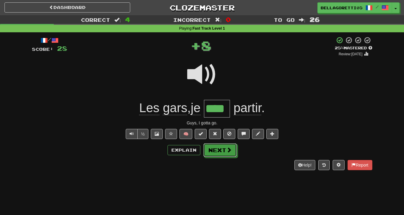
click at [220, 148] on button "Next" at bounding box center [220, 150] width 33 height 14
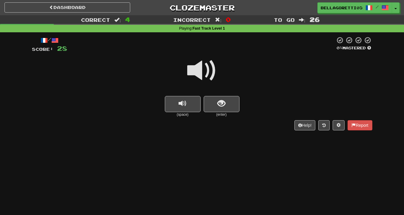
click at [193, 66] on span at bounding box center [202, 71] width 30 height 30
click at [216, 97] on button "show sentence" at bounding box center [222, 104] width 36 height 16
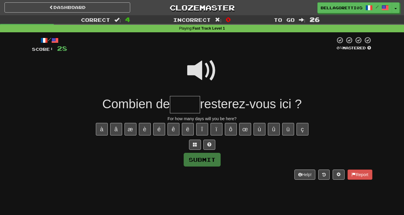
click at [197, 66] on span at bounding box center [202, 71] width 30 height 30
drag, startPoint x: 183, startPoint y: 116, endPoint x: 183, endPoint y: 111, distance: 5.4
click at [183, 115] on div "/ Score: 28 0 % Mastered Combien de resterez-vous ici ? For how many days will …" at bounding box center [202, 107] width 341 height 143
click at [183, 110] on input "text" at bounding box center [185, 105] width 30 height 18
type input "*****"
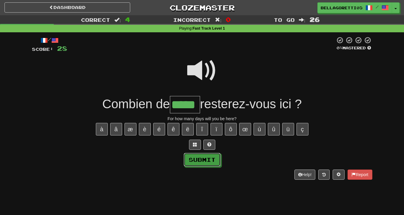
click at [198, 160] on button "Submit" at bounding box center [202, 160] width 37 height 14
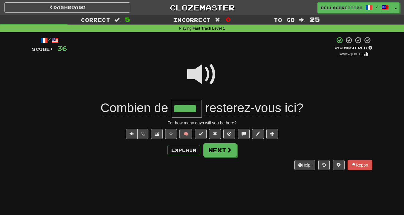
click at [205, 76] on span at bounding box center [202, 74] width 30 height 30
click at [227, 152] on span at bounding box center [229, 149] width 5 height 5
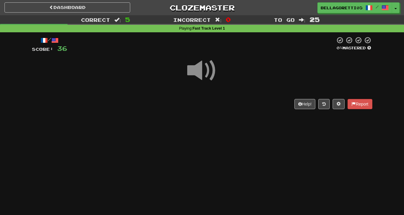
click at [205, 74] on span at bounding box center [202, 71] width 30 height 30
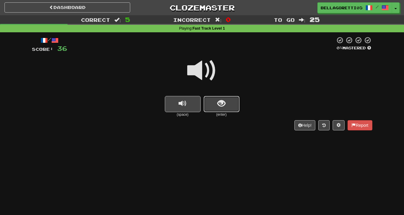
click at [222, 105] on span "show sentence" at bounding box center [222, 104] width 8 height 8
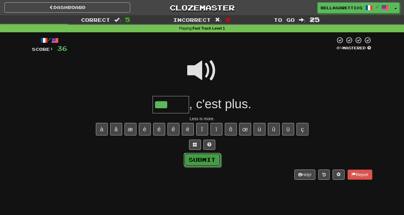
click at [215, 163] on button "Submit" at bounding box center [202, 160] width 37 height 14
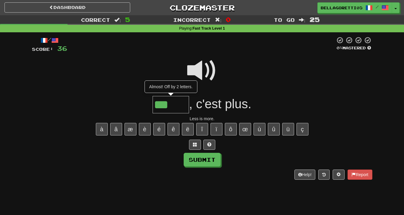
click at [180, 110] on input "***" at bounding box center [171, 105] width 36 height 18
click at [199, 77] on span at bounding box center [202, 71] width 30 height 30
click at [181, 110] on input "***" at bounding box center [171, 105] width 36 height 18
type input "*****"
click at [202, 162] on button "Submit" at bounding box center [202, 160] width 37 height 14
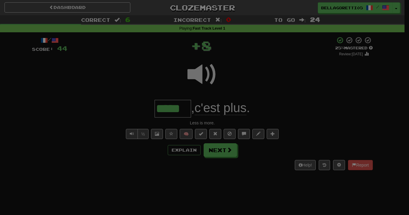
click at [0, 0] on div "× Leveled Up! / Level: 6 +1 Tell the world! Share Tweet Post Close" at bounding box center [0, 0] width 0 height 0
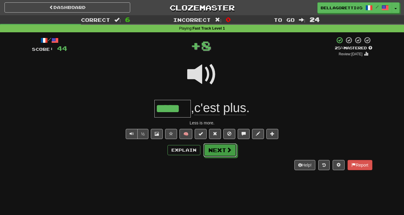
click at [221, 154] on button "Next" at bounding box center [220, 150] width 33 height 14
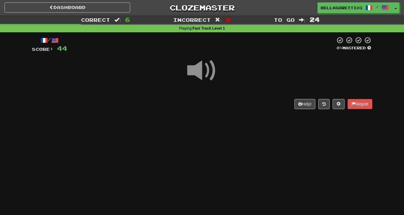
click at [198, 60] on span at bounding box center [202, 71] width 30 height 30
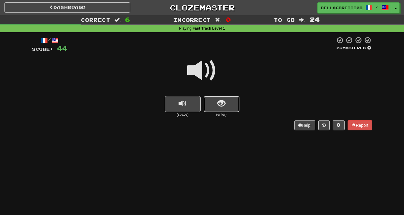
click at [229, 98] on button "show sentence" at bounding box center [222, 104] width 36 height 16
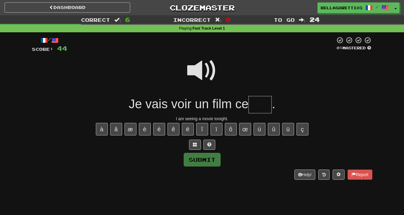
click at [205, 78] on span at bounding box center [202, 71] width 30 height 30
click at [201, 68] on span at bounding box center [202, 71] width 30 height 30
click at [256, 107] on input "text" at bounding box center [260, 105] width 23 height 18
type input "****"
click at [195, 162] on button "Submit" at bounding box center [202, 160] width 37 height 14
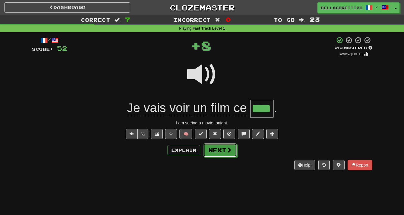
click at [218, 150] on button "Next" at bounding box center [220, 150] width 33 height 14
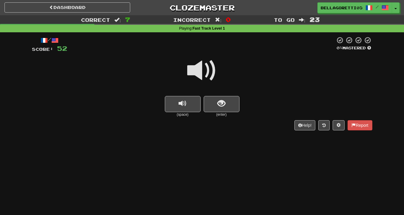
click at [201, 74] on span at bounding box center [202, 71] width 30 height 30
click at [214, 100] on button "show sentence" at bounding box center [222, 104] width 36 height 16
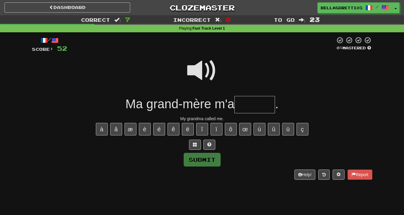
click at [201, 70] on span at bounding box center [202, 71] width 30 height 30
click at [196, 145] on span at bounding box center [195, 144] width 4 height 4
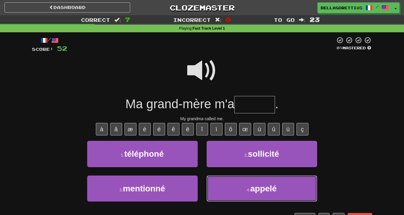
click at [240, 180] on button "4 . appelé" at bounding box center [262, 188] width 111 height 26
type input "******"
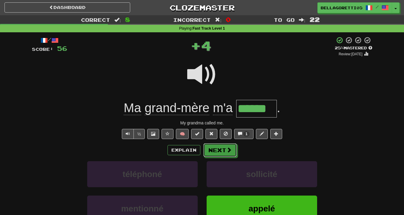
click at [233, 151] on button "Next" at bounding box center [220, 150] width 33 height 14
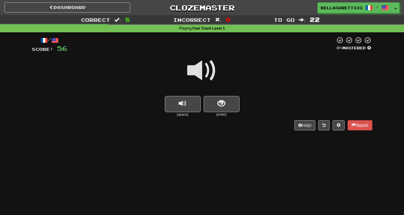
click at [210, 75] on span at bounding box center [202, 71] width 30 height 30
click at [222, 101] on span "show sentence" at bounding box center [222, 104] width 8 height 8
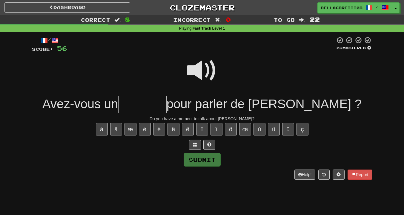
click at [206, 66] on span at bounding box center [202, 71] width 30 height 30
click at [167, 101] on input "text" at bounding box center [142, 105] width 48 height 18
type input "******"
click at [209, 158] on button "Submit" at bounding box center [202, 160] width 37 height 14
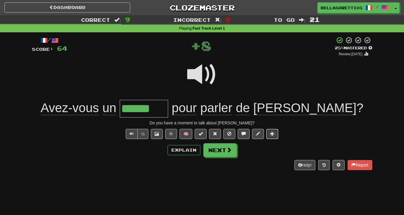
click at [278, 136] on button at bounding box center [273, 134] width 12 height 10
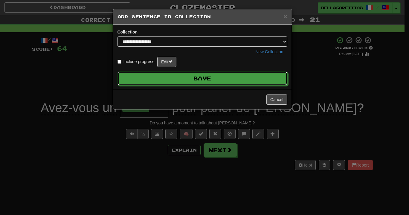
click at [213, 74] on button "Save" at bounding box center [202, 78] width 170 height 14
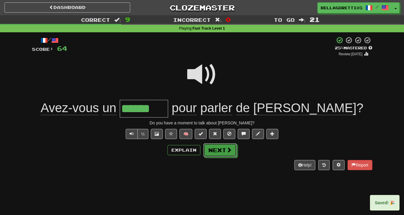
drag, startPoint x: 228, startPoint y: 154, endPoint x: 228, endPoint y: 149, distance: 4.5
click at [228, 151] on button "Next" at bounding box center [220, 150] width 33 height 14
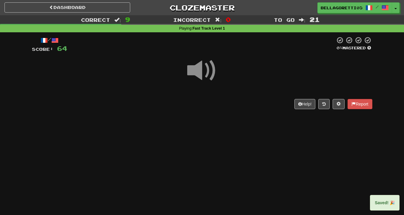
click at [203, 75] on span at bounding box center [202, 71] width 30 height 30
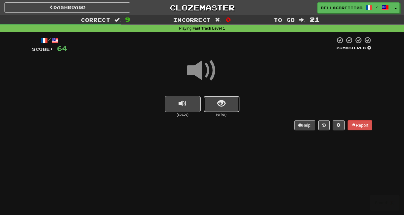
click at [218, 104] on span "show sentence" at bounding box center [222, 104] width 8 height 8
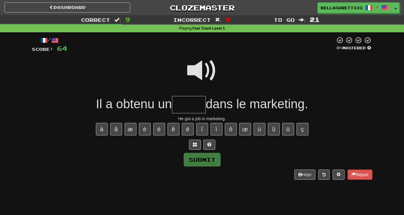
click at [201, 71] on span at bounding box center [202, 71] width 30 height 30
click at [204, 68] on span at bounding box center [202, 71] width 30 height 30
click at [194, 117] on div "He got a job in marketing." at bounding box center [202, 119] width 341 height 6
click at [194, 110] on input "text" at bounding box center [189, 105] width 34 height 18
type input "*****"
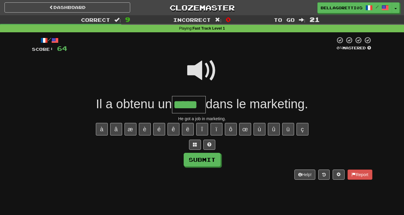
click at [201, 170] on div "Help! Report" at bounding box center [202, 175] width 341 height 10
click at [201, 168] on div "/ Score: 64 0 % Mastered Il a obtenu un ***** dans le marketing. He got a job i…" at bounding box center [202, 107] width 341 height 143
click at [205, 155] on button "Submit" at bounding box center [202, 160] width 37 height 14
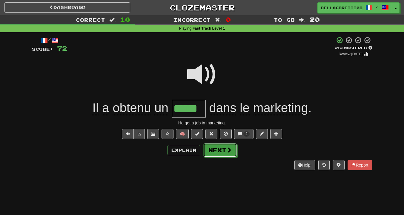
click at [229, 150] on span at bounding box center [229, 149] width 5 height 5
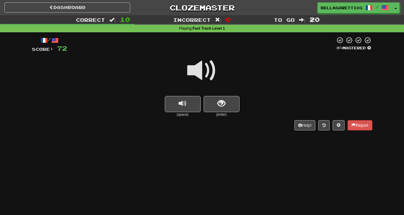
click at [202, 76] on span at bounding box center [202, 71] width 30 height 30
click at [224, 108] on span "show sentence" at bounding box center [222, 104] width 8 height 8
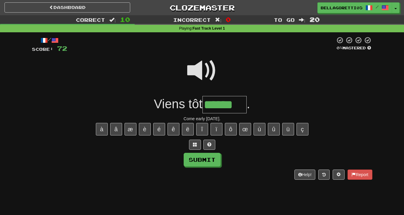
type input "******"
click at [218, 162] on button "Submit" at bounding box center [202, 160] width 37 height 14
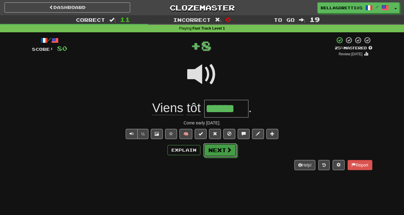
click at [218, 151] on button "Next" at bounding box center [220, 150] width 33 height 14
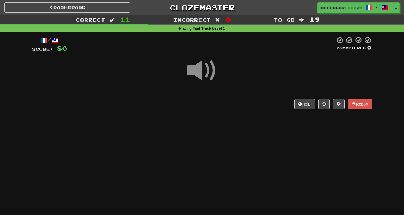
click at [197, 64] on span at bounding box center [202, 71] width 30 height 30
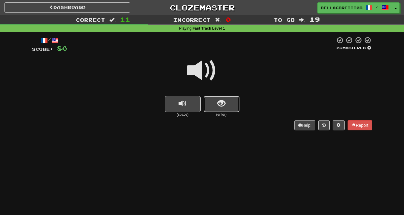
click at [226, 100] on button "show sentence" at bounding box center [222, 104] width 36 height 16
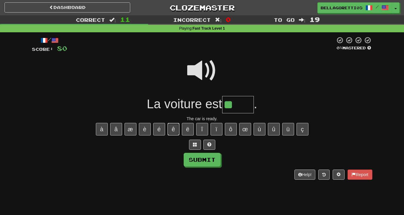
click at [175, 130] on button "ê" at bounding box center [174, 129] width 12 height 13
click at [209, 151] on div "/ Score: 80 0 % Mastered La voiture est **** . The car is ready. à â æ è é ê ë …" at bounding box center [202, 107] width 341 height 143
click at [207, 164] on button "Submit" at bounding box center [202, 160] width 37 height 14
click at [245, 107] on input "****" at bounding box center [238, 105] width 32 height 18
click at [251, 109] on input "****" at bounding box center [238, 105] width 32 height 18
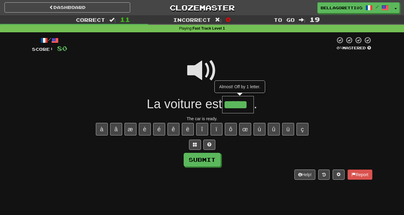
type input "*****"
click at [210, 163] on button "Submit" at bounding box center [202, 160] width 37 height 14
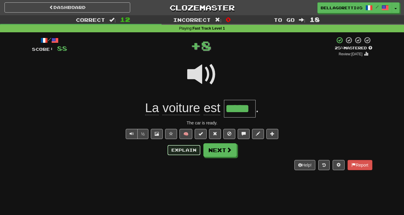
click at [197, 150] on button "Explain" at bounding box center [184, 150] width 33 height 10
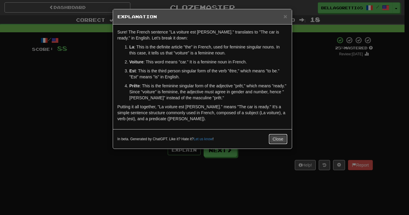
click at [277, 141] on button "Close" at bounding box center [278, 139] width 19 height 10
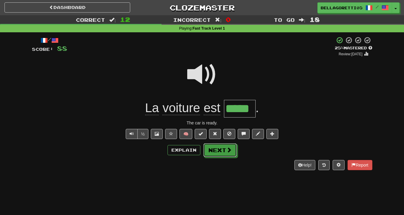
click at [219, 156] on button "Next" at bounding box center [220, 150] width 33 height 14
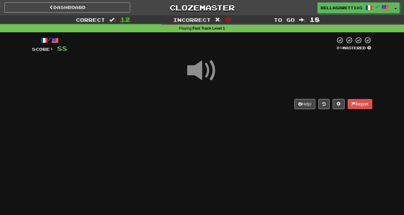
click at [199, 72] on span at bounding box center [202, 71] width 30 height 30
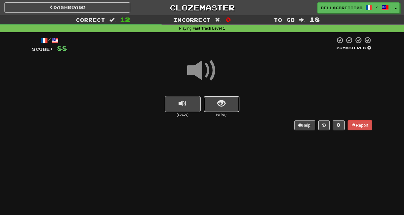
click at [221, 107] on span "show sentence" at bounding box center [222, 104] width 8 height 8
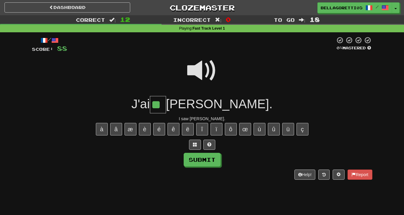
type input "**"
click at [193, 146] on span at bounding box center [195, 144] width 4 height 4
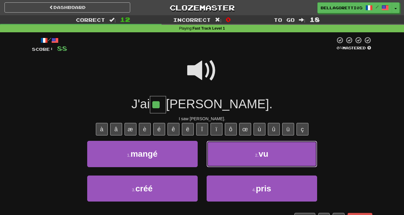
click at [228, 159] on button "2 . vu" at bounding box center [262, 154] width 111 height 26
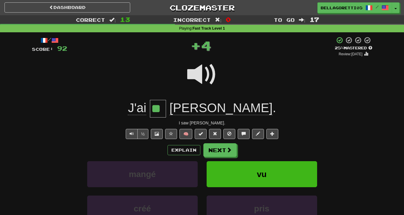
click at [213, 143] on div "/ Score: 92 + 4 25 % Mastered Review: 2025-08-21 J'ai ** Tom . I saw Tom. ½ 🧠 E…" at bounding box center [202, 144] width 341 height 216
click at [218, 149] on button "Next" at bounding box center [220, 150] width 33 height 14
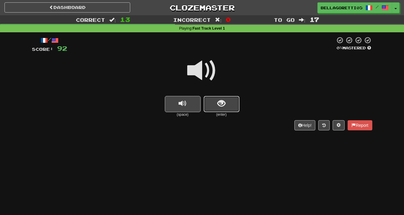
click at [233, 104] on button "show sentence" at bounding box center [222, 104] width 36 height 16
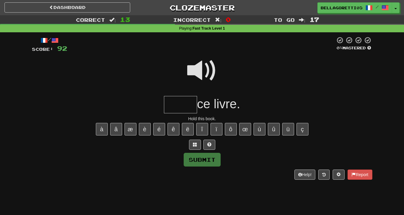
click at [206, 76] on span at bounding box center [202, 71] width 30 height 30
click at [204, 71] on span at bounding box center [202, 71] width 30 height 30
click at [196, 146] on span at bounding box center [195, 144] width 4 height 4
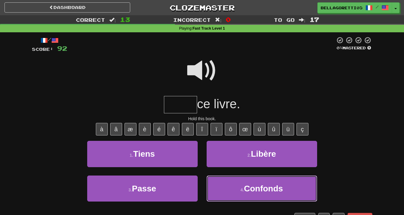
click at [238, 183] on button "4 . Confonds" at bounding box center [262, 188] width 111 height 26
type input "*****"
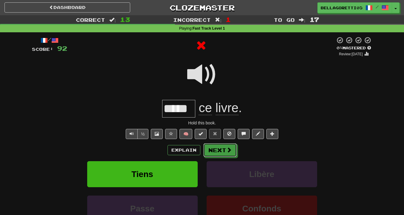
click at [218, 152] on button "Next" at bounding box center [220, 150] width 33 height 14
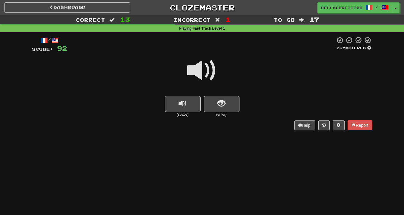
click at [201, 67] on span at bounding box center [202, 71] width 30 height 30
click at [230, 102] on button "show sentence" at bounding box center [222, 104] width 36 height 16
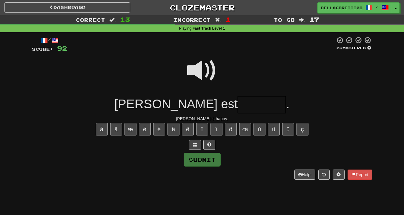
click at [238, 105] on input "text" at bounding box center [262, 105] width 48 height 18
type input "*******"
click at [204, 163] on button "Submit" at bounding box center [202, 160] width 37 height 14
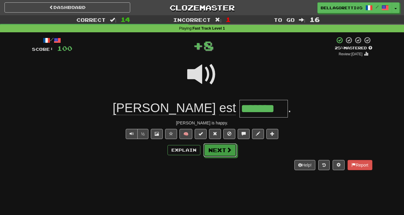
click at [220, 148] on button "Next" at bounding box center [220, 150] width 33 height 14
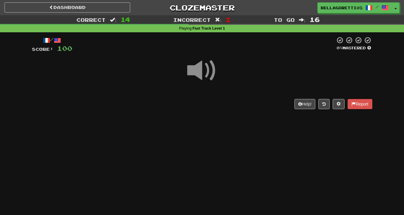
click at [203, 73] on span at bounding box center [202, 71] width 30 height 30
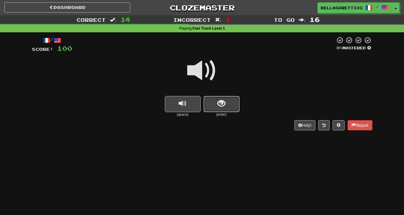
click at [220, 106] on span "show sentence" at bounding box center [222, 104] width 8 height 8
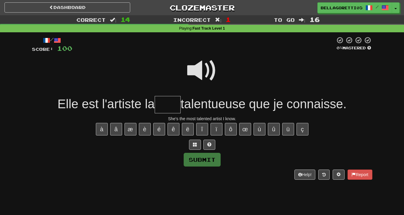
click at [201, 65] on span at bounding box center [202, 71] width 30 height 30
click at [196, 72] on span at bounding box center [202, 71] width 30 height 30
click at [172, 100] on input "text" at bounding box center [168, 105] width 26 height 18
click at [204, 68] on span at bounding box center [202, 71] width 30 height 30
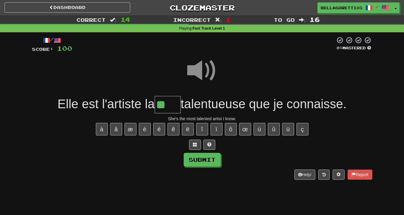
click at [170, 105] on input "**" at bounding box center [168, 105] width 26 height 18
click at [207, 72] on span at bounding box center [202, 71] width 30 height 30
click at [165, 109] on input "**" at bounding box center [168, 105] width 26 height 18
click at [196, 75] on span at bounding box center [202, 71] width 30 height 30
click at [172, 107] on input "***" at bounding box center [168, 105] width 26 height 18
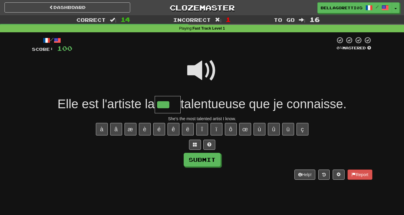
click at [188, 72] on span at bounding box center [202, 71] width 30 height 30
click at [172, 107] on input "***" at bounding box center [168, 105] width 26 height 18
click at [207, 164] on button "Submit" at bounding box center [202, 160] width 37 height 14
click at [175, 110] on input "***" at bounding box center [168, 105] width 26 height 18
click at [155, 131] on button "é" at bounding box center [159, 129] width 12 height 13
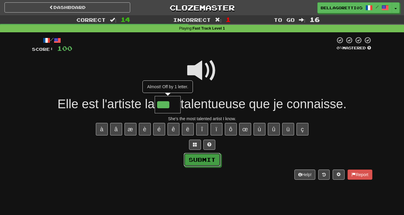
click at [196, 162] on button "Submit" at bounding box center [202, 160] width 37 height 14
type input "****"
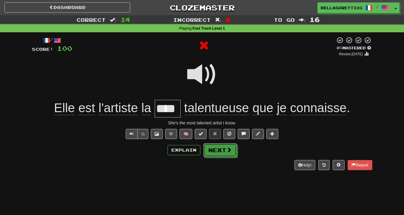
click at [216, 151] on button "Next" at bounding box center [220, 150] width 33 height 14
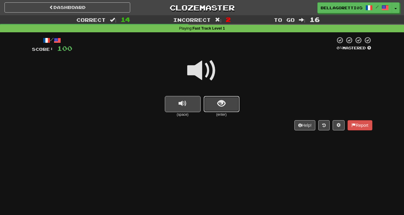
click at [230, 99] on button "show sentence" at bounding box center [222, 104] width 36 height 16
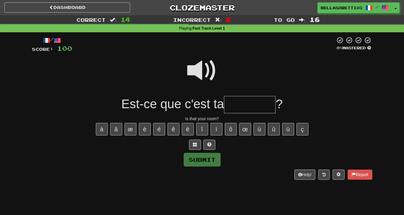
click at [229, 102] on input "text" at bounding box center [250, 105] width 52 height 18
type input "*******"
click at [199, 164] on button "Submit" at bounding box center [202, 160] width 37 height 14
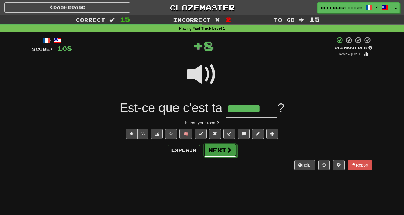
click at [217, 150] on button "Next" at bounding box center [220, 150] width 33 height 14
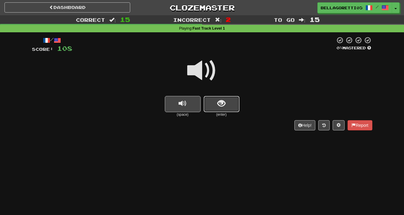
click at [235, 97] on button "show sentence" at bounding box center [222, 104] width 36 height 16
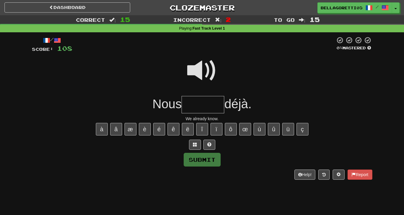
click at [208, 110] on input "text" at bounding box center [203, 105] width 43 height 18
type input "******"
click at [212, 164] on button "Submit" at bounding box center [202, 160] width 37 height 14
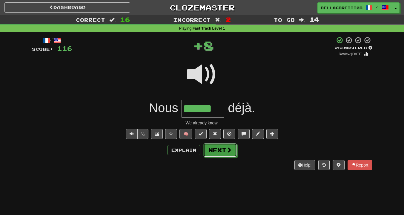
click at [216, 152] on button "Next" at bounding box center [220, 150] width 33 height 14
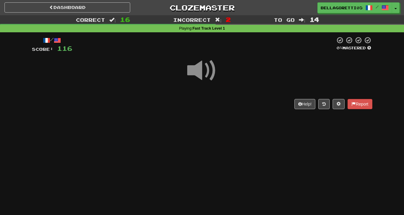
click at [203, 74] on span at bounding box center [202, 71] width 30 height 30
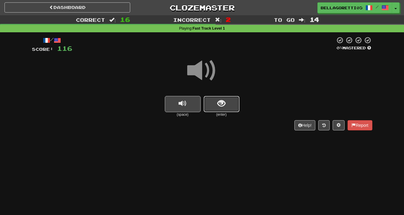
click at [219, 104] on span "show sentence" at bounding box center [222, 104] width 8 height 8
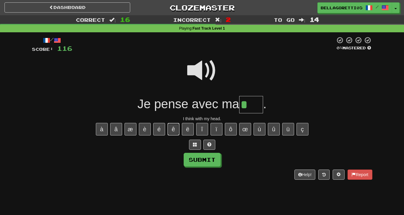
click at [176, 128] on button "ê" at bounding box center [174, 129] width 12 height 13
type input "****"
click at [222, 158] on div "Submit" at bounding box center [202, 160] width 341 height 14
drag, startPoint x: 216, startPoint y: 161, endPoint x: 216, endPoint y: 157, distance: 3.6
click at [216, 158] on button "Submit" at bounding box center [202, 160] width 37 height 14
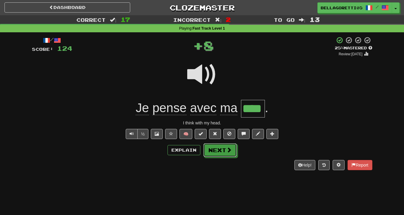
click at [224, 150] on button "Next" at bounding box center [220, 150] width 33 height 14
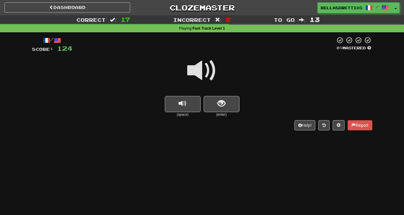
drag, startPoint x: 195, startPoint y: 69, endPoint x: 248, endPoint y: 64, distance: 53.1
click at [253, 61] on div at bounding box center [202, 74] width 341 height 43
click at [215, 106] on button "show sentence" at bounding box center [222, 104] width 36 height 16
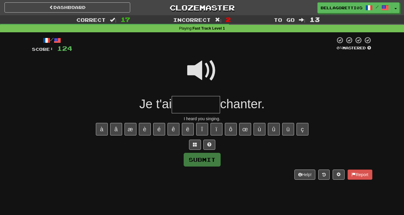
click at [194, 62] on span at bounding box center [202, 71] width 30 height 30
click at [197, 105] on input "text" at bounding box center [196, 105] width 48 height 18
type input "*"
click at [198, 77] on span at bounding box center [202, 71] width 30 height 30
click at [198, 101] on input "text" at bounding box center [196, 105] width 48 height 18
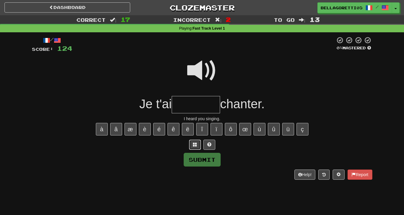
click at [194, 149] on button at bounding box center [195, 145] width 12 height 10
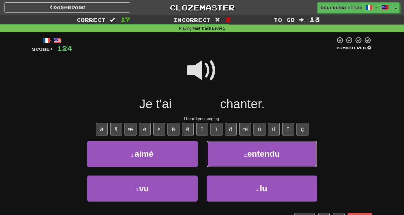
click at [212, 150] on button "2 . entendu" at bounding box center [262, 154] width 111 height 26
type input "*******"
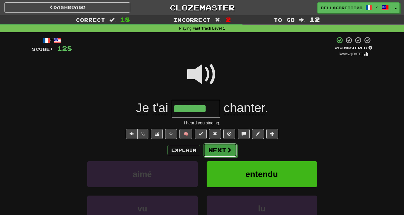
click at [234, 145] on button "Next" at bounding box center [220, 150] width 33 height 14
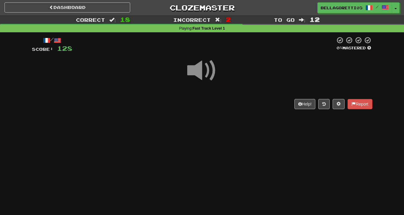
click at [200, 76] on span at bounding box center [202, 71] width 30 height 30
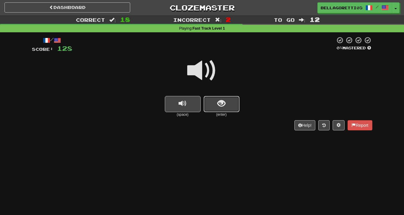
drag, startPoint x: 232, startPoint y: 105, endPoint x: 231, endPoint y: 102, distance: 3.0
click at [231, 102] on button "show sentence" at bounding box center [222, 104] width 36 height 16
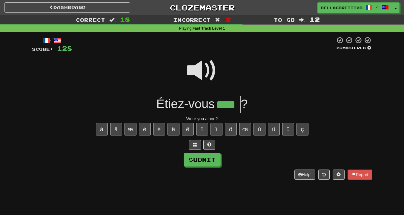
type input "****"
click at [196, 158] on button "Submit" at bounding box center [202, 160] width 37 height 14
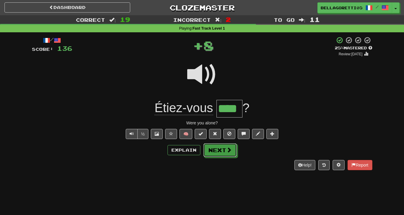
click at [214, 151] on button "Next" at bounding box center [220, 150] width 33 height 14
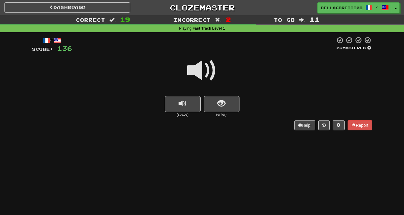
click at [201, 74] on span at bounding box center [202, 71] width 30 height 30
click at [228, 97] on button "show sentence" at bounding box center [222, 104] width 36 height 16
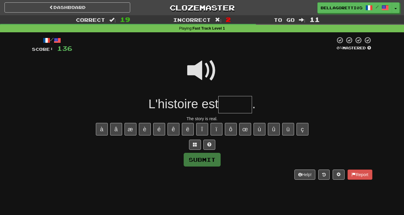
click at [201, 68] on span at bounding box center [202, 71] width 30 height 30
click at [191, 151] on div "/ Score: 136 0 % Mastered L'histoire est . The story is real. à â æ è é ê ë î ï…" at bounding box center [202, 107] width 341 height 143
click at [200, 146] on button at bounding box center [195, 145] width 12 height 10
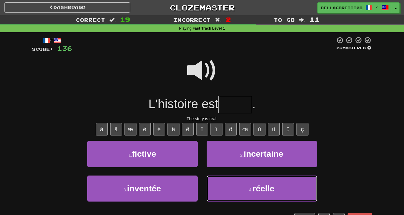
click at [228, 183] on button "4 . réelle" at bounding box center [262, 188] width 111 height 26
type input "******"
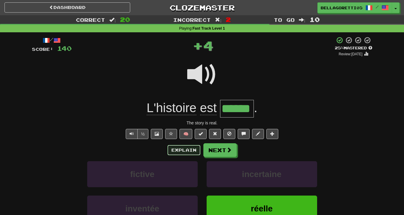
click at [188, 148] on button "Explain" at bounding box center [184, 150] width 33 height 10
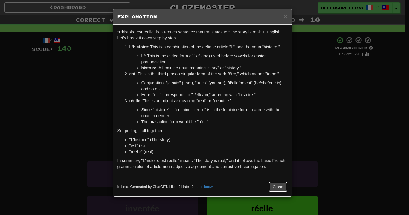
click at [274, 183] on button "Close" at bounding box center [278, 187] width 19 height 10
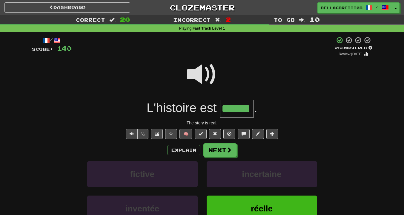
click at [225, 142] on div "/ Score: 140 + 4 25 % Mastered Review: 2025-08-21 L'histoire est ****** . The s…" at bounding box center [202, 144] width 341 height 216
click at [225, 149] on button "Next" at bounding box center [220, 150] width 33 height 14
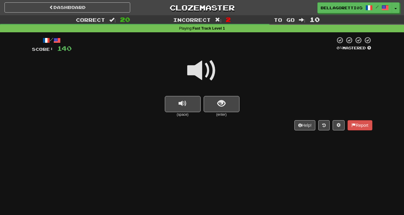
click at [202, 78] on span at bounding box center [202, 71] width 30 height 30
click at [227, 97] on button "show sentence" at bounding box center [222, 104] width 36 height 16
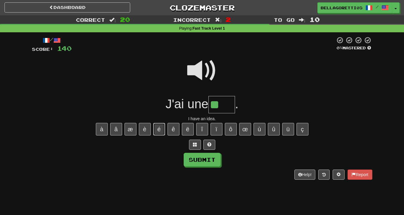
click at [161, 126] on button "é" at bounding box center [159, 129] width 12 height 13
type input "****"
click at [207, 163] on button "Submit" at bounding box center [202, 160] width 37 height 14
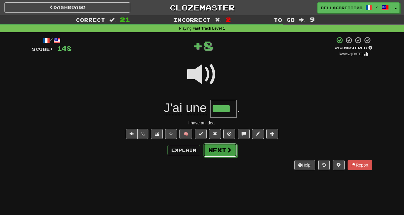
click at [217, 152] on button "Next" at bounding box center [220, 150] width 33 height 14
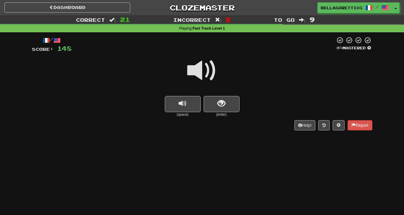
click at [202, 77] on span at bounding box center [202, 71] width 30 height 30
click at [221, 106] on span "show sentence" at bounding box center [222, 104] width 8 height 8
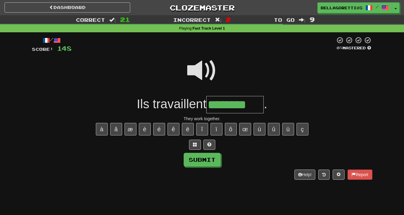
type input "********"
click at [222, 162] on div "Submit" at bounding box center [202, 160] width 341 height 14
click at [218, 162] on button "Submit" at bounding box center [202, 160] width 37 height 14
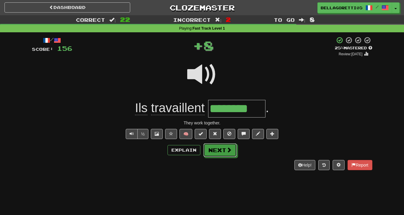
click at [213, 146] on button "Next" at bounding box center [220, 150] width 33 height 14
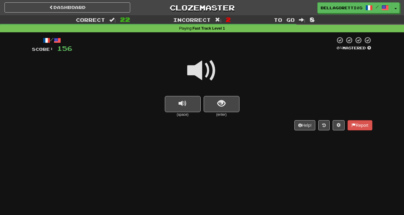
drag, startPoint x: 205, startPoint y: 73, endPoint x: 206, endPoint y: 77, distance: 3.5
click at [205, 74] on span at bounding box center [202, 71] width 30 height 30
click at [225, 101] on span "show sentence" at bounding box center [222, 104] width 8 height 8
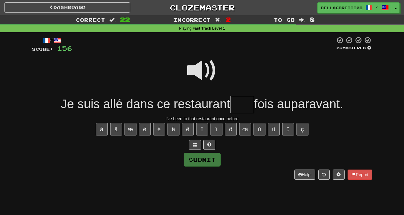
click at [213, 94] on div at bounding box center [202, 74] width 341 height 43
click at [236, 109] on input "text" at bounding box center [242, 105] width 24 height 18
type input "*"
click at [198, 146] on button at bounding box center [195, 145] width 12 height 10
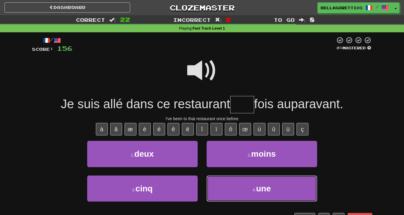
click at [237, 184] on button "4 . une" at bounding box center [262, 188] width 111 height 26
type input "***"
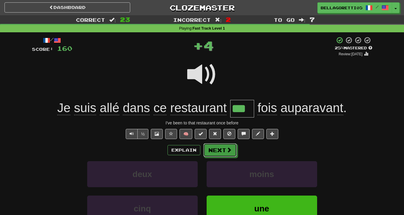
click at [228, 148] on span at bounding box center [229, 149] width 5 height 5
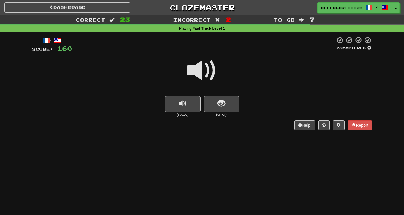
drag, startPoint x: 196, startPoint y: 76, endPoint x: 200, endPoint y: 77, distance: 4.1
click at [196, 76] on span at bounding box center [202, 71] width 30 height 30
click at [225, 109] on button "show sentence" at bounding box center [222, 104] width 36 height 16
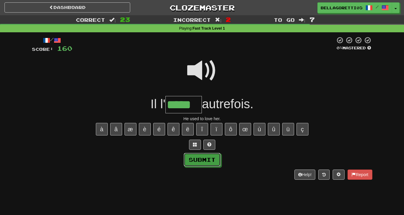
click at [210, 163] on button "Submit" at bounding box center [202, 160] width 37 height 14
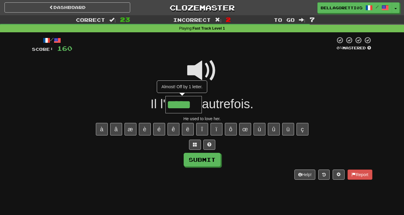
click at [196, 105] on input "*****" at bounding box center [184, 105] width 36 height 18
click at [195, 59] on span at bounding box center [202, 71] width 30 height 30
click at [197, 106] on input "*****" at bounding box center [184, 105] width 36 height 18
click at [172, 133] on button "ê" at bounding box center [174, 129] width 12 height 13
click at [202, 129] on button "î" at bounding box center [202, 129] width 12 height 13
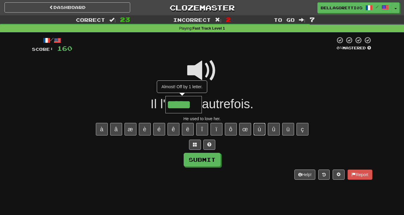
click at [263, 128] on button "ù" at bounding box center [260, 129] width 12 height 13
click at [272, 131] on button "û" at bounding box center [274, 129] width 12 height 13
click at [285, 128] on button "ü" at bounding box center [289, 129] width 12 height 13
click at [114, 126] on button "â" at bounding box center [116, 129] width 12 height 13
click at [107, 126] on button "à" at bounding box center [102, 129] width 12 height 13
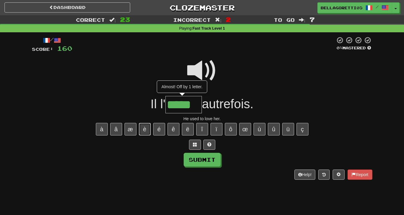
click at [150, 126] on button "è" at bounding box center [145, 129] width 12 height 13
click at [193, 142] on span at bounding box center [195, 144] width 4 height 4
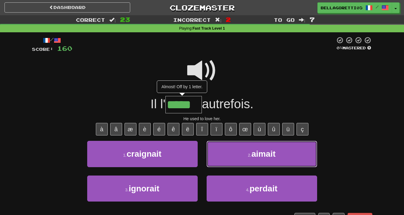
click at [231, 153] on button "2 . aimait" at bounding box center [262, 154] width 111 height 26
type input "******"
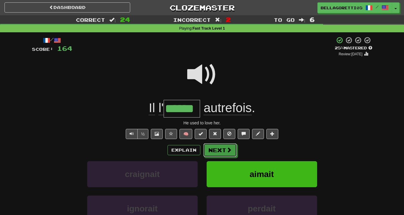
click at [229, 152] on span at bounding box center [229, 149] width 5 height 5
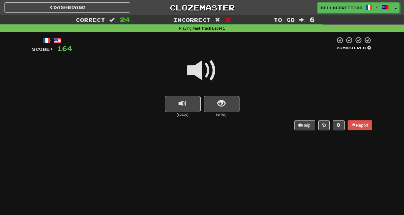
click at [200, 71] on span at bounding box center [202, 71] width 30 height 30
click at [226, 108] on button "show sentence" at bounding box center [222, 104] width 36 height 16
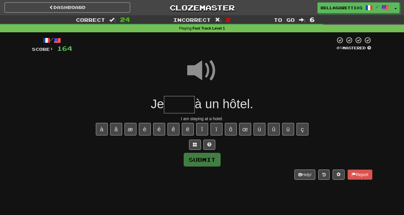
click at [190, 113] on input "text" at bounding box center [179, 105] width 31 height 18
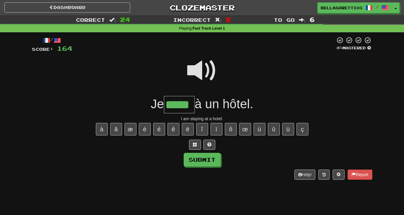
type input "*****"
click at [210, 167] on div "/ Score: 164 0 % Mastered Je ***** à un hôtel. I am staying at a hotel. à â æ è…" at bounding box center [202, 107] width 341 height 143
click at [211, 162] on button "Submit" at bounding box center [202, 160] width 37 height 14
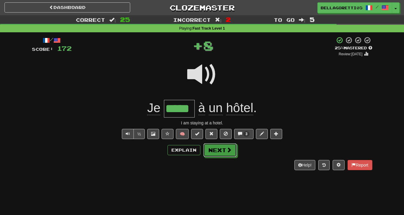
click at [219, 155] on button "Next" at bounding box center [220, 150] width 33 height 14
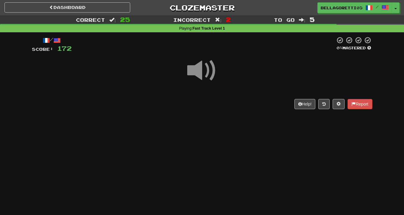
click at [204, 77] on span at bounding box center [202, 71] width 30 height 30
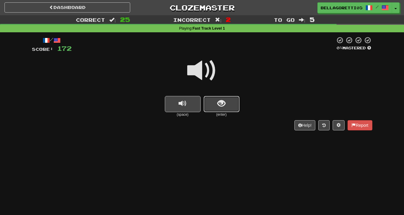
click at [220, 107] on span "show sentence" at bounding box center [222, 104] width 8 height 8
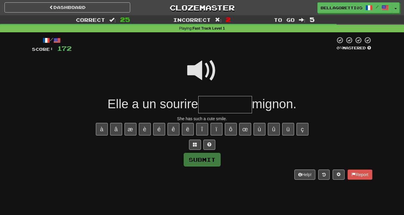
click at [202, 71] on span at bounding box center [202, 71] width 30 height 30
click at [212, 102] on input "text" at bounding box center [226, 105] width 54 height 18
click at [205, 165] on button "Submit" at bounding box center [202, 160] width 37 height 14
type input "*********"
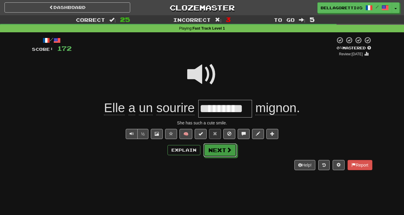
click at [220, 149] on button "Next" at bounding box center [220, 150] width 33 height 14
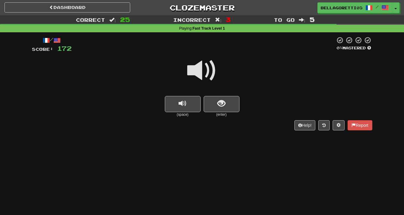
click at [201, 75] on span at bounding box center [202, 71] width 30 height 30
drag, startPoint x: 230, startPoint y: 114, endPoint x: 228, endPoint y: 111, distance: 4.2
click at [230, 113] on small "(enter)" at bounding box center [222, 114] width 36 height 5
click at [226, 109] on button "show sentence" at bounding box center [222, 104] width 36 height 16
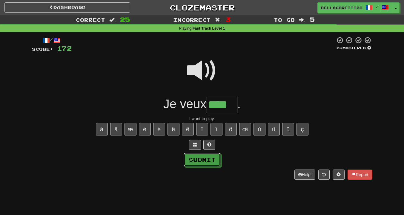
click at [209, 165] on button "Submit" at bounding box center [202, 160] width 37 height 14
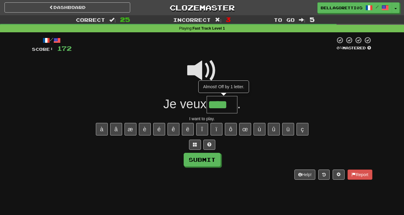
click at [236, 107] on input "****" at bounding box center [222, 105] width 31 height 18
click at [210, 170] on div "Help! Report" at bounding box center [202, 175] width 341 height 10
click at [191, 146] on button at bounding box center [195, 145] width 12 height 10
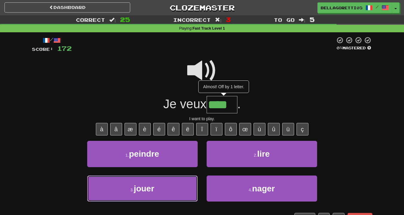
drag, startPoint x: 172, startPoint y: 187, endPoint x: 178, endPoint y: 185, distance: 6.3
click at [172, 185] on button "3 . jouer" at bounding box center [142, 188] width 111 height 26
type input "*****"
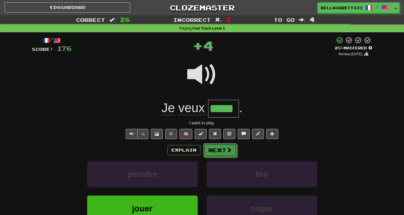
click at [222, 144] on button "Next" at bounding box center [220, 150] width 33 height 14
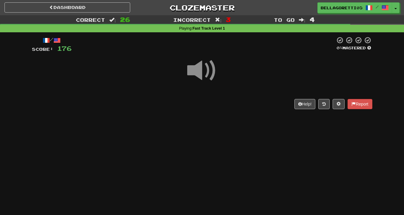
click at [201, 76] on span at bounding box center [202, 71] width 30 height 30
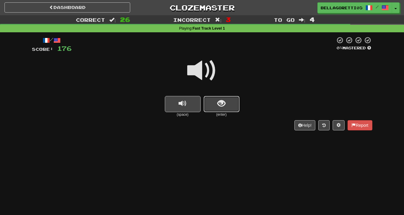
click at [225, 103] on span "show sentence" at bounding box center [222, 104] width 8 height 8
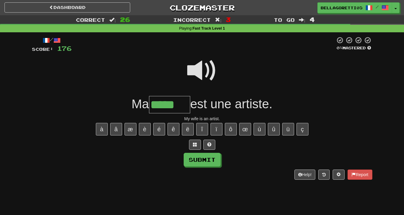
type input "*****"
click at [205, 162] on button "Submit" at bounding box center [202, 160] width 37 height 14
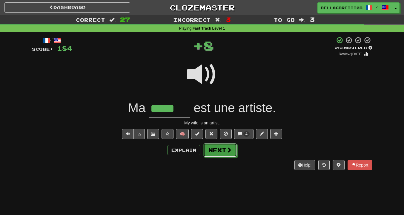
click at [219, 151] on button "Next" at bounding box center [220, 150] width 33 height 14
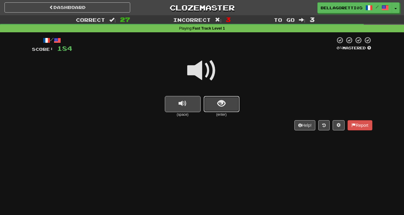
click at [218, 98] on button "show sentence" at bounding box center [222, 104] width 36 height 16
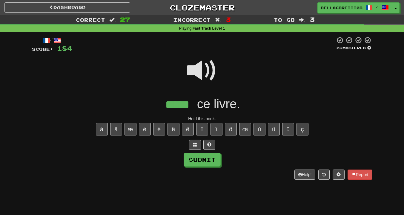
type input "*****"
click at [204, 155] on button "Submit" at bounding box center [202, 160] width 37 height 14
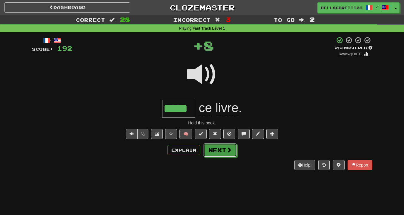
click at [213, 150] on button "Next" at bounding box center [220, 150] width 33 height 14
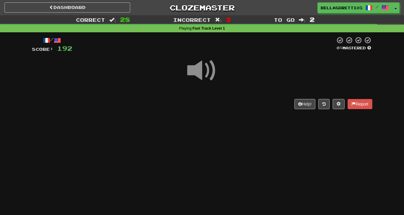
click at [199, 73] on span at bounding box center [202, 71] width 30 height 30
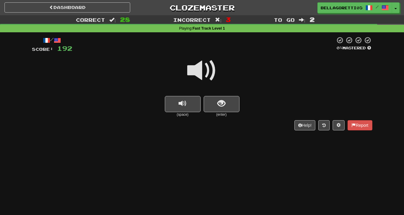
click at [216, 101] on button "show sentence" at bounding box center [222, 104] width 36 height 16
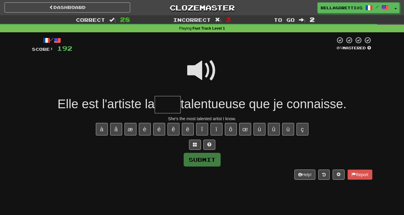
click at [170, 107] on input "text" at bounding box center [168, 105] width 26 height 18
type input "****"
click at [196, 68] on span at bounding box center [202, 71] width 30 height 30
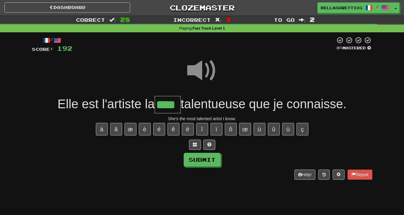
click at [210, 71] on span at bounding box center [202, 71] width 30 height 30
click at [213, 161] on button "Submit" at bounding box center [202, 160] width 37 height 14
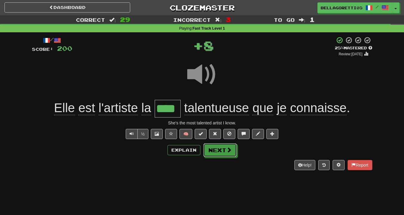
click at [212, 147] on button "Next" at bounding box center [220, 150] width 33 height 14
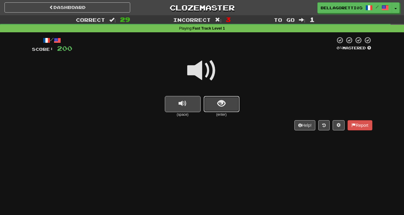
click at [217, 106] on button "show sentence" at bounding box center [222, 104] width 36 height 16
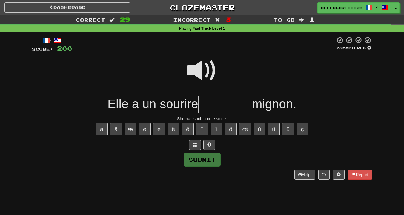
click at [201, 71] on span at bounding box center [202, 71] width 30 height 30
click at [216, 111] on input "text" at bounding box center [226, 105] width 54 height 18
type input "*********"
click at [203, 156] on button "Submit" at bounding box center [202, 160] width 37 height 14
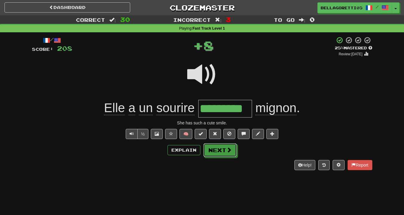
click at [223, 148] on button "Next" at bounding box center [220, 150] width 33 height 14
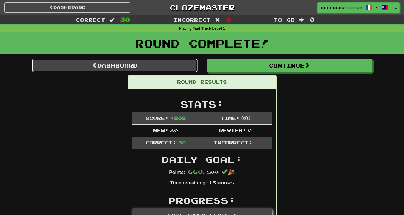
click at [88, 64] on link "Dashboard" at bounding box center [115, 66] width 166 height 14
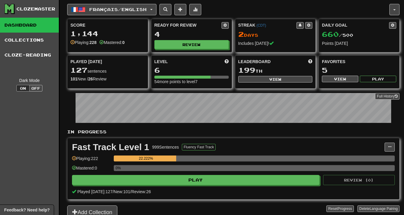
click at [5, 29] on link "Dashboard" at bounding box center [29, 25] width 59 height 15
click at [10, 38] on link "Collections" at bounding box center [29, 40] width 59 height 15
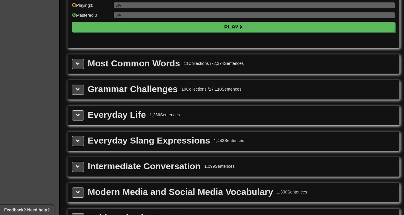
scroll to position [777, 0]
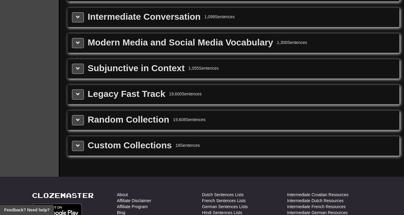
click at [149, 144] on div "Custom Collections" at bounding box center [130, 145] width 84 height 9
click at [80, 146] on button at bounding box center [78, 146] width 12 height 10
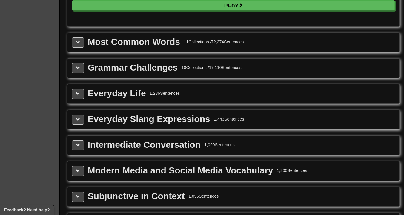
scroll to position [628, 0]
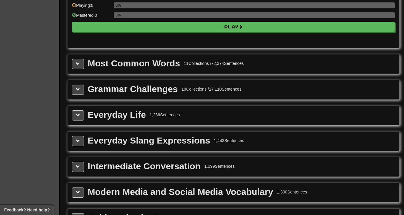
click at [130, 118] on div "Everyday Life" at bounding box center [117, 114] width 58 height 9
click at [74, 142] on button at bounding box center [78, 141] width 12 height 10
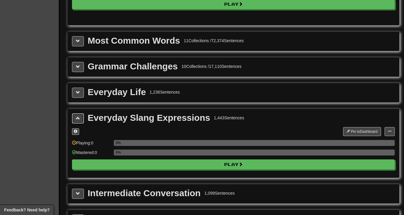
scroll to position [658, 0]
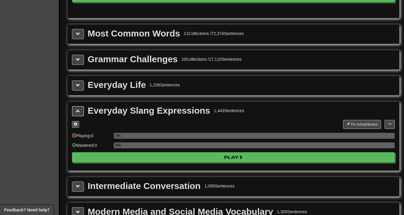
click at [74, 109] on button at bounding box center [78, 111] width 12 height 10
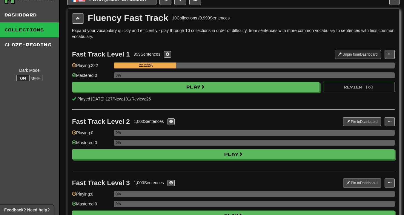
scroll to position [0, 0]
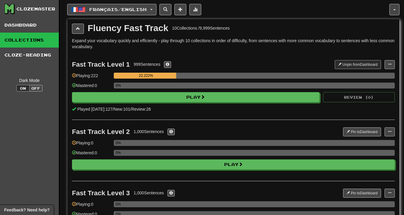
click at [96, 6] on button "Français / English" at bounding box center [111, 9] width 89 height 11
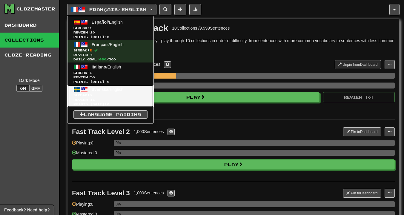
click at [120, 88] on span "Svenska / English" at bounding box center [108, 89] width 32 height 5
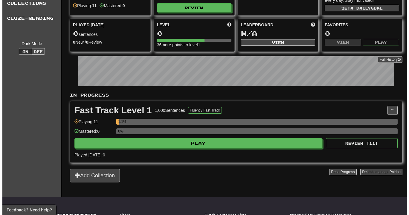
scroll to position [30, 0]
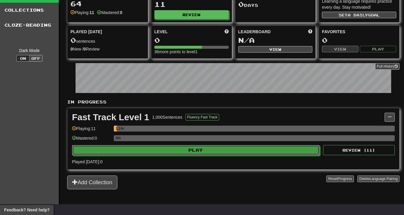
click at [165, 150] on button "Play" at bounding box center [196, 150] width 248 height 10
select select "**"
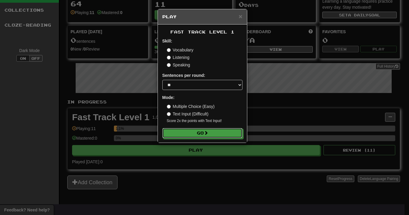
click at [185, 134] on button "Go" at bounding box center [202, 133] width 80 height 10
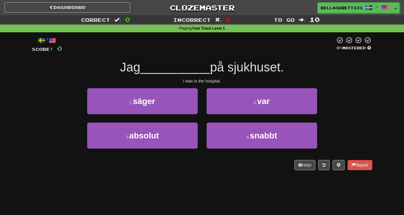
click at [194, 49] on div at bounding box center [199, 44] width 274 height 16
click at [183, 117] on div "1 . säger" at bounding box center [143, 105] width 120 height 34
click at [186, 108] on button "1 . säger" at bounding box center [142, 101] width 111 height 26
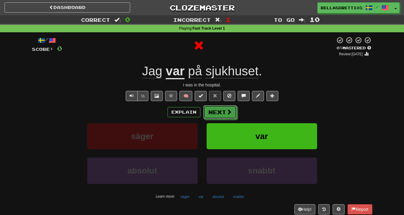
click at [216, 115] on button "Next" at bounding box center [220, 112] width 33 height 14
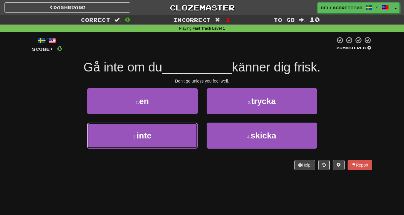
click at [185, 145] on button "3 . inte" at bounding box center [142, 136] width 111 height 26
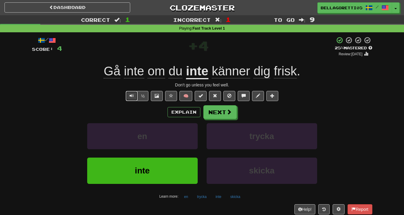
click at [132, 94] on span "Text-to-speech controls" at bounding box center [132, 96] width 4 height 4
click at [270, 96] on button at bounding box center [273, 96] width 12 height 10
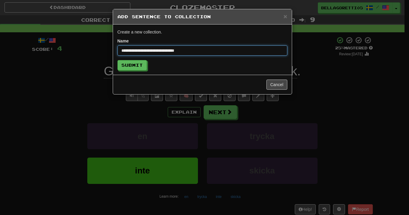
type input "**********"
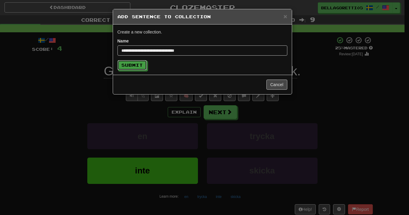
click at [129, 68] on button "Submit" at bounding box center [131, 65] width 29 height 10
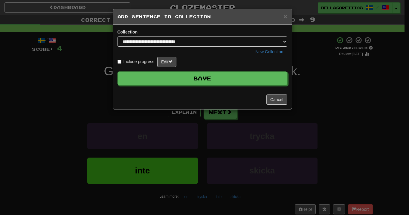
click at [163, 75] on button "Save" at bounding box center [202, 78] width 170 height 14
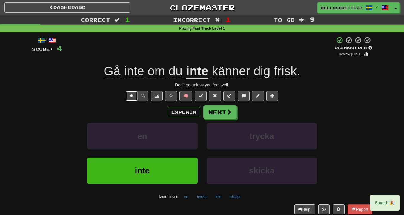
click at [130, 94] on span "Text-to-speech controls" at bounding box center [132, 96] width 4 height 4
click at [131, 94] on span "Text-to-speech controls" at bounding box center [132, 96] width 4 height 4
click at [127, 96] on button "Text-to-speech controls" at bounding box center [132, 96] width 12 height 10
click at [138, 97] on button "½" at bounding box center [143, 96] width 11 height 10
click at [130, 97] on span "Text-to-speech controls" at bounding box center [132, 96] width 4 height 4
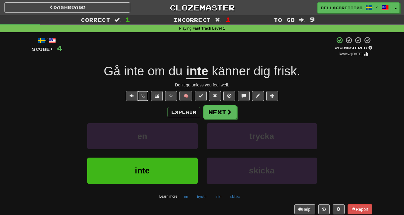
click at [144, 94] on button "½" at bounding box center [143, 96] width 11 height 10
click at [224, 113] on button "Next" at bounding box center [220, 112] width 33 height 14
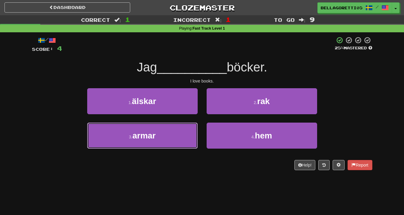
click at [164, 146] on button "3 . armar" at bounding box center [142, 136] width 111 height 26
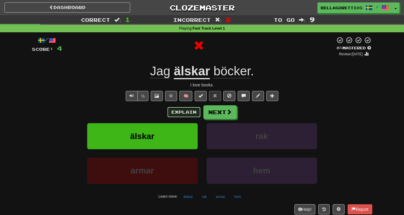
click at [175, 109] on button "Explain" at bounding box center [184, 112] width 33 height 10
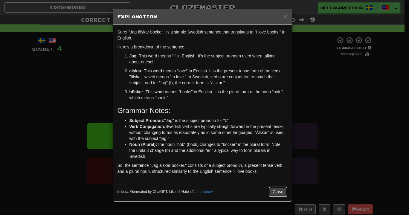
click at [279, 191] on button "Close" at bounding box center [278, 192] width 19 height 10
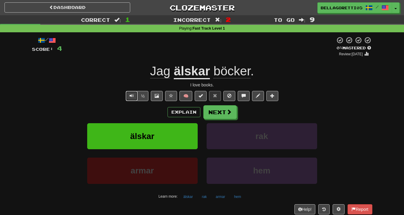
click at [134, 94] on button "Text-to-speech controls" at bounding box center [132, 96] width 12 height 10
click at [145, 97] on button "½" at bounding box center [143, 96] width 11 height 10
click at [221, 120] on div "Explain Next älskar rak armar hem Learn more: älskar rak armar hem" at bounding box center [202, 153] width 341 height 96
click at [220, 119] on div "Explain Next älskar rak armar hem Learn more: älskar rak armar hem" at bounding box center [202, 153] width 341 height 96
click at [218, 117] on button "Next" at bounding box center [220, 112] width 33 height 14
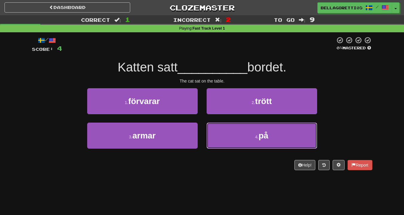
click at [219, 131] on button "4 . på" at bounding box center [262, 136] width 111 height 26
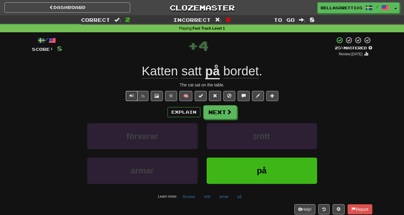
click at [135, 98] on button "Text-to-speech controls" at bounding box center [132, 96] width 12 height 10
click at [134, 96] on button "Text-to-speech controls" at bounding box center [132, 96] width 12 height 10
click at [143, 100] on button "½" at bounding box center [143, 96] width 11 height 10
click at [188, 111] on button "Explain" at bounding box center [184, 112] width 33 height 10
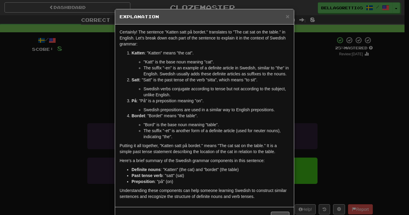
click at [344, 121] on div "× Explanation Certainly! The sentence "Katten satt på bordet." translates to "T…" at bounding box center [204, 107] width 409 height 215
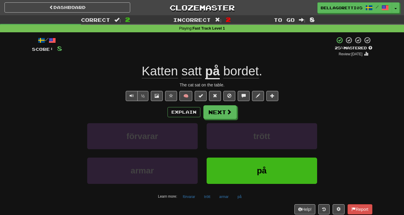
click at [202, 109] on div "Explain Next" at bounding box center [202, 112] width 341 height 14
click at [242, 120] on div "Explain Next förvarar [PERSON_NAME] på Learn more: förvarar [PERSON_NAME] på" at bounding box center [202, 153] width 341 height 96
click at [228, 114] on span at bounding box center [229, 111] width 5 height 5
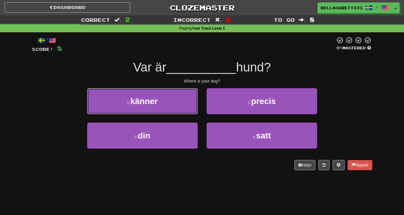
drag, startPoint x: 202, startPoint y: 75, endPoint x: 157, endPoint y: 102, distance: 53.0
click at [157, 102] on span "känner" at bounding box center [144, 101] width 28 height 9
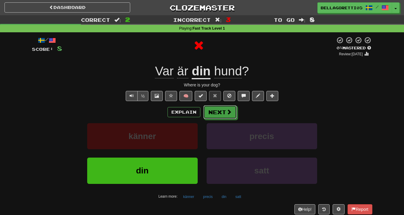
click at [212, 112] on button "Next" at bounding box center [220, 112] width 33 height 14
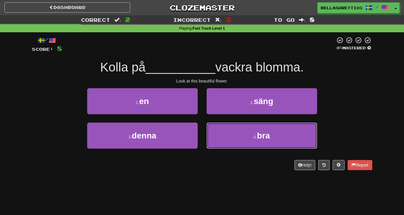
click at [277, 139] on button "4 . bra" at bounding box center [262, 136] width 111 height 26
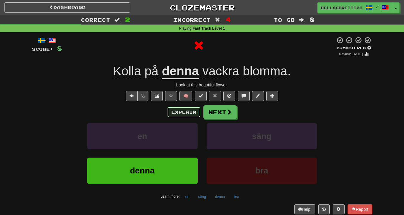
click at [186, 114] on button "Explain" at bounding box center [184, 112] width 33 height 10
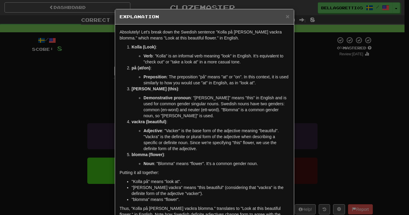
click at [306, 155] on div "× Explanation Absolutely! Let's break down the Swedish sentence "Kolla på [PERS…" at bounding box center [204, 107] width 409 height 215
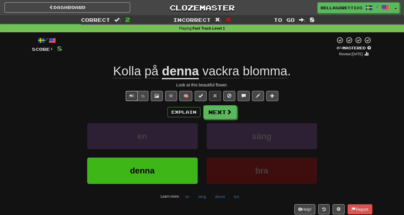
click at [132, 92] on button "Text-to-speech controls" at bounding box center [132, 96] width 12 height 10
click at [233, 116] on button "Next" at bounding box center [220, 112] width 33 height 14
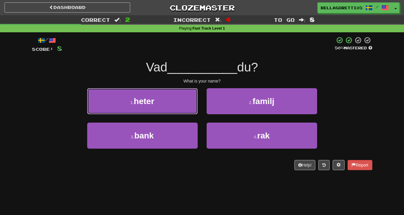
click at [147, 97] on span "heter" at bounding box center [144, 101] width 20 height 9
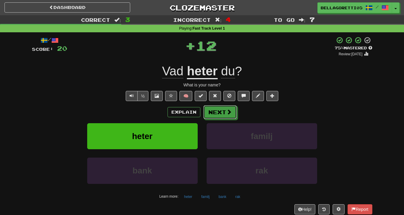
click at [209, 112] on button "Next" at bounding box center [220, 112] width 33 height 14
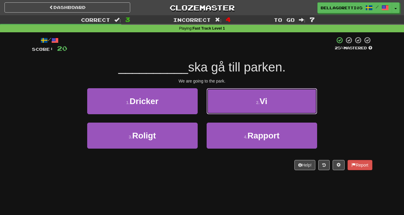
click at [243, 110] on button "2 . Vi" at bounding box center [262, 101] width 111 height 26
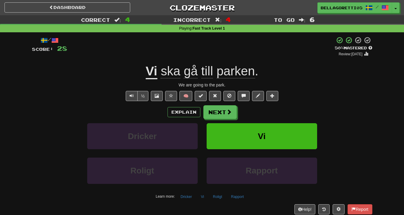
click at [121, 98] on div "½ 🧠" at bounding box center [202, 96] width 341 height 10
click at [129, 93] on button "Text-to-speech controls" at bounding box center [132, 96] width 12 height 10
click at [131, 98] on button "Text-to-speech controls" at bounding box center [132, 96] width 12 height 10
click at [219, 116] on button "Next" at bounding box center [220, 112] width 33 height 14
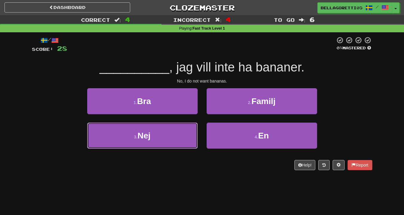
drag, startPoint x: 145, startPoint y: 130, endPoint x: 147, endPoint y: 121, distance: 8.6
click at [147, 125] on button "3 . Nej" at bounding box center [142, 136] width 111 height 26
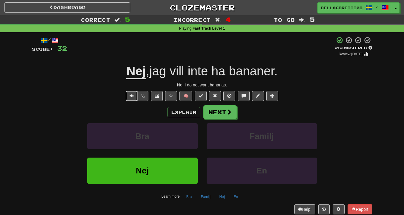
click at [131, 94] on span "Text-to-speech controls" at bounding box center [132, 96] width 4 height 4
click at [188, 112] on button "Explain" at bounding box center [184, 112] width 33 height 10
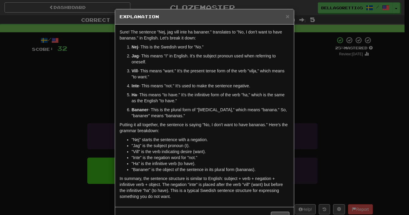
click at [347, 94] on div "× Explanation Sure! The sentence "Nej, jag vill inte ha bananer." translates to…" at bounding box center [204, 107] width 409 height 215
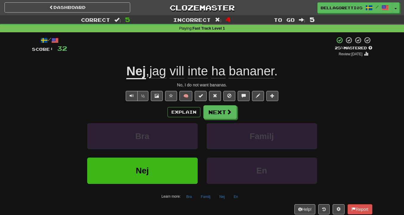
click at [222, 100] on div "½ 🧠" at bounding box center [202, 96] width 341 height 10
click at [226, 113] on button "Next" at bounding box center [220, 112] width 33 height 14
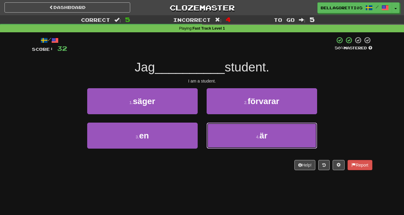
click at [257, 146] on button "4 . är" at bounding box center [262, 136] width 111 height 26
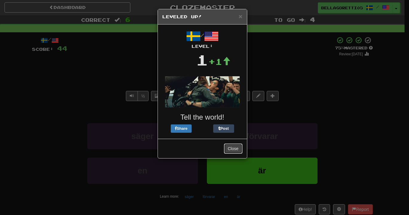
click at [234, 146] on button "Close" at bounding box center [233, 149] width 19 height 10
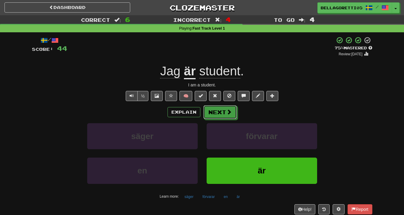
click at [220, 118] on button "Next" at bounding box center [220, 112] width 33 height 14
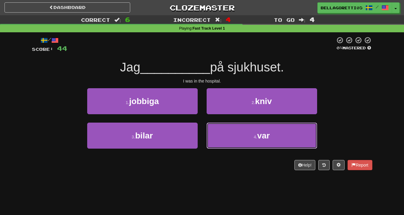
click at [220, 137] on button "4 . var" at bounding box center [262, 136] width 111 height 26
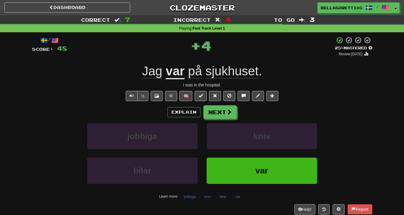
click at [184, 103] on div "/ Score: 48 + 4 25 % Mastered Review: [DATE] Jag var på sjukhuset . I was in th…" at bounding box center [202, 125] width 341 height 178
click at [187, 111] on button "Explain" at bounding box center [184, 112] width 33 height 10
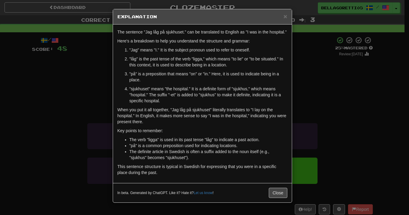
click at [298, 92] on div "× Explanation The sentence "Jag låg på sjukhuset." can be translated to English…" at bounding box center [204, 107] width 409 height 215
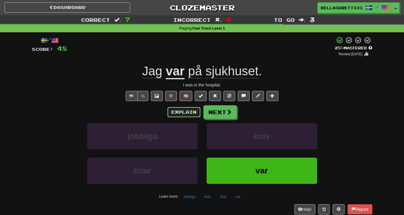
click at [187, 111] on button "Explain" at bounding box center [184, 112] width 33 height 10
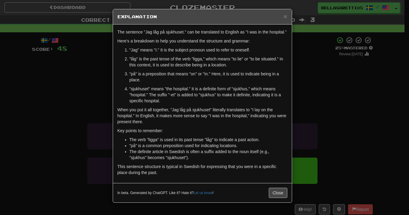
click at [310, 85] on div "× Explanation The sentence "Jag låg på sjukhuset." can be translated to English…" at bounding box center [204, 107] width 409 height 215
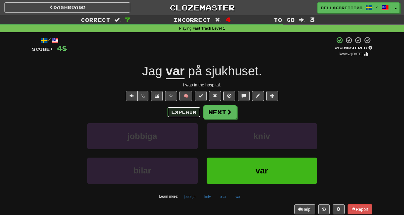
click at [190, 115] on button "Explain" at bounding box center [184, 112] width 33 height 10
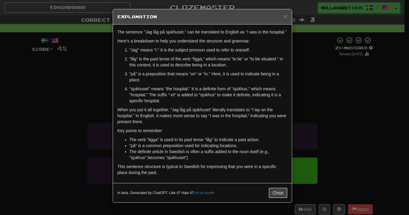
click at [274, 191] on button "Close" at bounding box center [278, 193] width 19 height 10
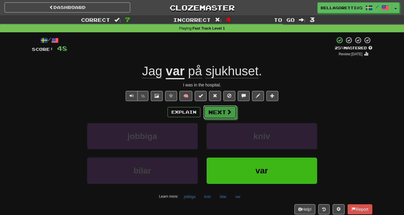
click at [225, 112] on button "Next" at bounding box center [220, 112] width 33 height 14
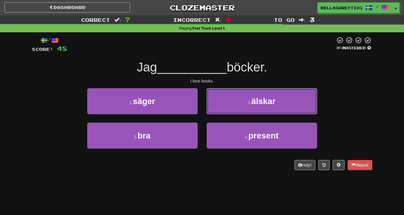
click at [228, 106] on button "2 . älskar" at bounding box center [262, 101] width 111 height 26
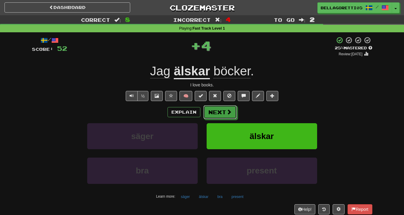
click at [223, 113] on button "Next" at bounding box center [220, 112] width 33 height 14
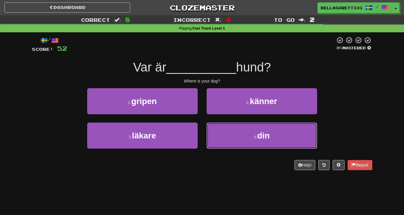
click at [220, 125] on button "4 . din" at bounding box center [262, 136] width 111 height 26
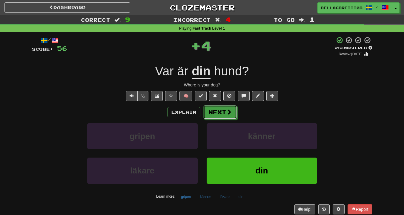
click at [217, 113] on button "Next" at bounding box center [220, 112] width 33 height 14
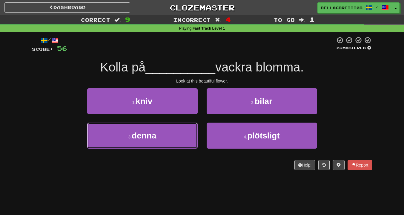
click at [184, 145] on button "3 . [PERSON_NAME]" at bounding box center [142, 136] width 111 height 26
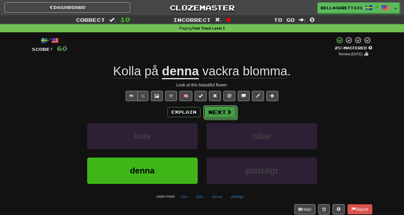
click at [224, 115] on button "Next" at bounding box center [220, 112] width 33 height 14
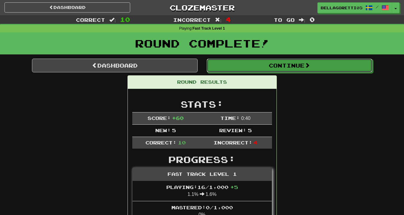
click at [252, 65] on button "Continue" at bounding box center [290, 66] width 166 height 14
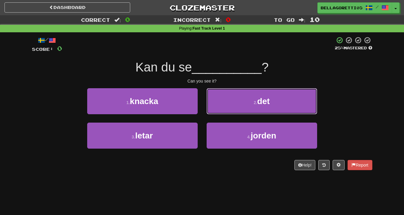
click at [214, 107] on button "2 . det" at bounding box center [262, 101] width 111 height 26
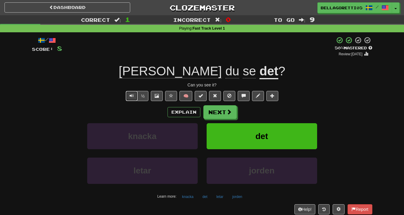
click at [131, 97] on span "Text-to-speech controls" at bounding box center [132, 96] width 4 height 4
click at [273, 93] on button at bounding box center [273, 96] width 12 height 10
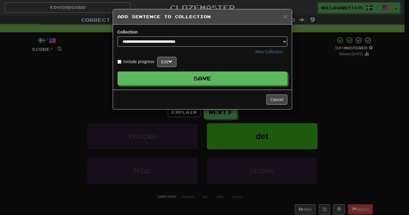
click at [261, 85] on div "**********" at bounding box center [202, 57] width 179 height 65
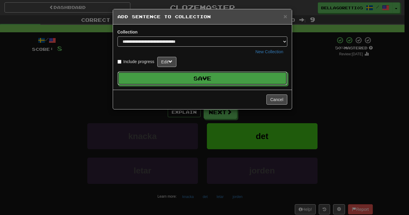
click at [245, 79] on button "Save" at bounding box center [202, 78] width 170 height 14
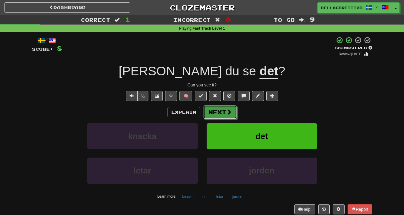
click at [220, 114] on button "Next" at bounding box center [220, 112] width 33 height 14
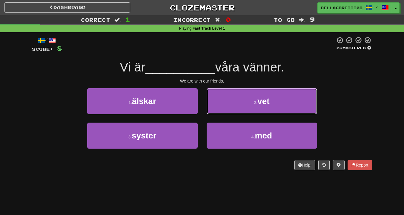
click at [234, 109] on button "2 . vet" at bounding box center [262, 101] width 111 height 26
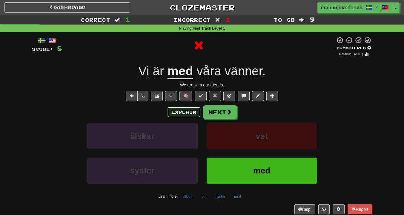
click at [194, 113] on button "Explain" at bounding box center [184, 112] width 33 height 10
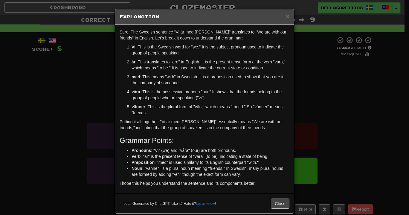
click at [329, 135] on div "× Explanation Sure! The Swedish sentence "Vi är med [PERSON_NAME]" translates t…" at bounding box center [204, 107] width 409 height 215
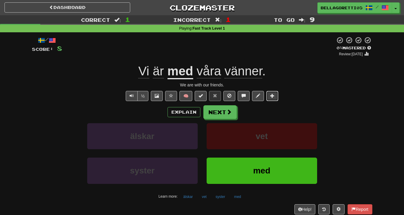
click at [277, 98] on button at bounding box center [273, 96] width 12 height 10
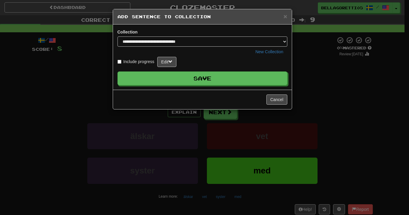
click at [224, 81] on button "Save" at bounding box center [202, 78] width 170 height 14
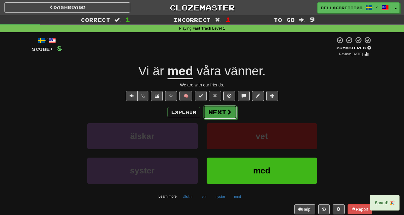
click at [218, 113] on button "Next" at bounding box center [220, 112] width 33 height 14
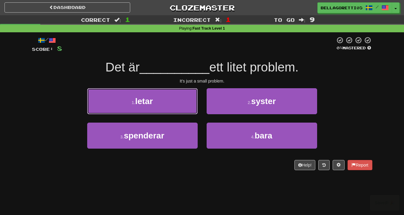
click at [190, 106] on button "1 . letar" at bounding box center [142, 101] width 111 height 26
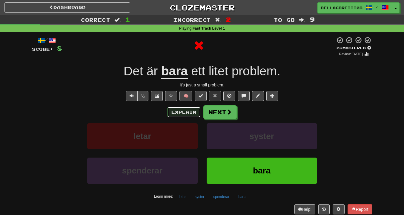
click at [197, 113] on button "Explain" at bounding box center [184, 112] width 33 height 10
